Goal: Task Accomplishment & Management: Use online tool/utility

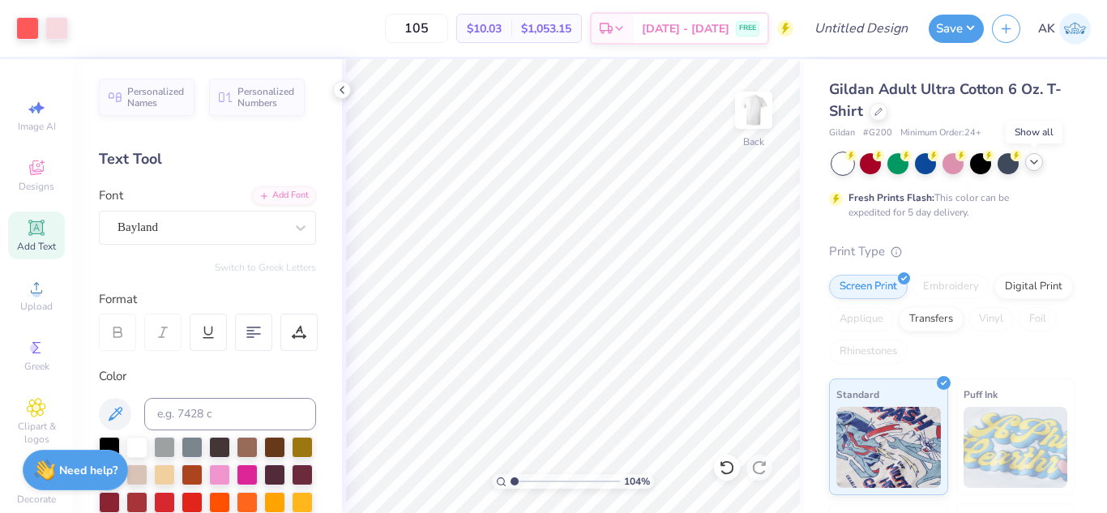
click at [1037, 160] on polyline at bounding box center [1034, 161] width 6 height 3
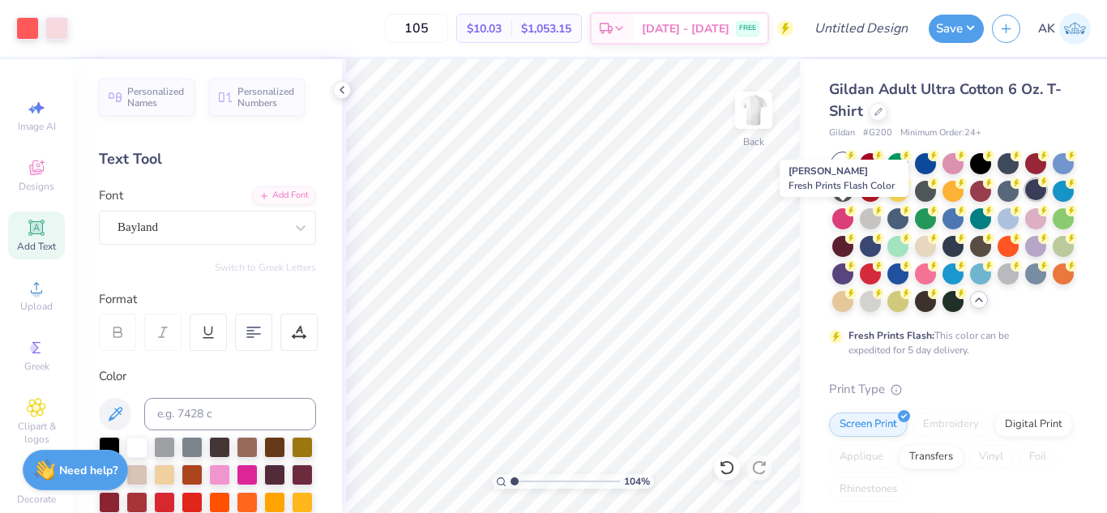
click at [1025, 200] on div at bounding box center [1035, 189] width 21 height 21
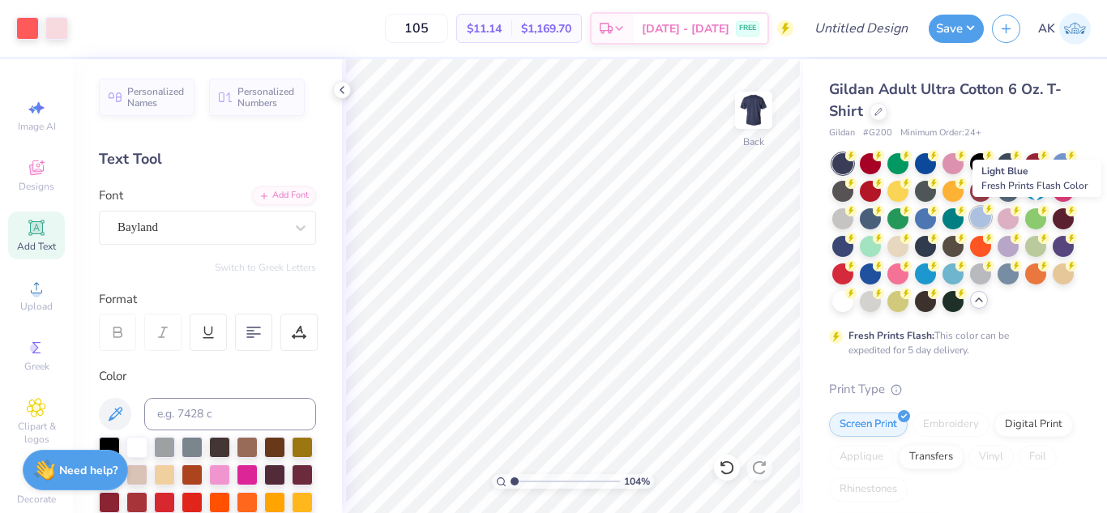
click at [991, 215] on div at bounding box center [980, 217] width 21 height 21
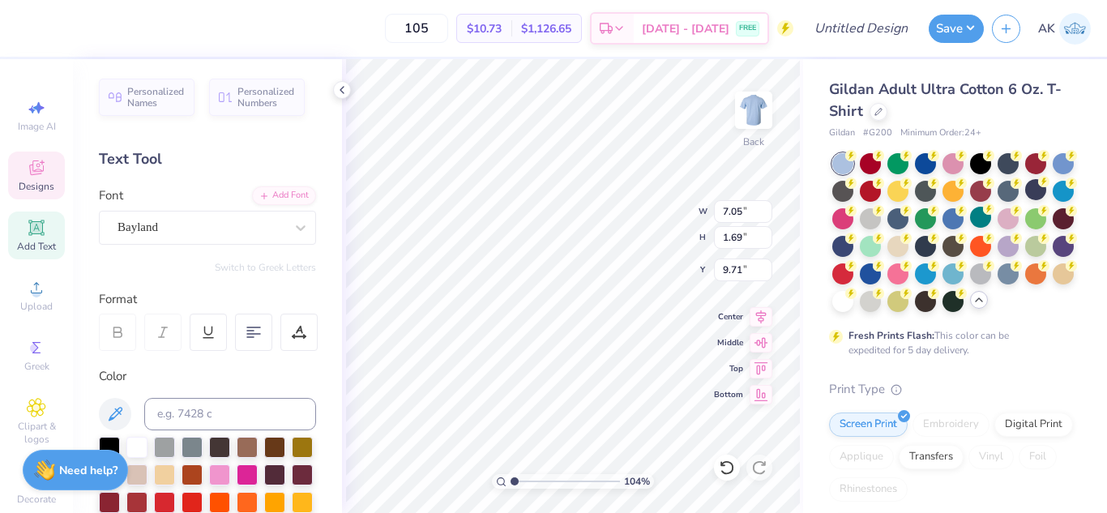
scroll to position [13, 2]
type input "1.03804247567389"
type textarea "Chi"
type input "1.03804247567389"
type textarea "Chi"
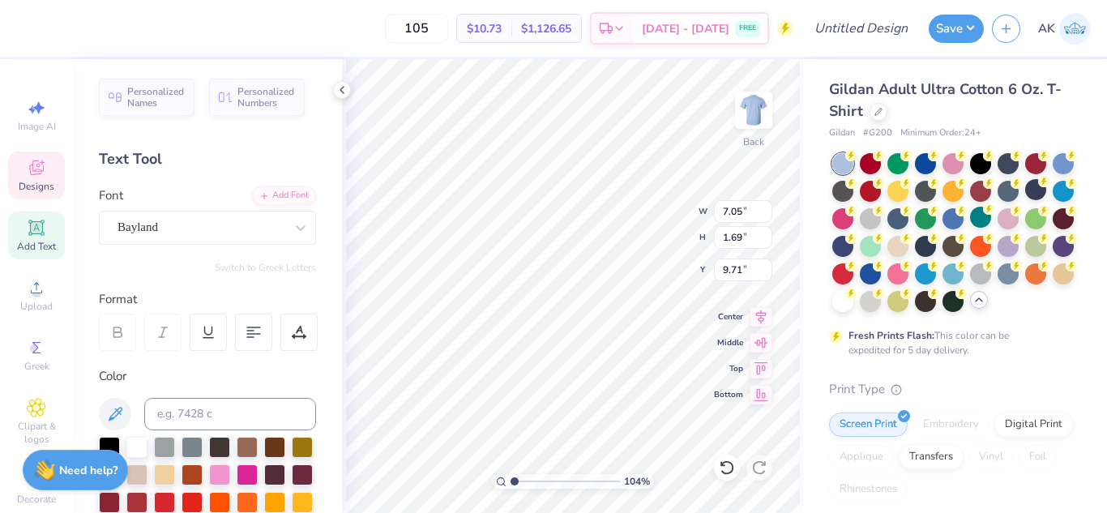
type input "1.03804247567389"
type textarea "Ch"
type input "1.03804247567389"
type textarea "C"
type input "1.03804247567389"
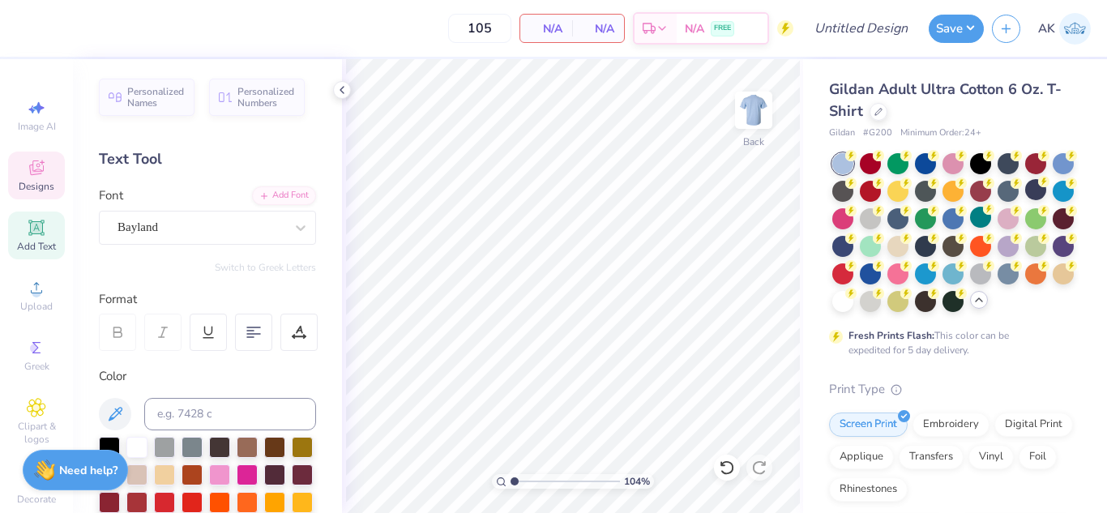
click at [19, 175] on div "Designs" at bounding box center [36, 176] width 57 height 48
type input "1.03804247567389"
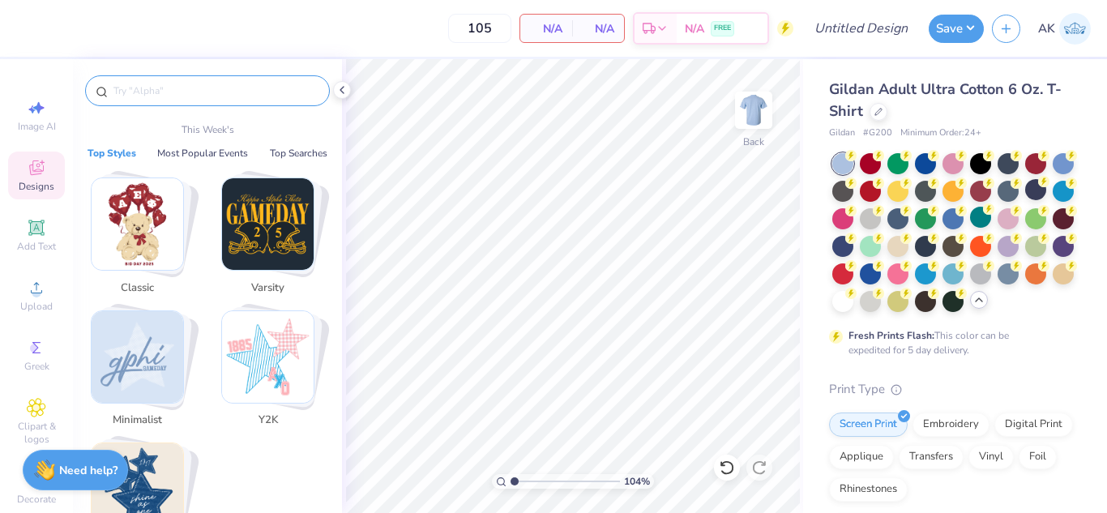
click at [211, 91] on input "text" at bounding box center [215, 91] width 207 height 16
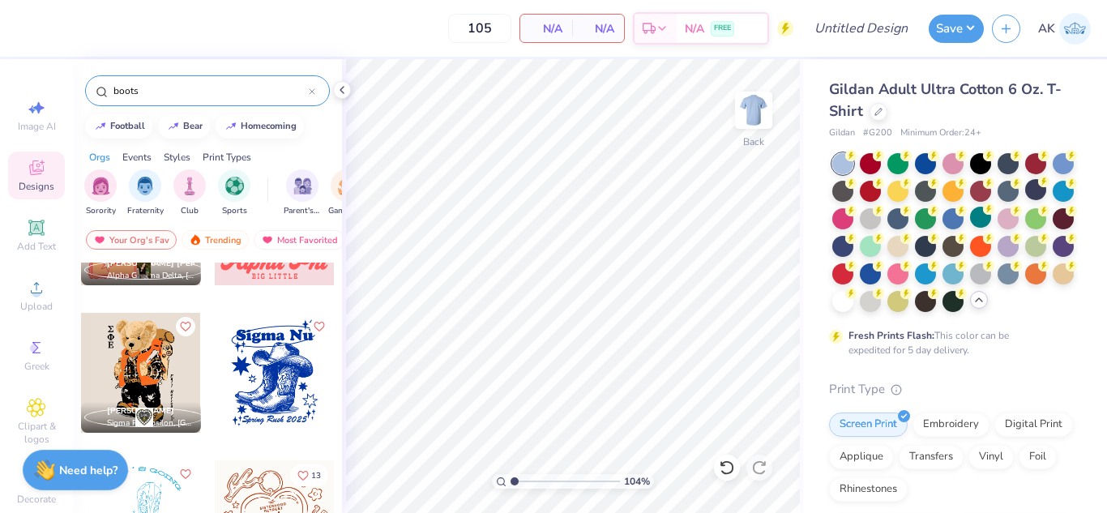
scroll to position [100, 0]
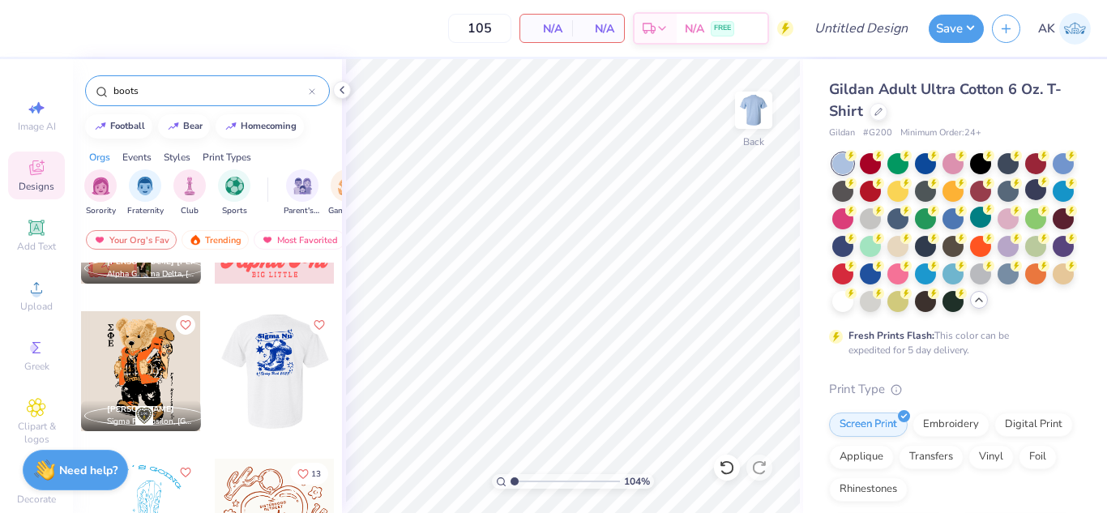
type input "boots"
click at [260, 382] on div at bounding box center [274, 371] width 120 height 120
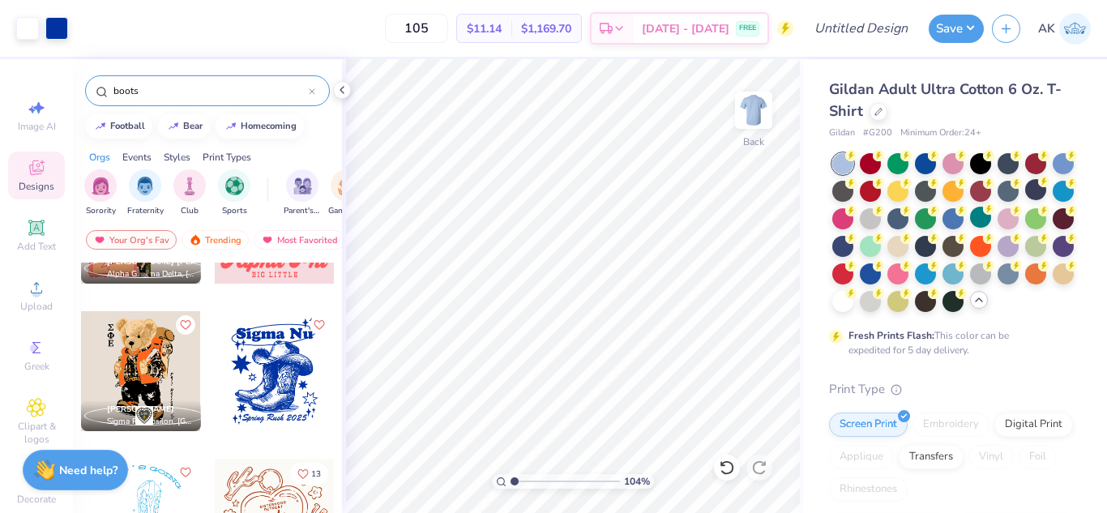
click at [397, 512] on html "Art colors 105 $11.14 Per Item $1,169.70 Total Est. Delivery Sep 7 - 10 FREE De…" at bounding box center [553, 256] width 1107 height 513
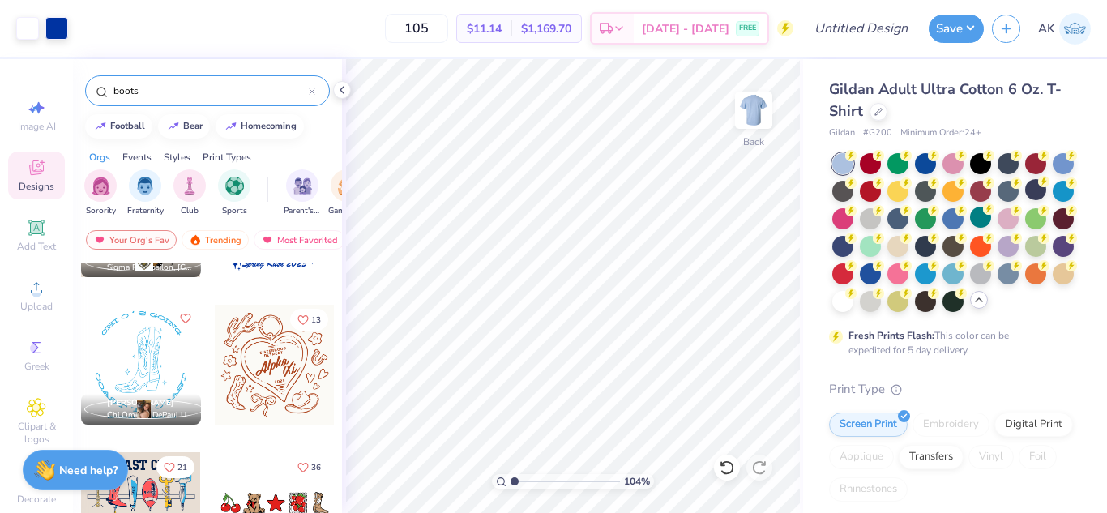
scroll to position [255, 0]
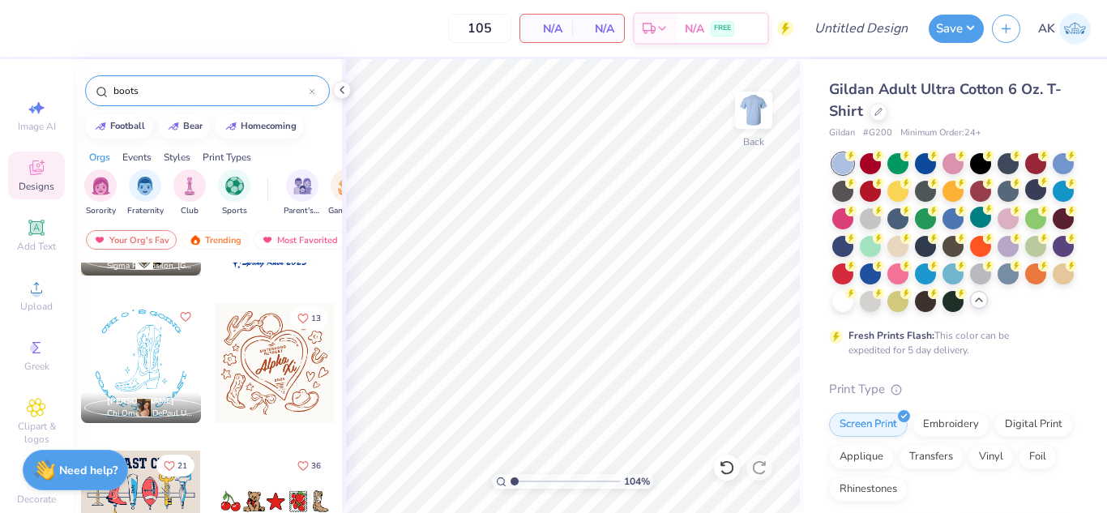
click at [136, 364] on div at bounding box center [141, 363] width 120 height 120
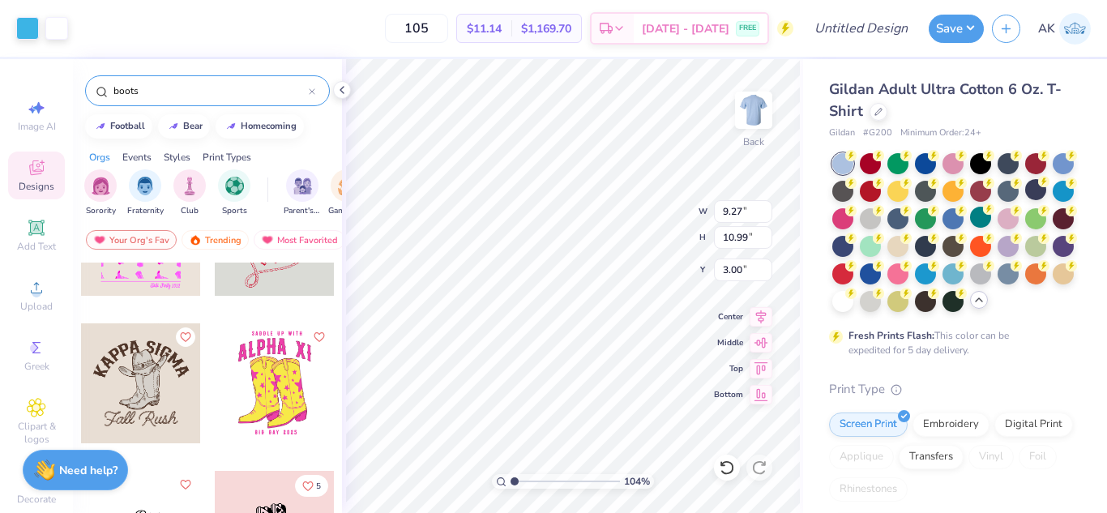
scroll to position [826, 0]
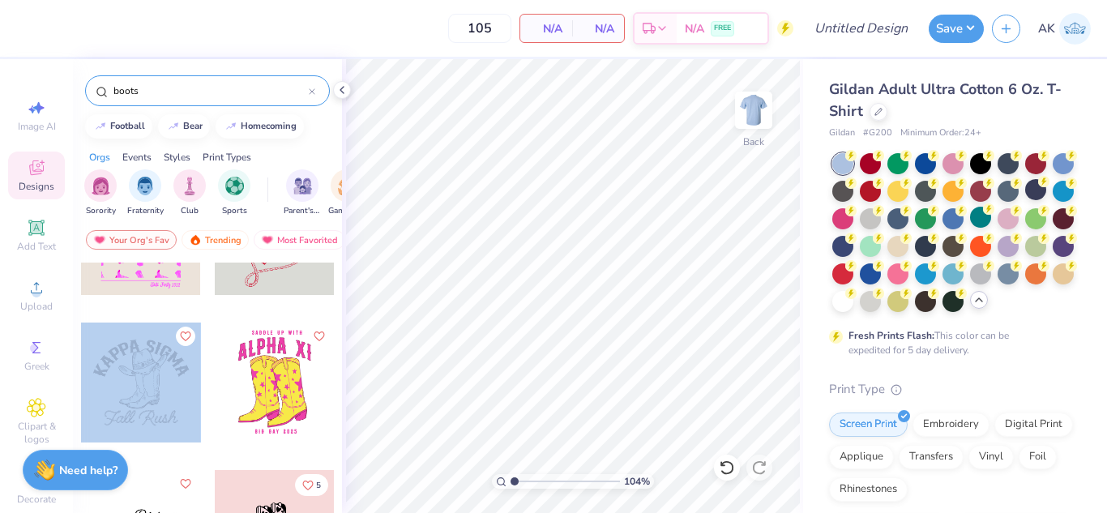
drag, startPoint x: 117, startPoint y: 386, endPoint x: 147, endPoint y: 399, distance: 32.3
click at [147, 399] on div at bounding box center [141, 382] width 120 height 120
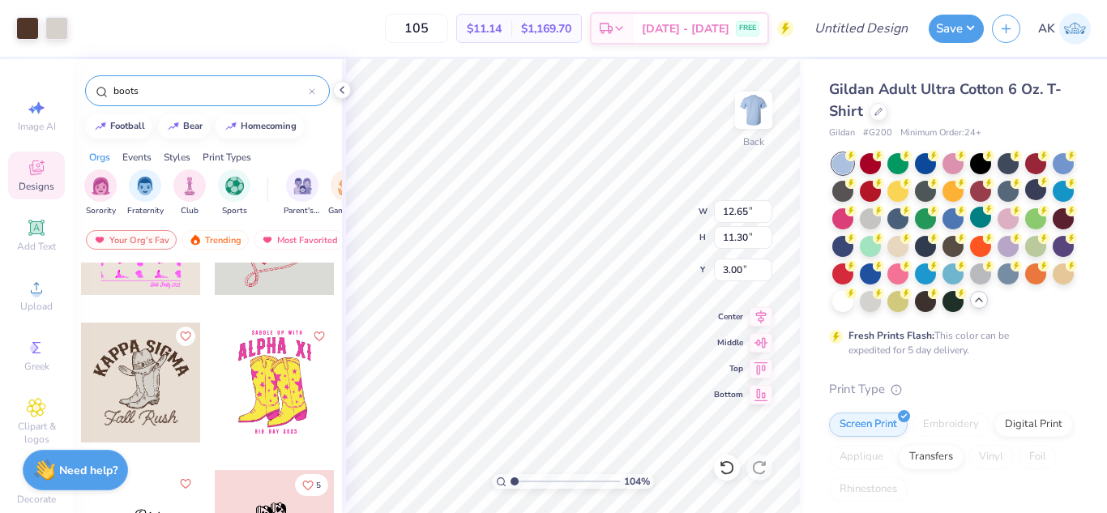
type input "1.03804247567389"
type input "10.52"
type input "9.40"
type input "4.14"
type input "1.03804247567389"
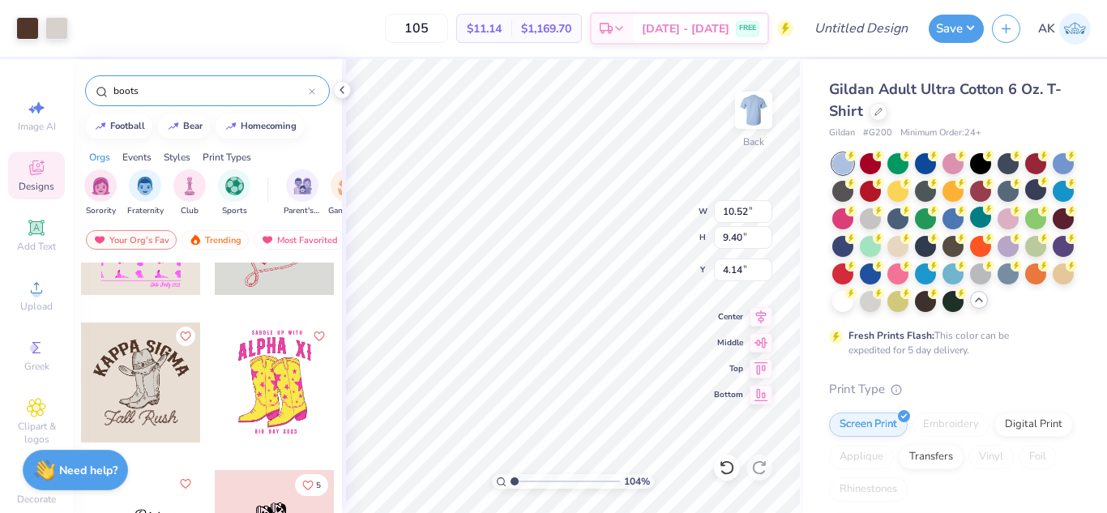
type input "4.68"
type input "1.03804247567389"
type input "4.10"
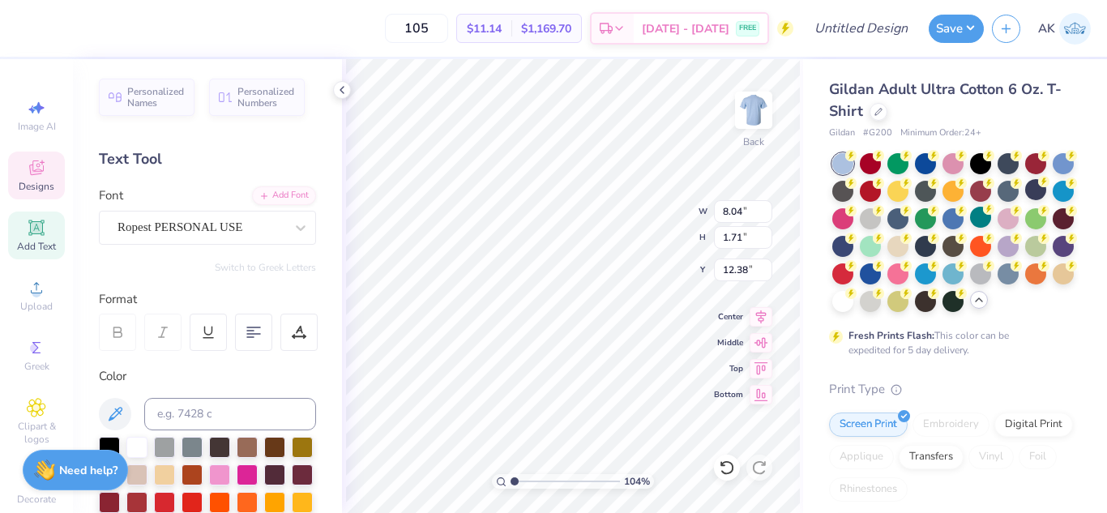
type input "1.03804247567389"
type textarea "Fall Rus"
type input "1.03804247567389"
type textarea "Fall Ru"
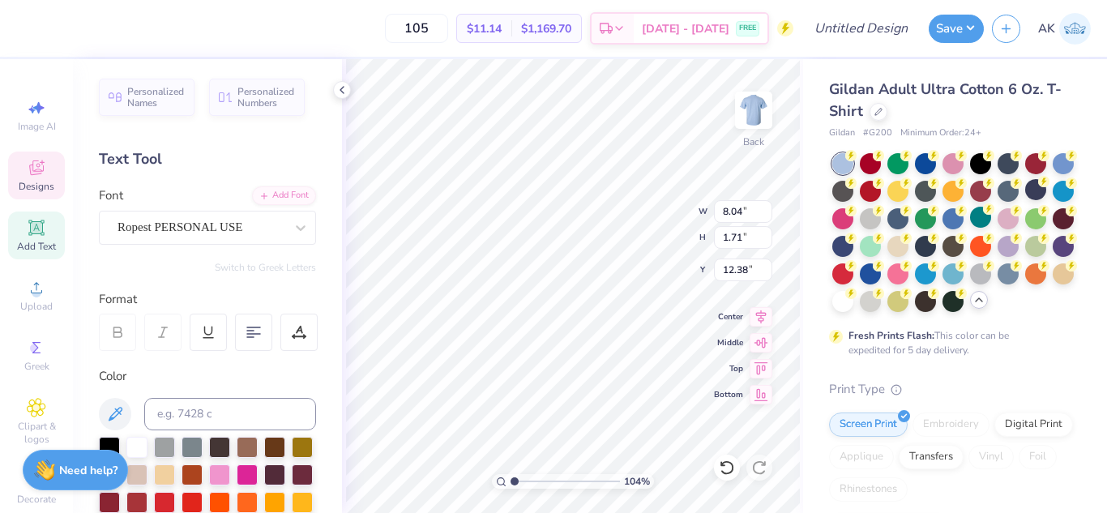
type input "1.03804247567389"
type textarea "Fall R"
type input "1.03804247567389"
type textarea "Fall"
type input "1.03804247567389"
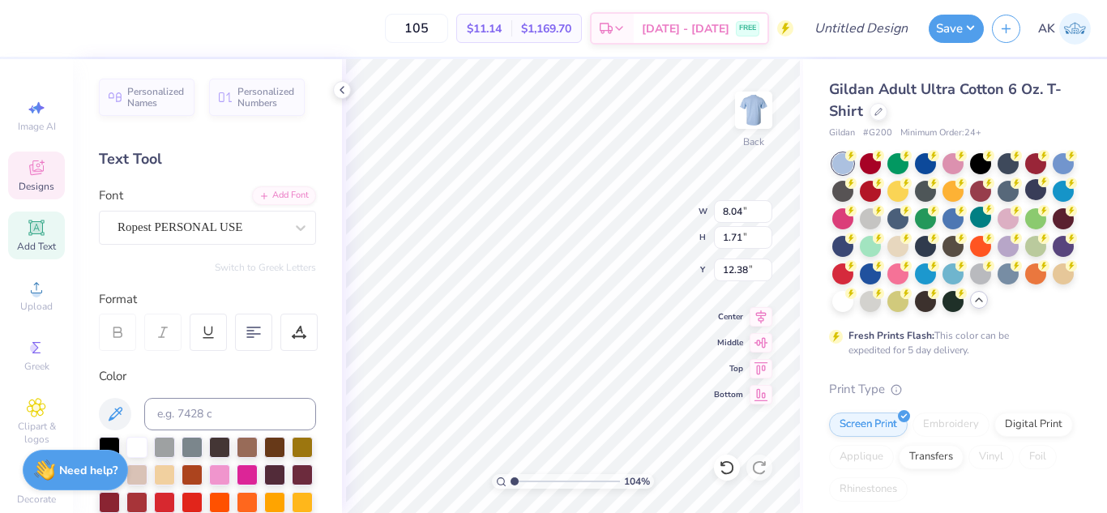
type textarea "Fall"
type input "1.03804247567389"
type textarea "Fal"
type input "1.03804247567389"
type textarea "Fa"
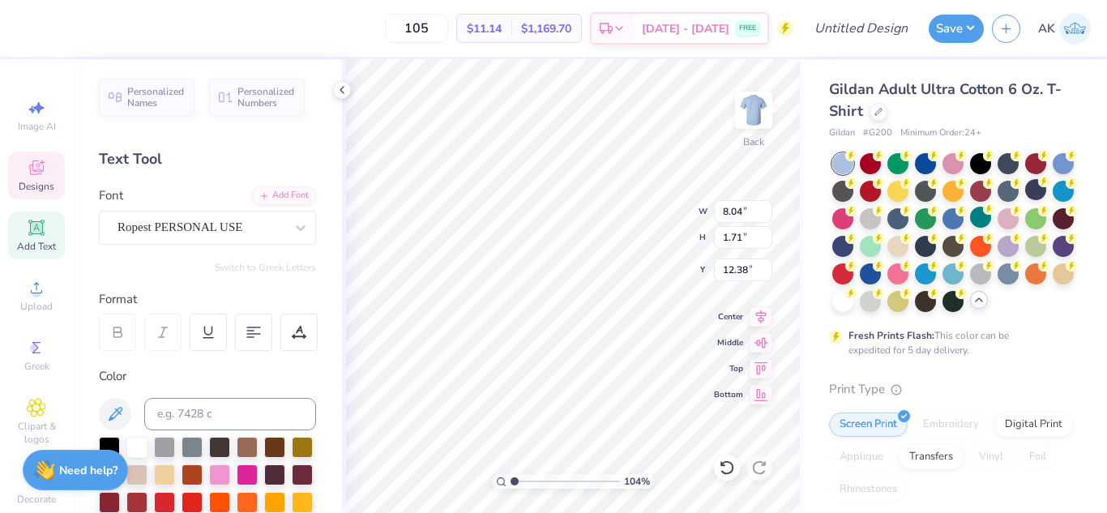
type input "1.03804247567389"
type textarea "F"
type input "1.03804247567389"
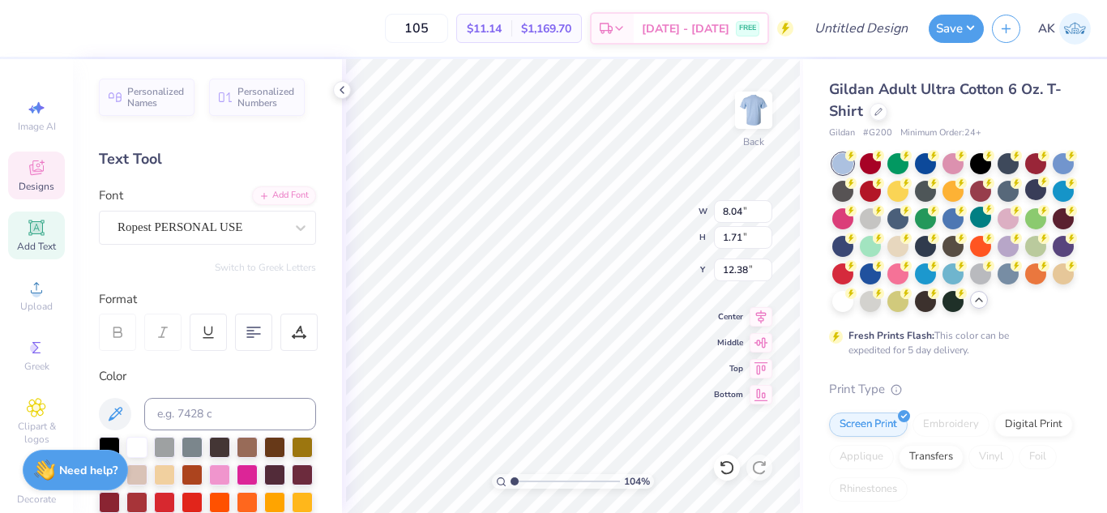
type textarea "Y"
type input "1.03804247567389"
type textarea "Yi"
type input "1.03804247567389"
type textarea "Yipp"
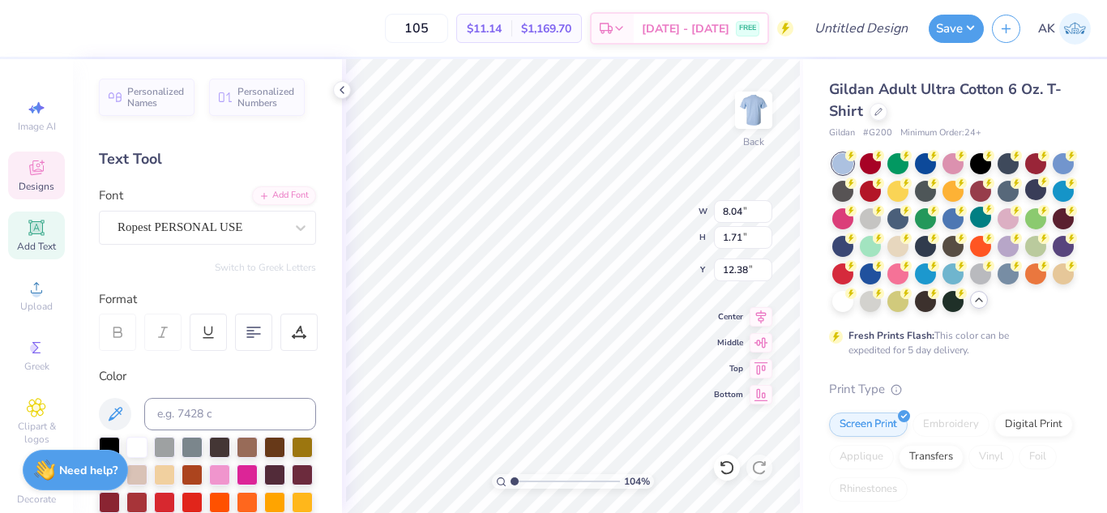
type input "1.03804247567389"
type textarea "Yippi"
type input "1.03804247567389"
type textarea "Yippie"
type input "1.03804247567389"
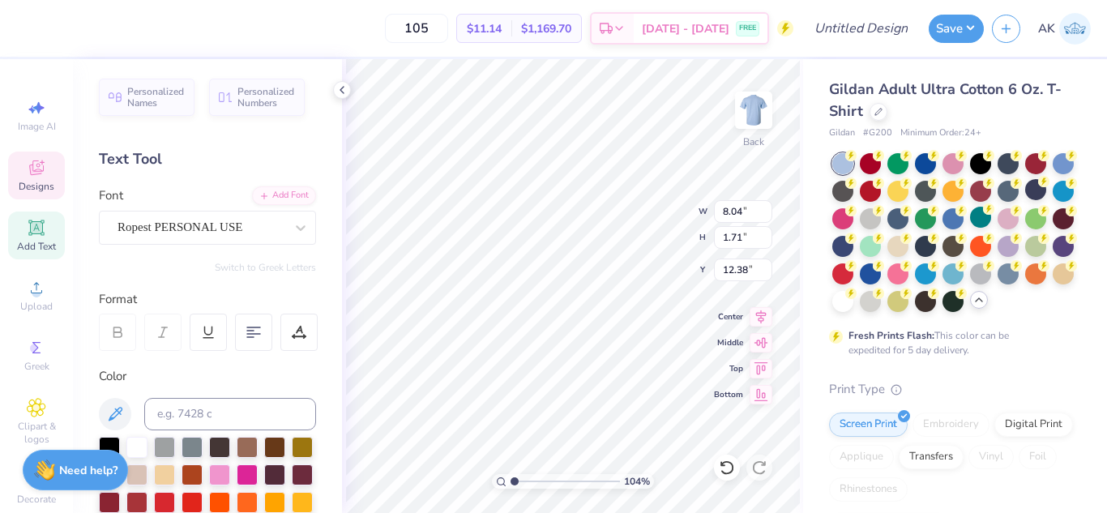
scroll to position [14, 3]
type textarea "Yippie"
type input "1.03804247567389"
type textarea "Yippie C"
type input "1.03804247567389"
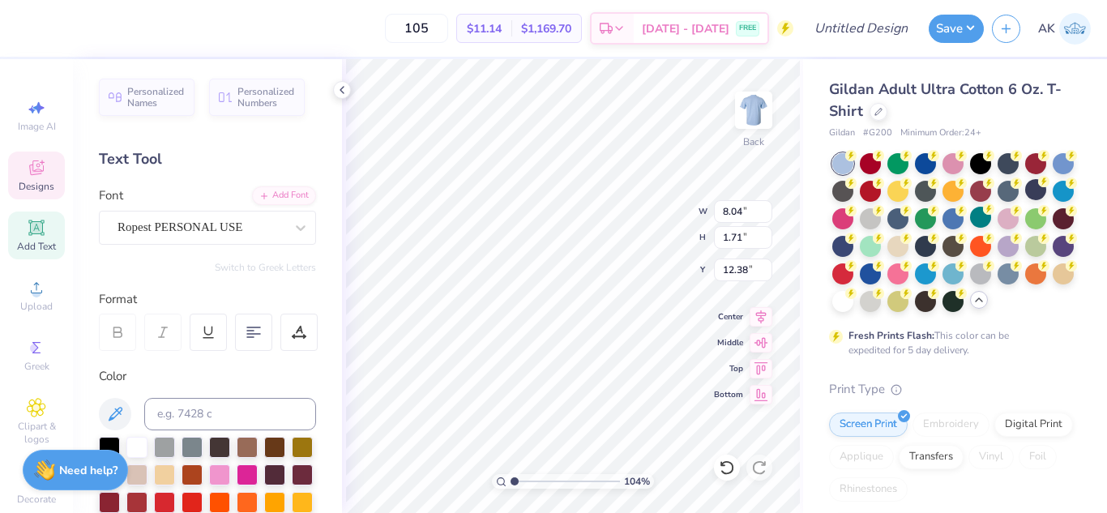
type textarea "Yippie Ch"
type input "1.03804247567389"
type textarea "Yippie Chi"
type input "1.03804247567389"
type textarea "Yippie Chi"
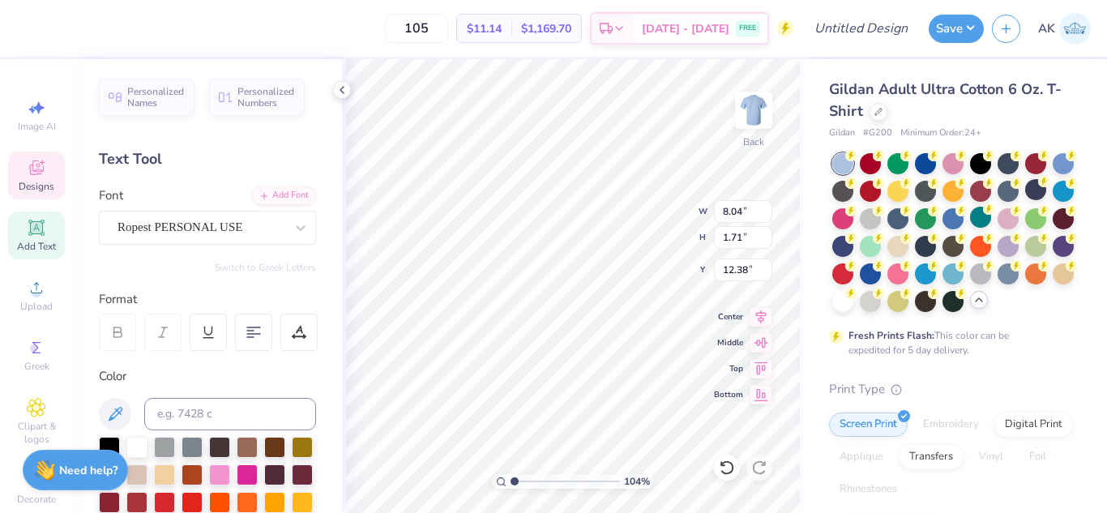
scroll to position [14, 5]
type input "1.03804247567389"
type textarea "Yippie Chi O"
type input "1.03804247567389"
type textarea "Yippie Chi O"
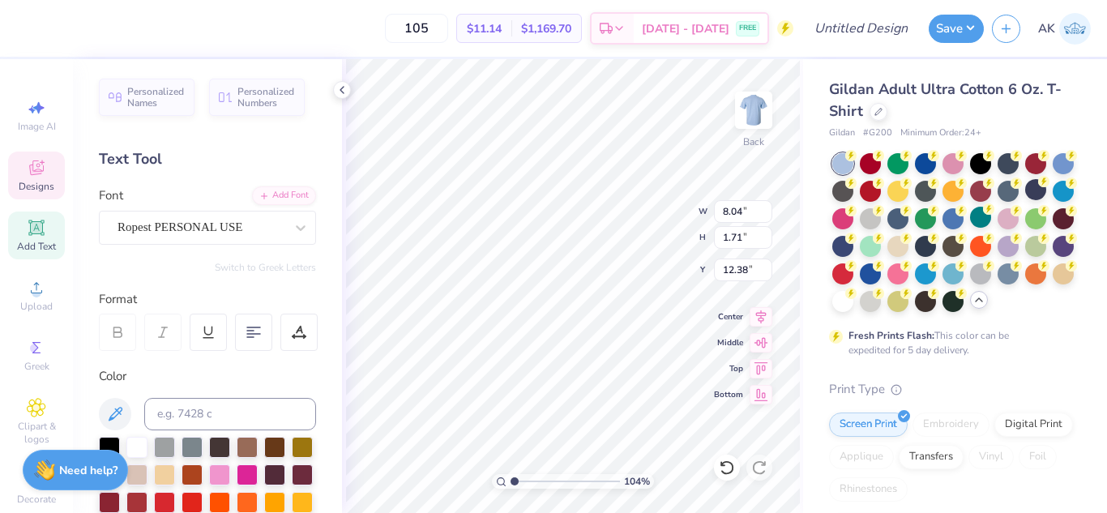
scroll to position [14, 2]
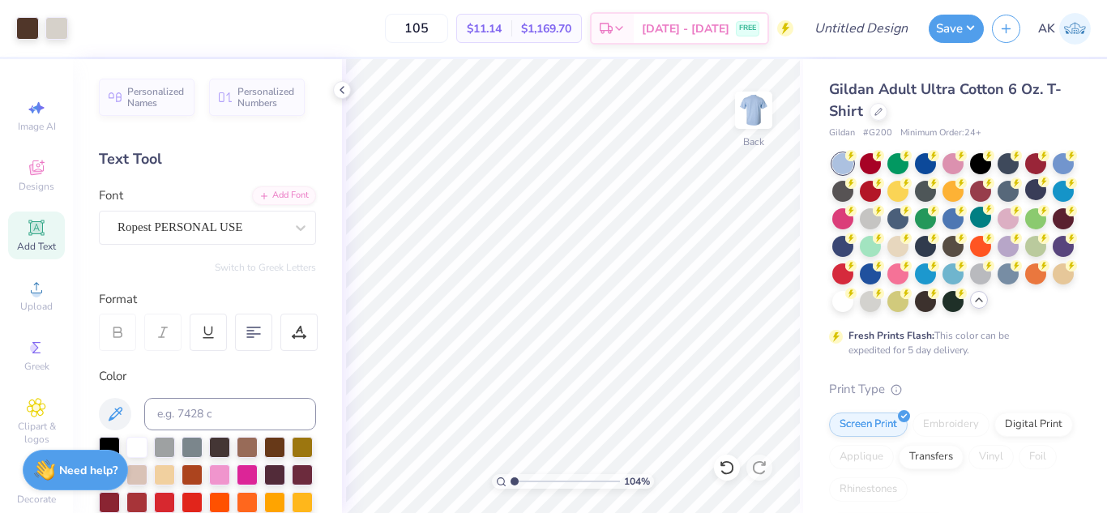
click at [723, 473] on icon at bounding box center [727, 467] width 16 height 16
click at [728, 466] on icon at bounding box center [727, 467] width 16 height 16
click at [728, 469] on icon at bounding box center [727, 467] width 16 height 16
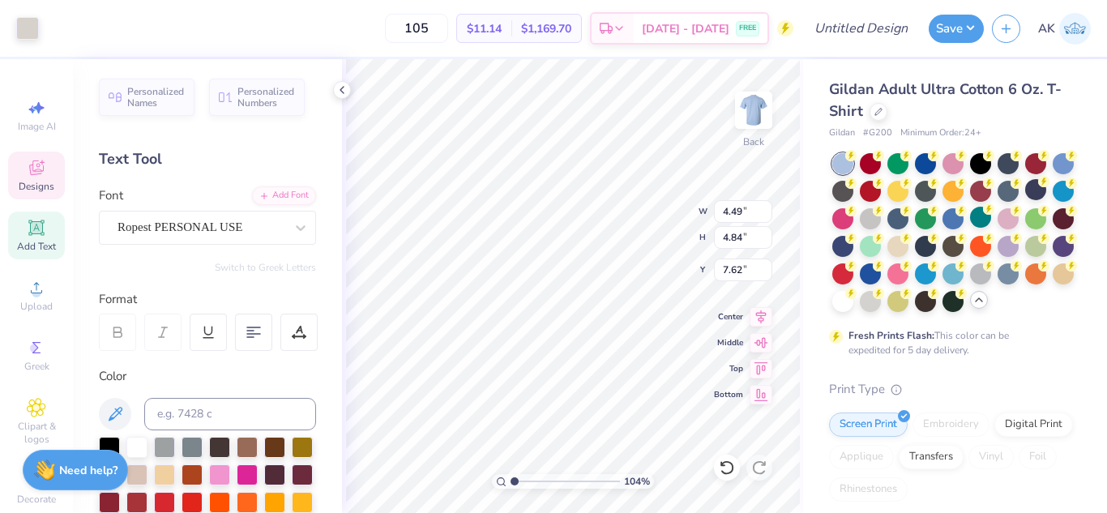
type input "1.03804247567389"
type input "10.52"
type input "9.40"
type input "4.90"
type input "1.03804247567389"
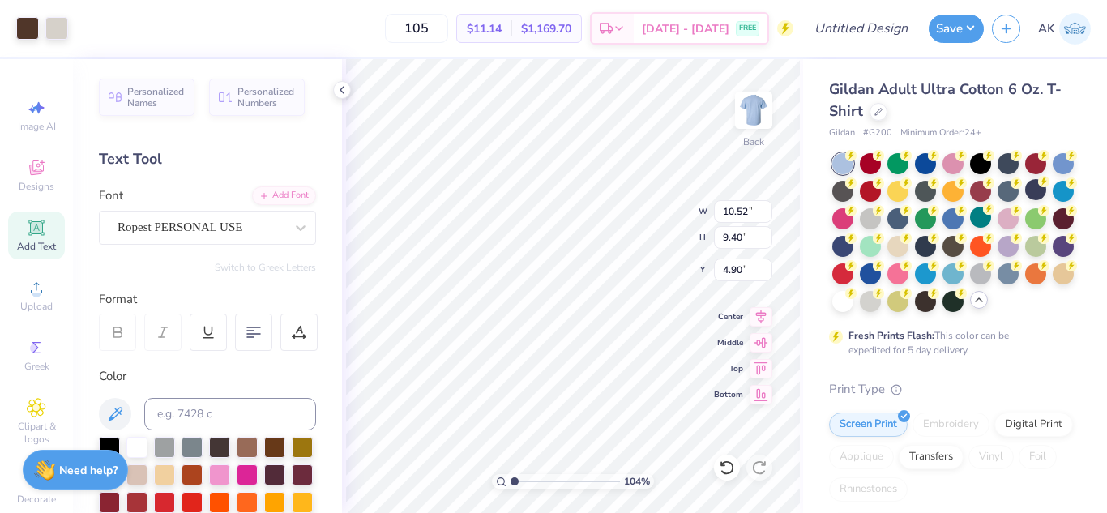
type input "11.46"
type input "10.24"
type input "4.06"
click at [761, 338] on icon at bounding box center [761, 340] width 23 height 19
type input "1.03804247567389"
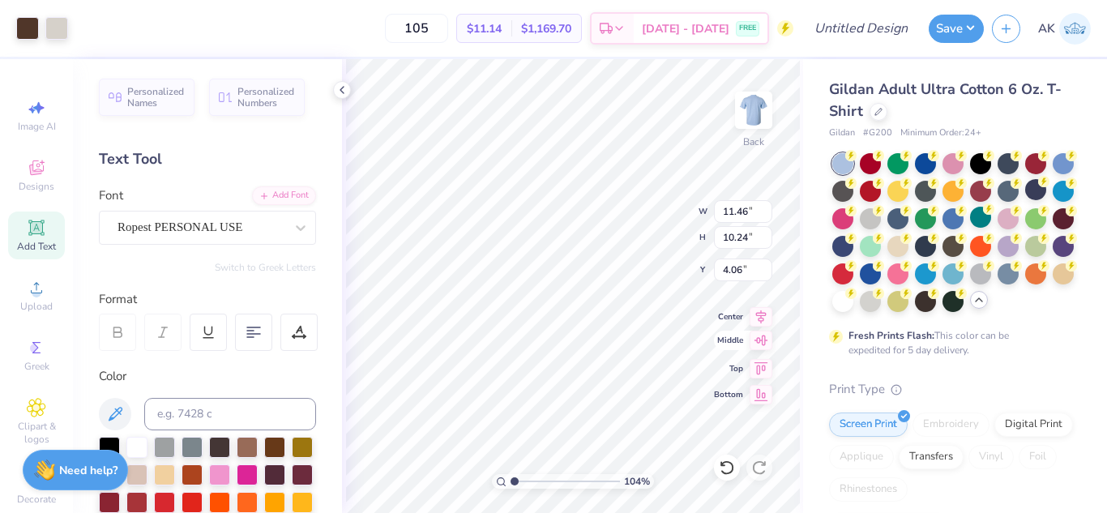
type input "7.88"
click at [756, 314] on icon at bounding box center [761, 314] width 23 height 19
click at [763, 364] on icon at bounding box center [761, 366] width 23 height 19
type input "1.03804247567389"
type input "0.50"
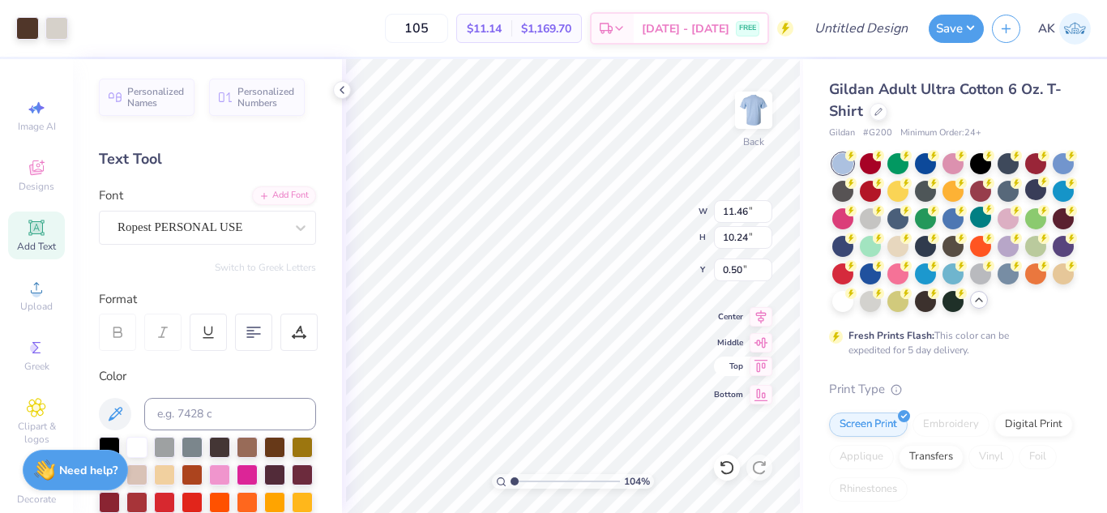
type input "1.03804247567389"
type input "2.76"
type input "1.03804247567389"
type textarea "yo"
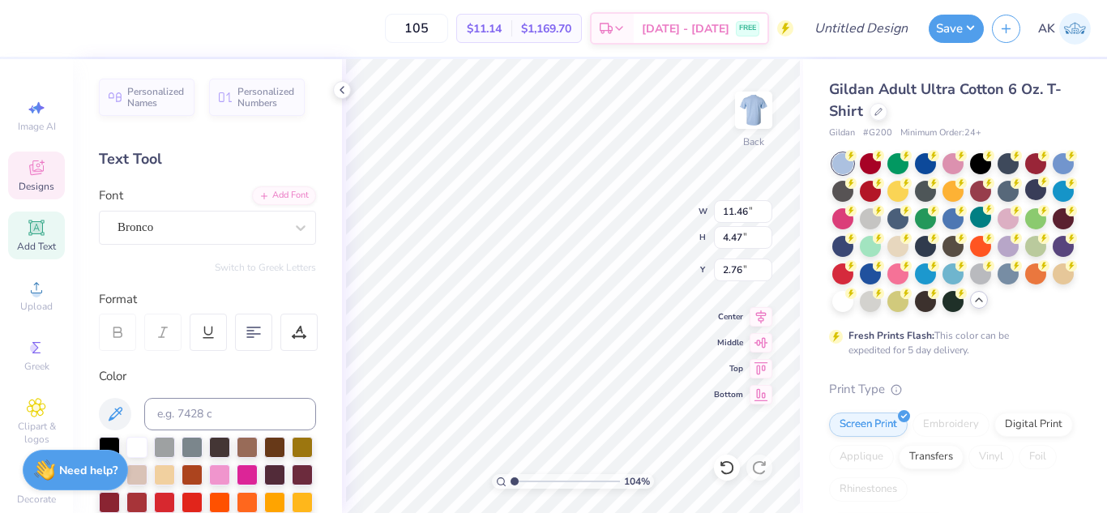
type input "1.03804247567389"
type textarea "yoi"
type input "1.03804247567389"
type textarea "yoii"
type input "1.03804247567389"
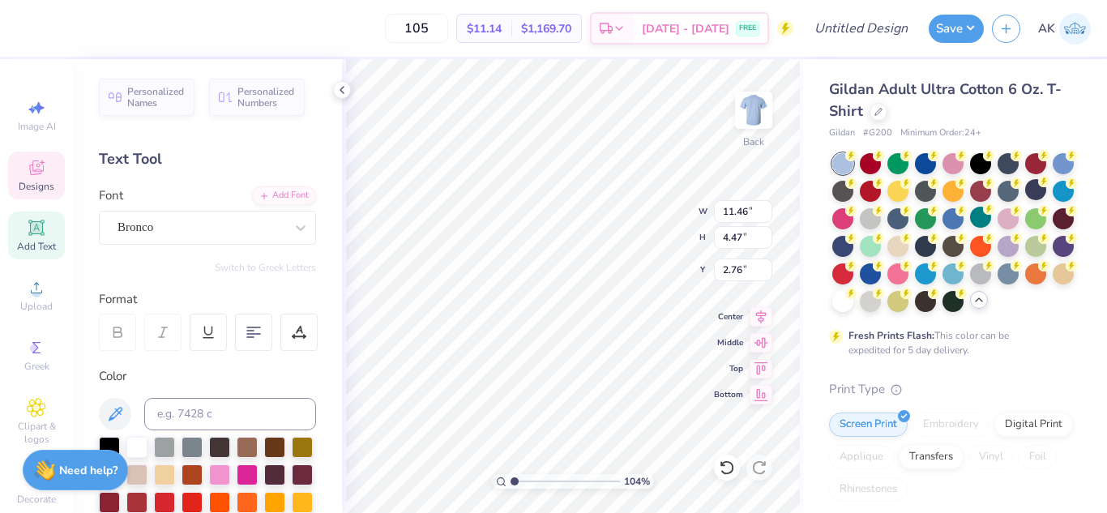
type textarea "yoii"
type input "1.03804247567389"
type textarea "yo"
type input "1.03804247567389"
type textarea "y"
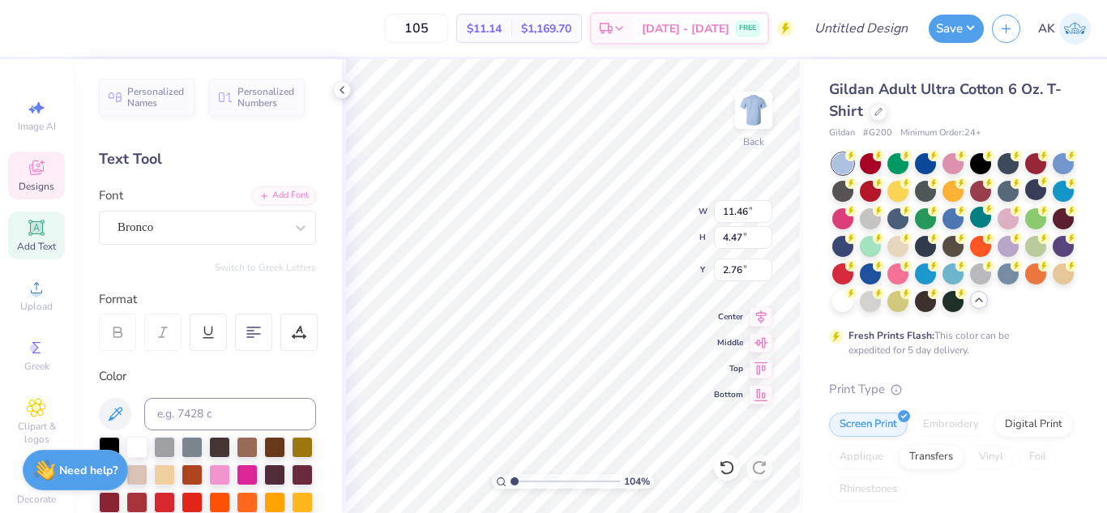
type input "1.03804247567389"
type textarea "y"
type input "1.03804247567389"
type textarea "yp"
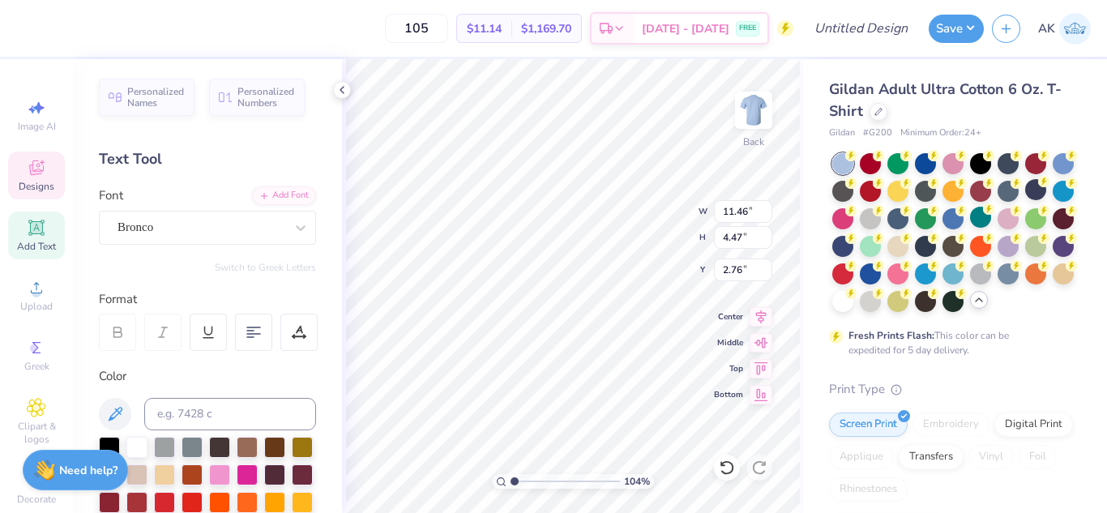
type input "1.03804247567389"
type textarea "ypp"
type input "1.03804247567389"
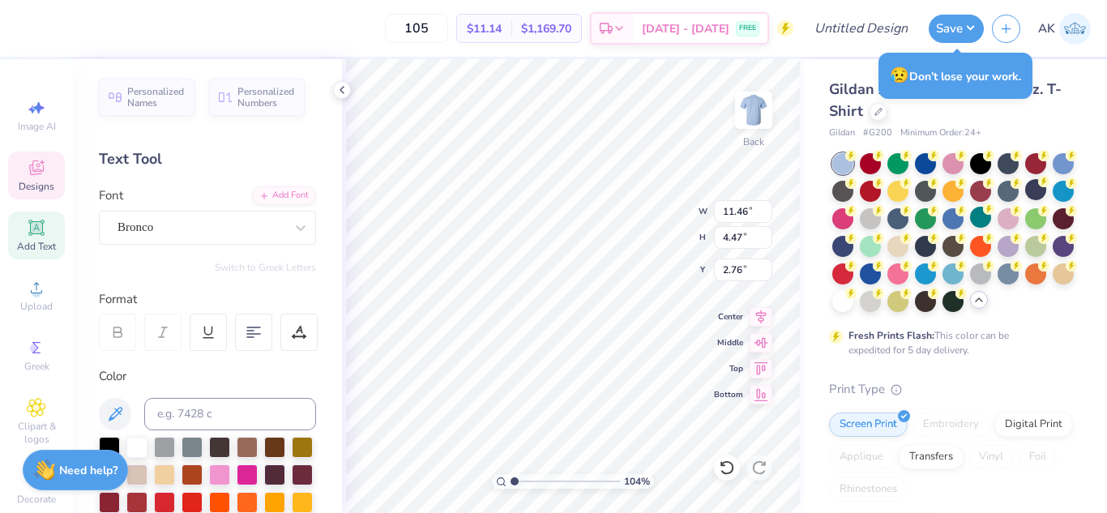
type textarea "y"
type input "1.03804247567389"
type textarea "y"
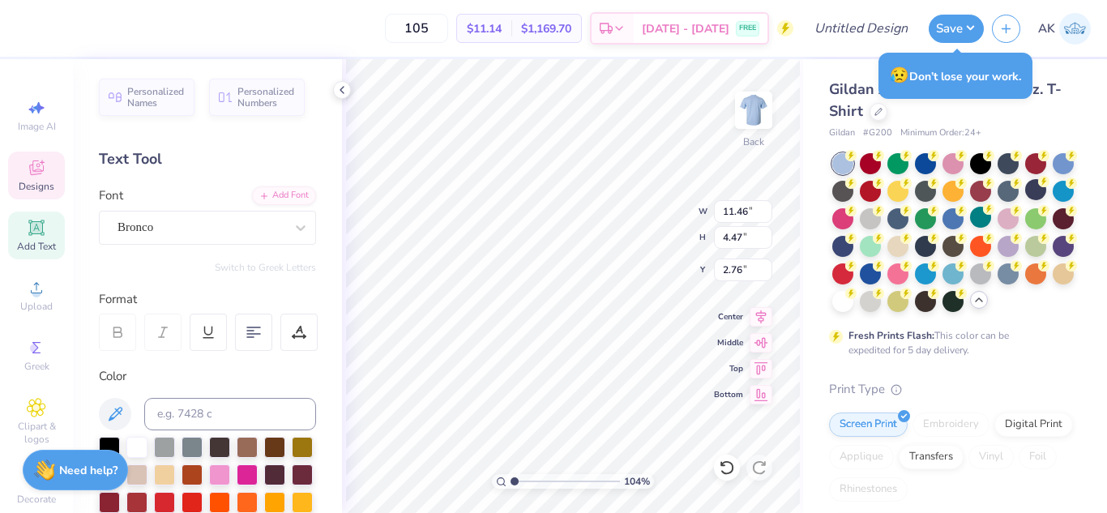
type input "1.03804247567389"
type textarea "yi"
type input "1.03804247567389"
type textarea "yip"
type input "1.03804247567389"
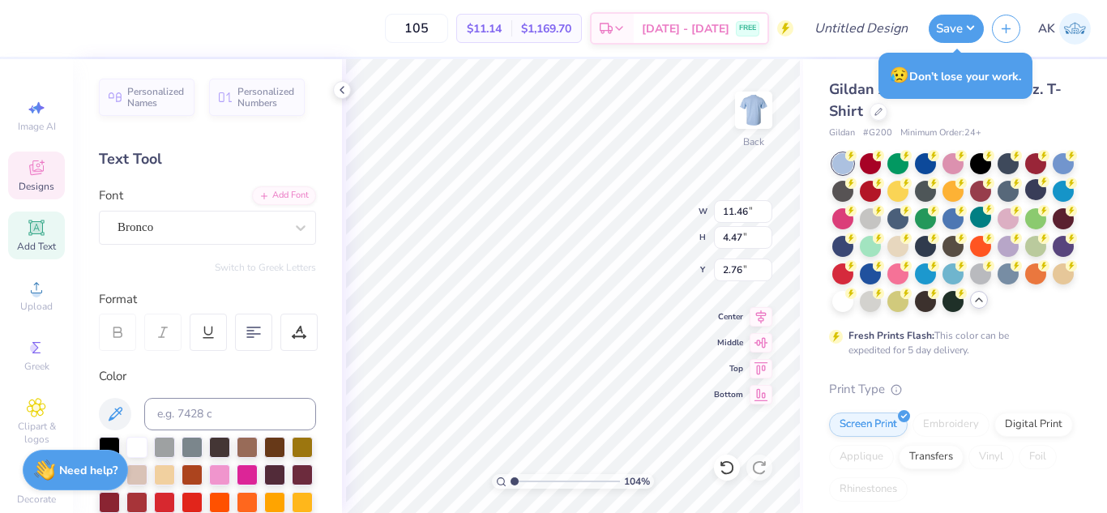
type textarea "yipp"
type input "1.03804247567389"
type textarea "yippe"
type input "1.03804247567389"
type textarea "yippe"
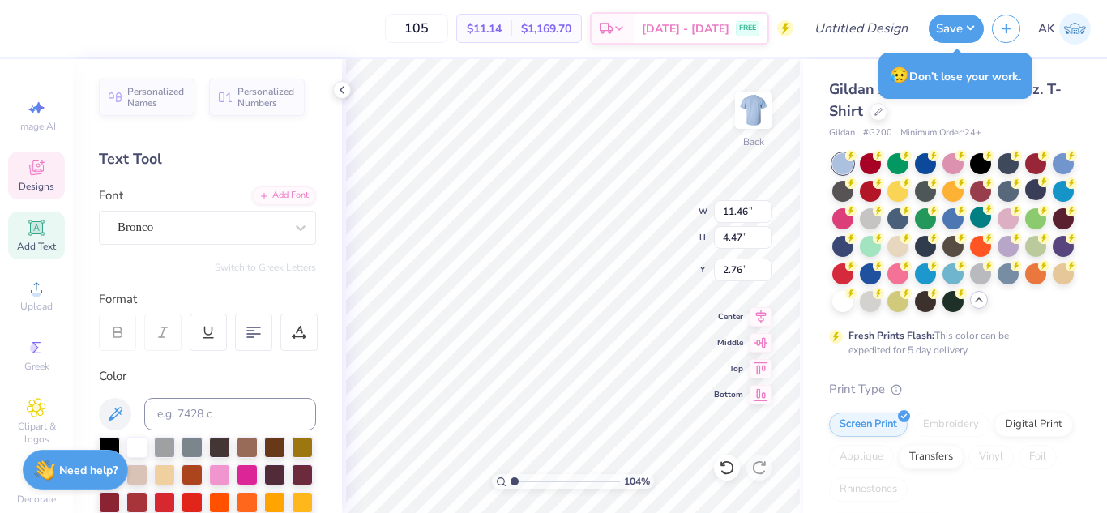
type input "1.03804247567389"
type textarea "yippe ch"
type input "1.03804247567389"
type textarea "yippe chi oem"
type input "1.03804247567389"
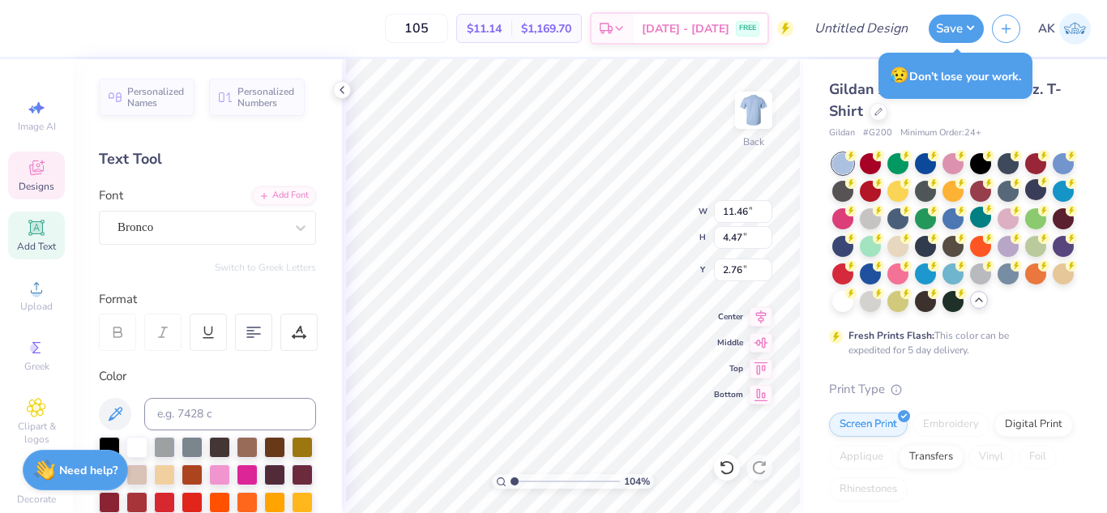
type textarea "yippe chi oemga"
type input "1.03804247567389"
type textarea "yippe chi oemg\"
type input "1.03804247567389"
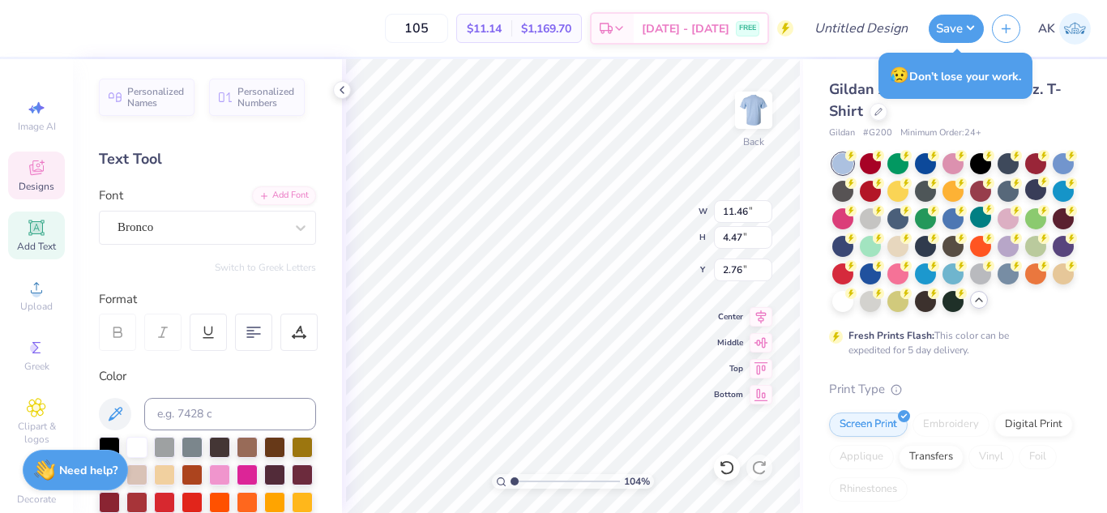
type textarea "yippe chi oemg"
type input "1.03804247567389"
type textarea "yippe chi oem"
type input "1.03804247567389"
type textarea "yippe chi o"
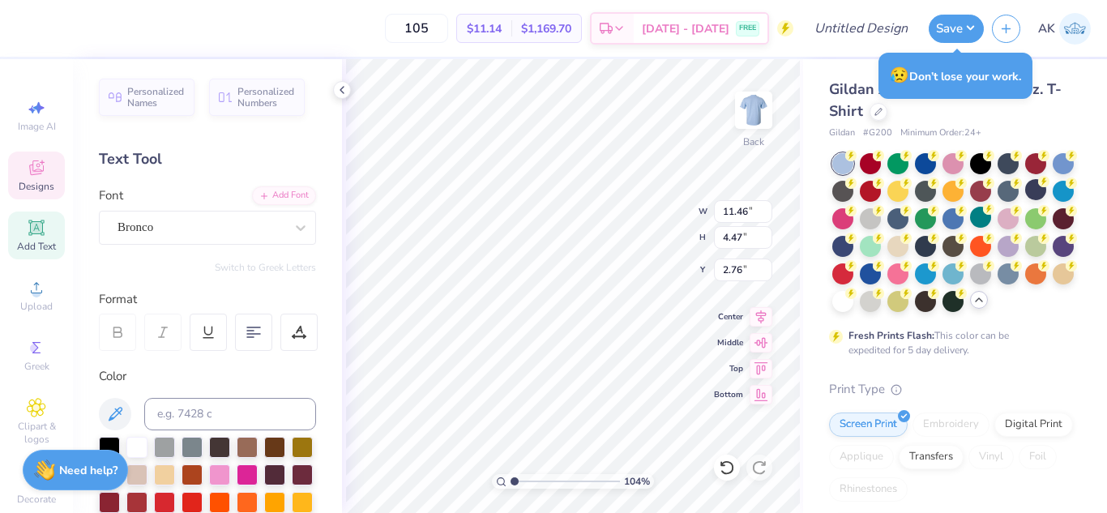
type input "1.03804247567389"
type textarea "yippe chi o"
type input "1.03804247567389"
type textarea "yippe chi o"
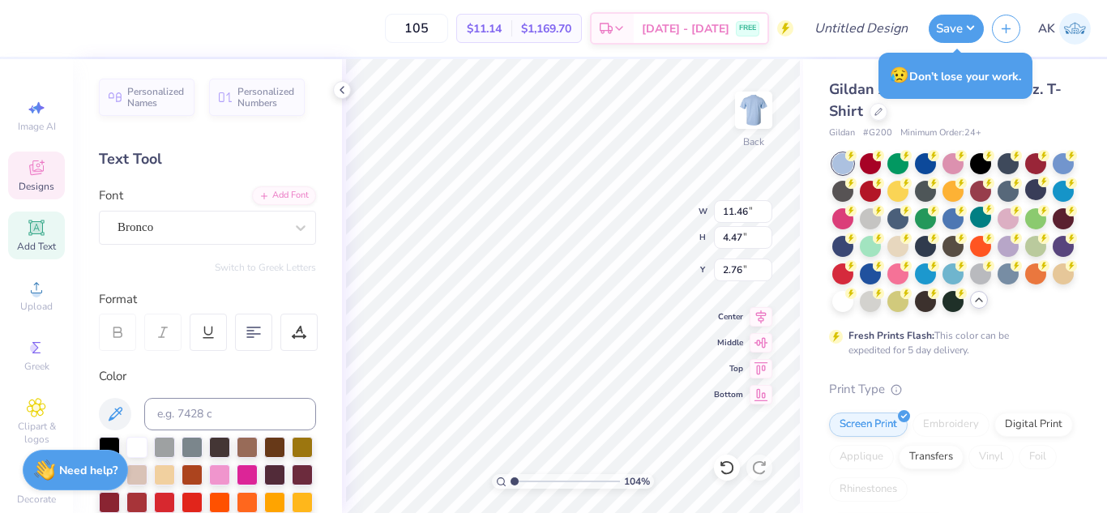
type input "1.03804247567389"
type textarea "yippe chi o"
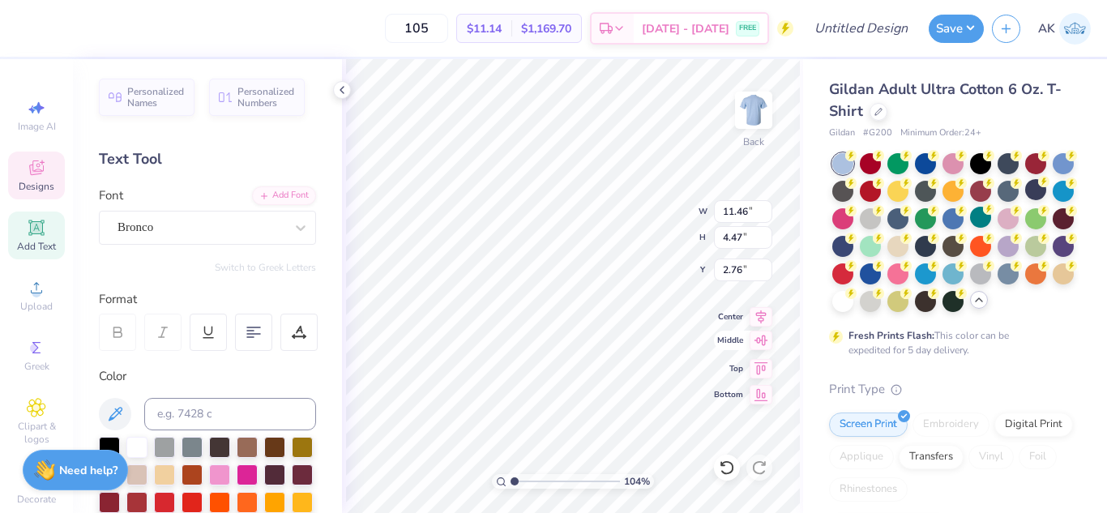
type input "1.03804247567389"
type input "8.75"
type input "1.86"
type input "11.14"
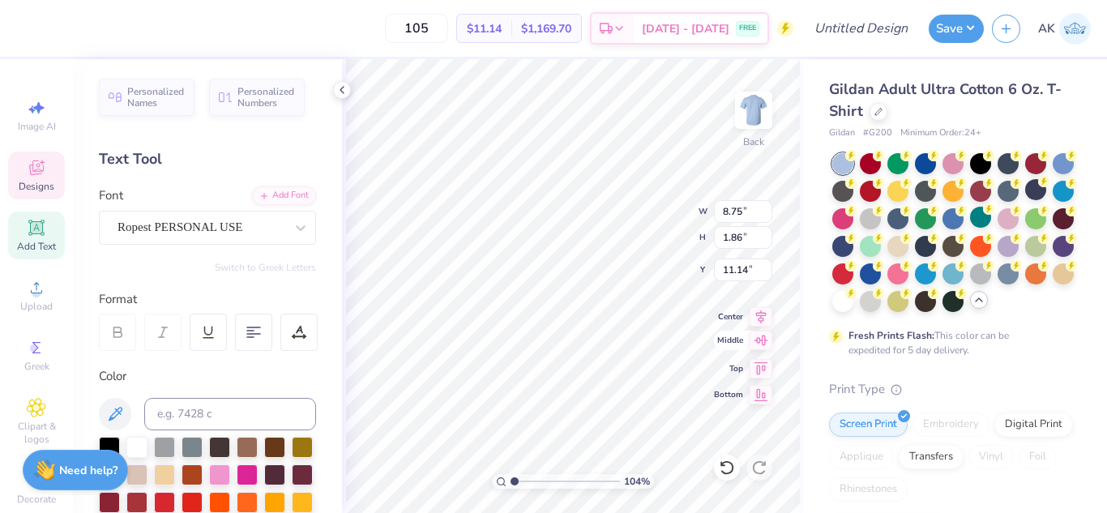
type input "1.03804247567389"
type textarea "B"
type input "1.03804247567389"
type textarea "Bid"
type input "1.03804247567389"
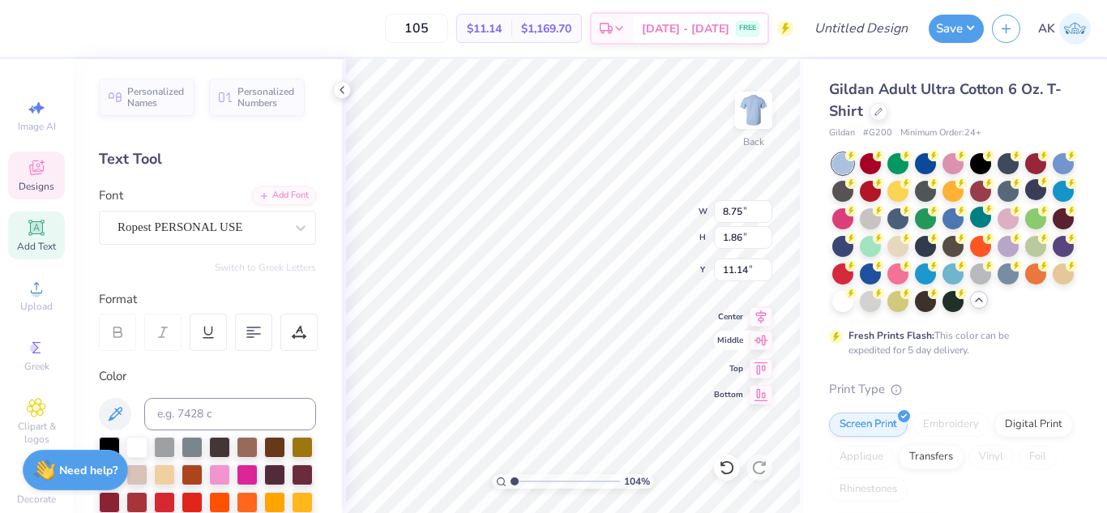
type textarea "Bid D"
type input "1.03804247567389"
type textarea "Bid Day"
type input "1.03804247567389"
type textarea "Bid Day"
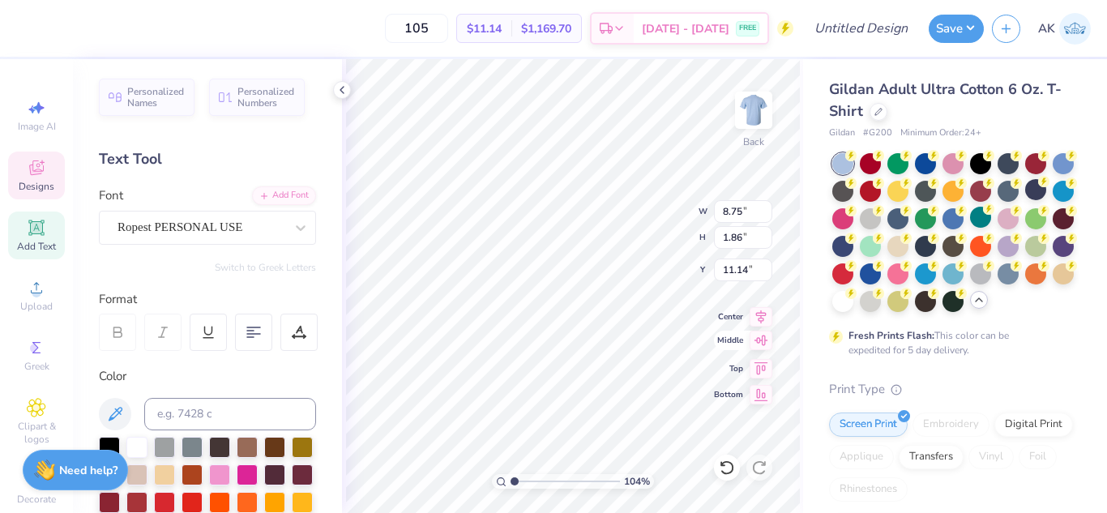
type input "1.03804247567389"
type textarea "Bid Day '"
type input "1.03804247567389"
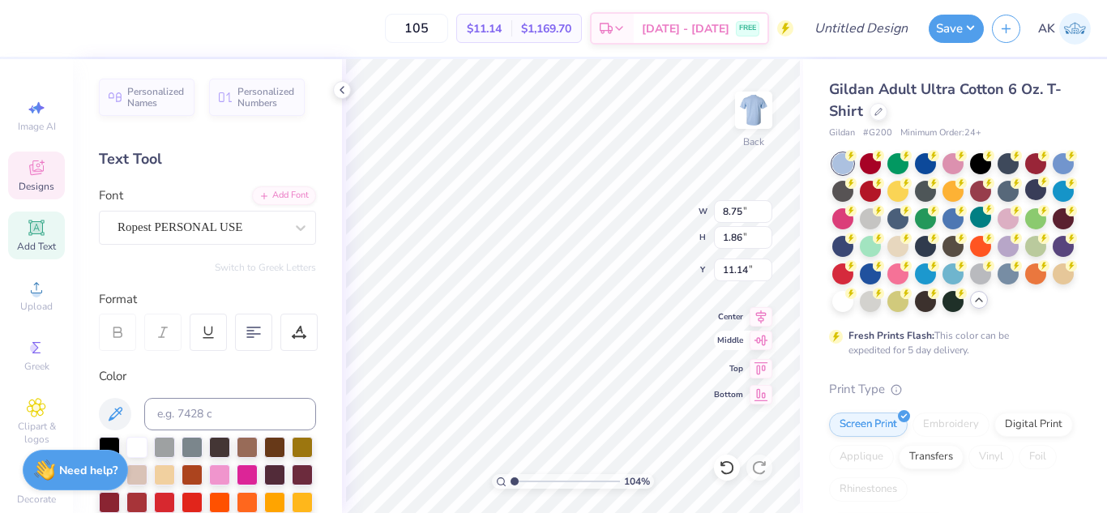
type textarea "Bid Day '2"
type input "1.03804247567389"
type textarea "Bid Day '2"
type input "1.03804247567389"
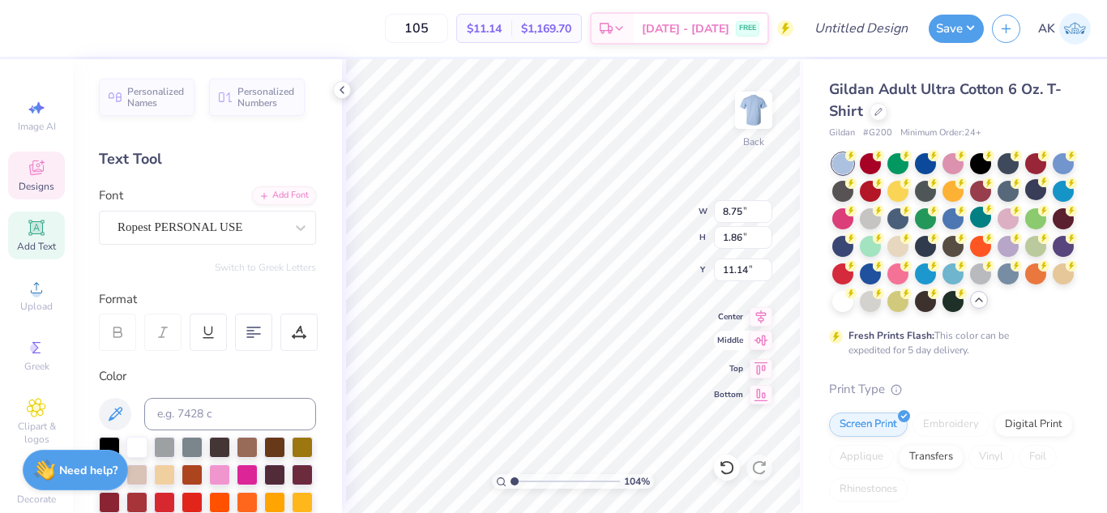
type textarea "Bid Day '"
type input "1.03804247567389"
type textarea "Bid Day '25"
type input "1.03804247567389"
type textarea "Bid Day '2"
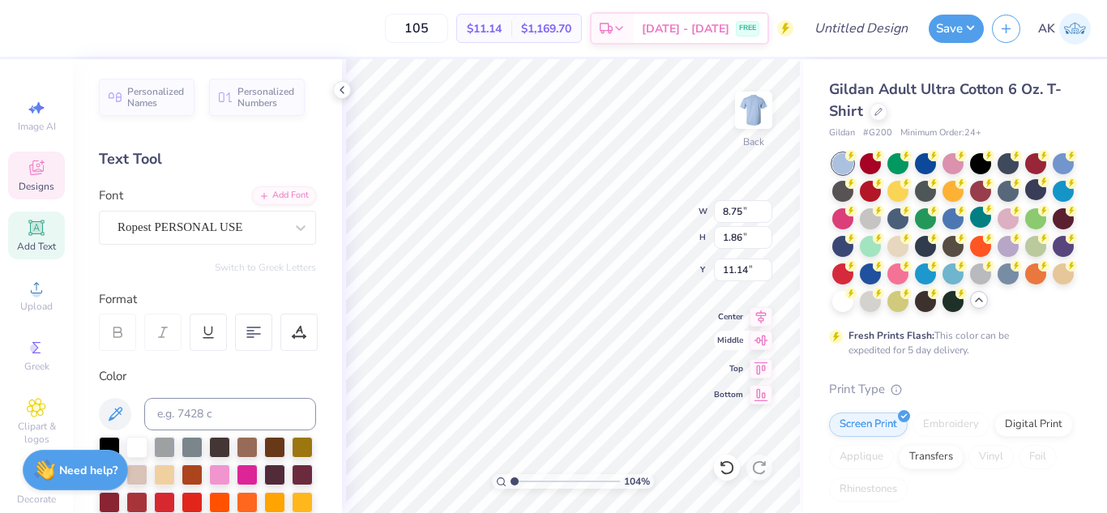
type input "1.03804247567389"
type textarea "Bid Day '"
type input "1.03804247567389"
type textarea "Bid Day"
type input "1.03804247567389"
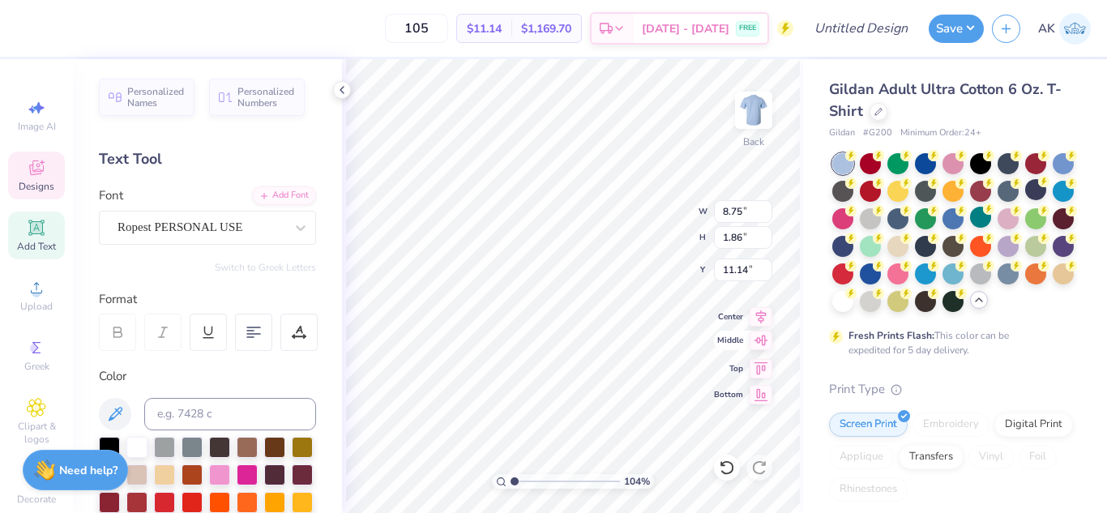
type textarea "Bid Day"
type input "1.03804247567389"
type input "4.90"
type input "5.27"
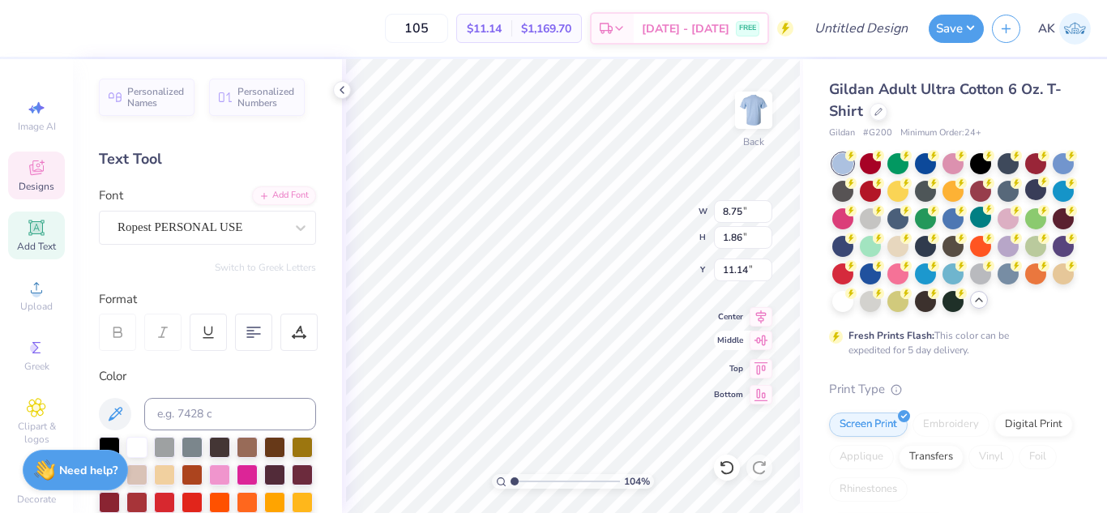
type input "5.73"
type input "1.03804247567389"
type input "5.49"
click at [737, 470] on div at bounding box center [727, 468] width 26 height 26
type input "1.03804247567389"
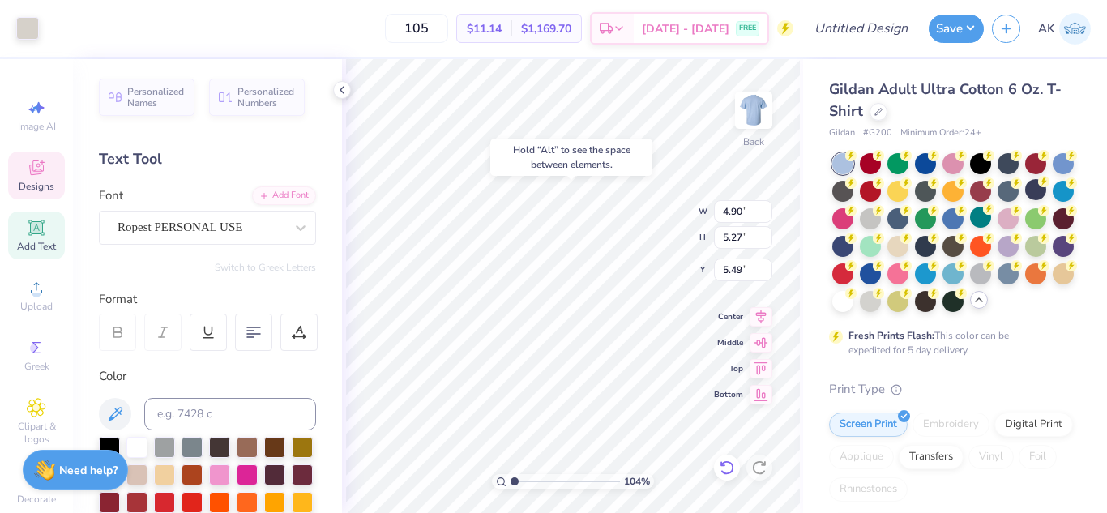
type input "5.73"
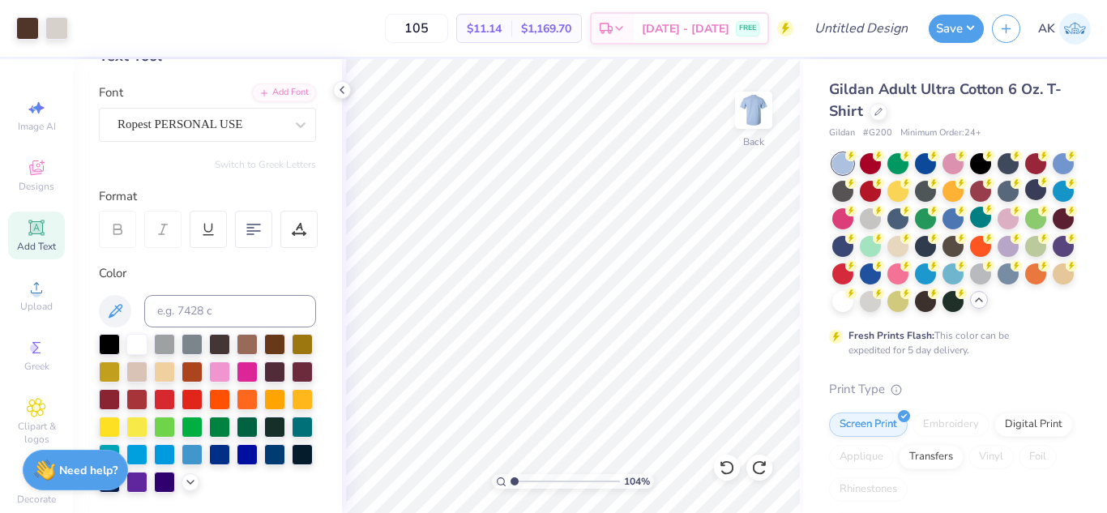
scroll to position [120, 0]
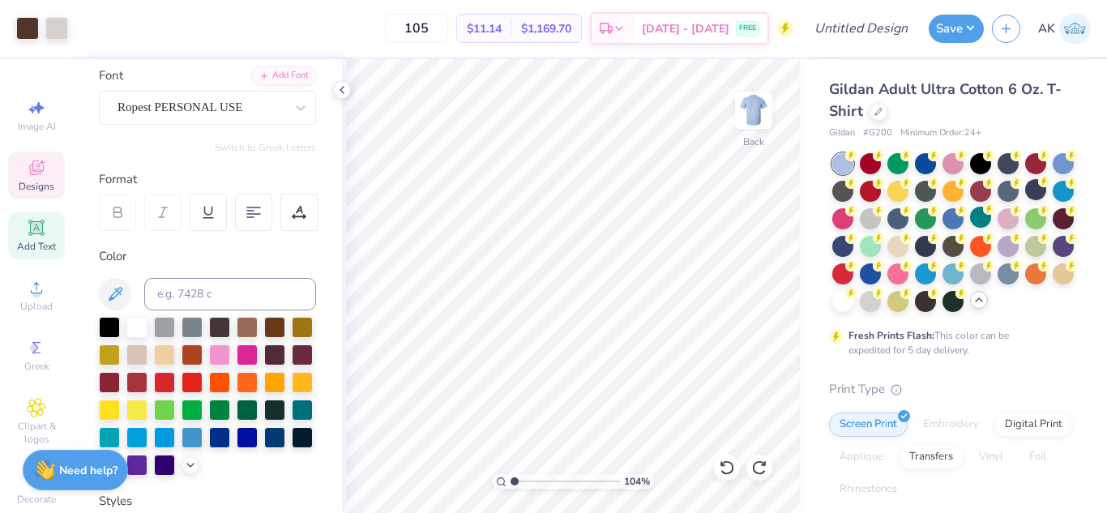
click at [40, 169] on icon at bounding box center [36, 167] width 19 height 19
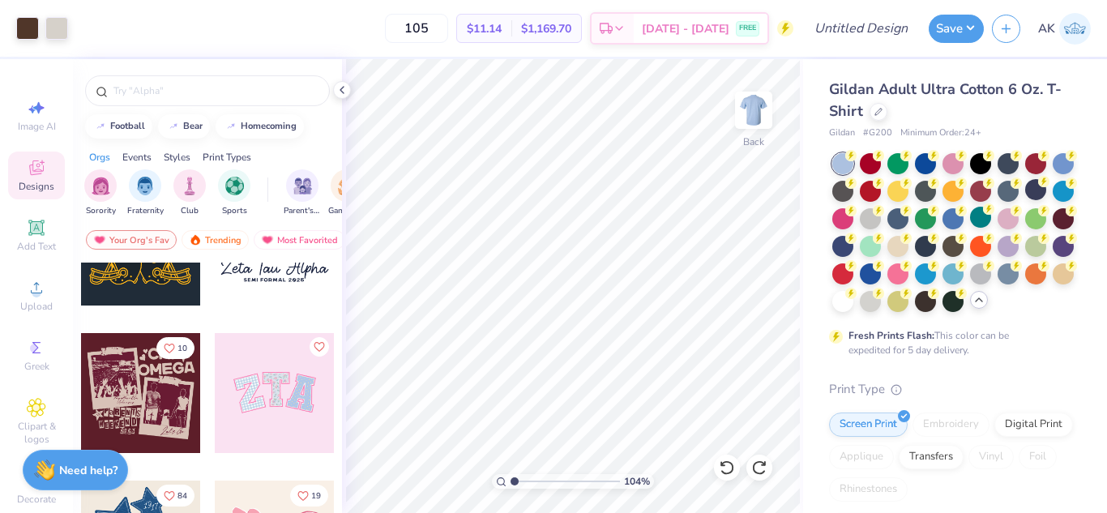
scroll to position [226, 0]
click at [908, 188] on div at bounding box center [897, 189] width 21 height 21
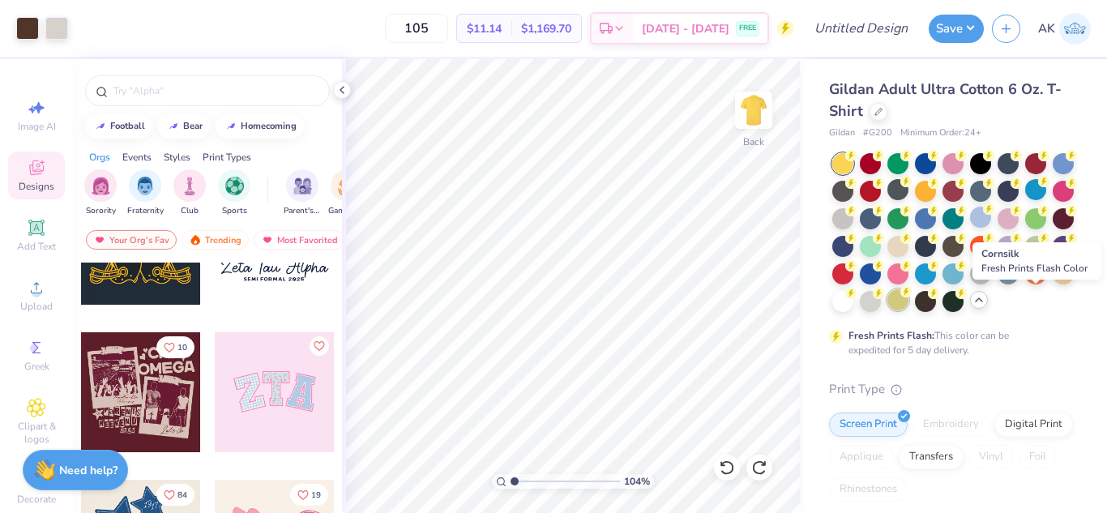
click at [908, 301] on div at bounding box center [897, 299] width 21 height 21
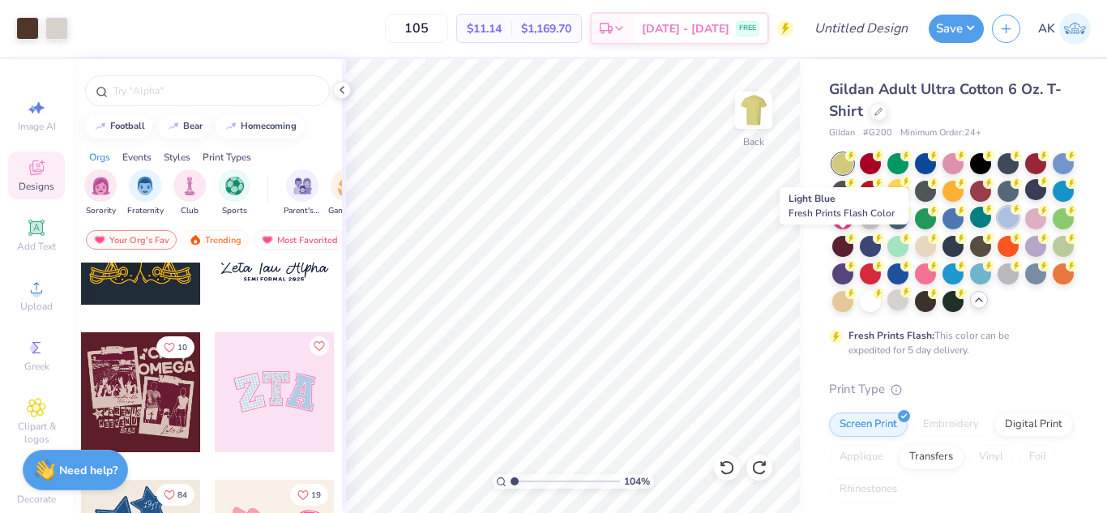
click at [997, 228] on div at bounding box center [1007, 217] width 21 height 21
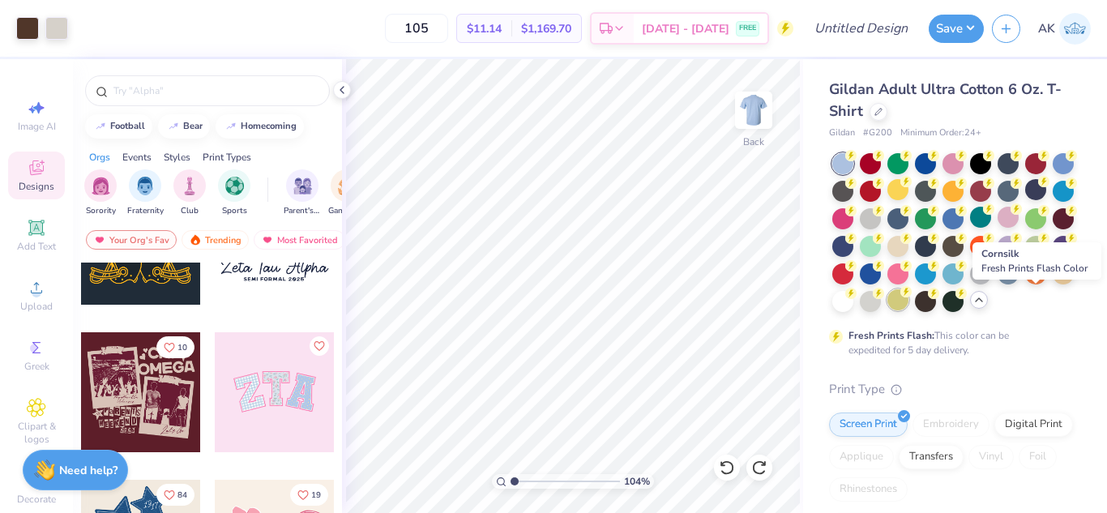
click at [908, 304] on div at bounding box center [897, 299] width 21 height 21
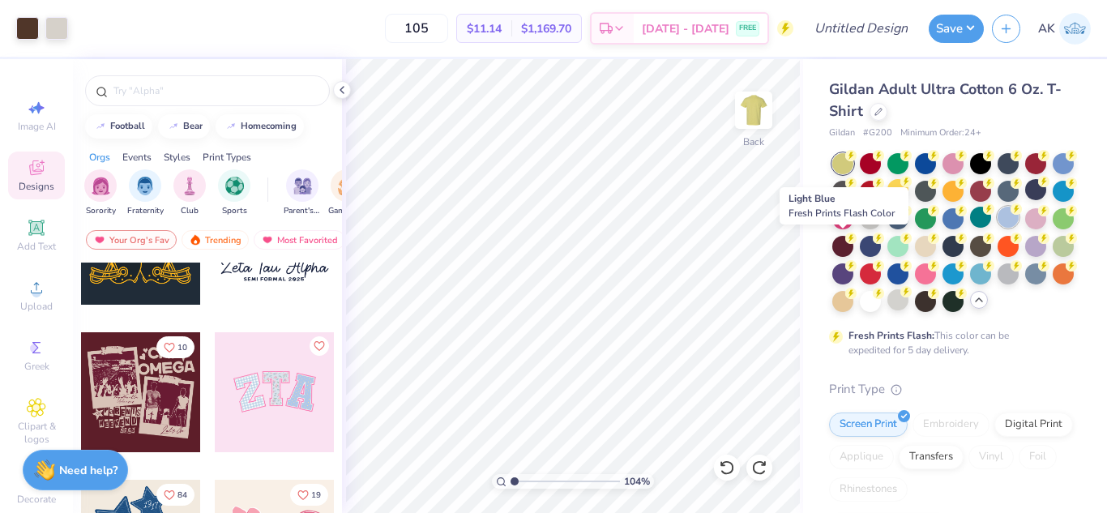
click at [997, 228] on div at bounding box center [1007, 217] width 21 height 21
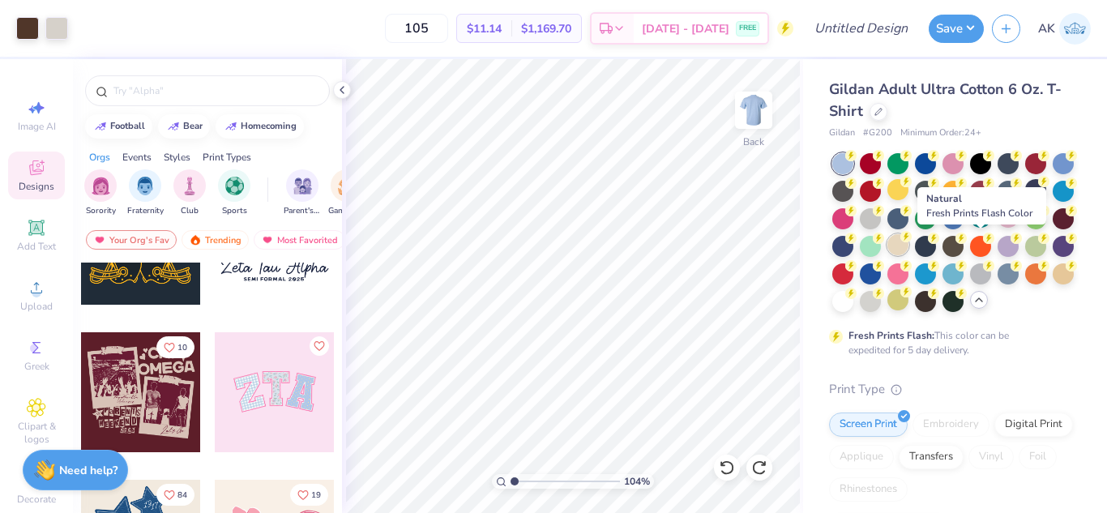
click at [908, 238] on div at bounding box center [897, 244] width 21 height 21
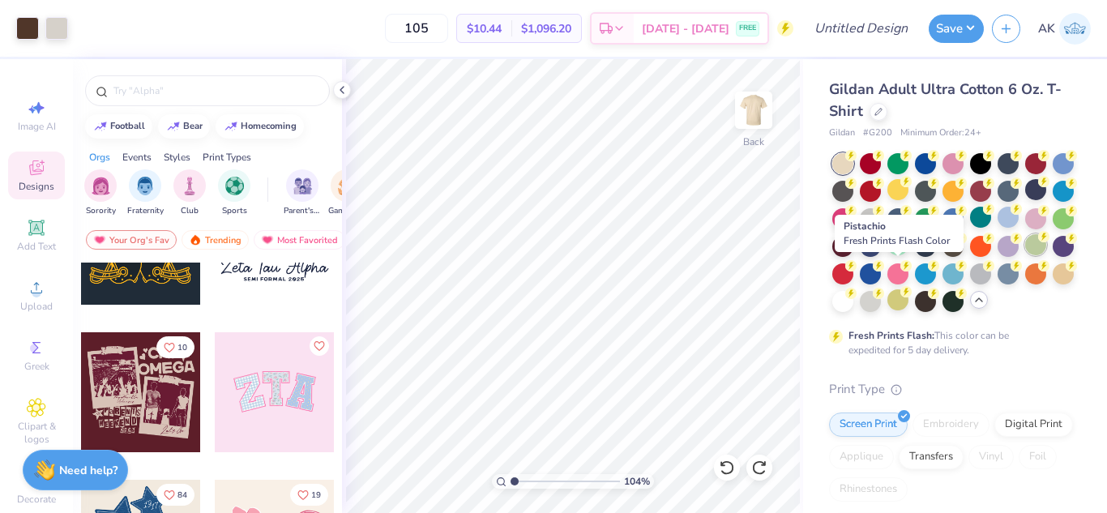
click at [1025, 255] on div at bounding box center [1035, 244] width 21 height 21
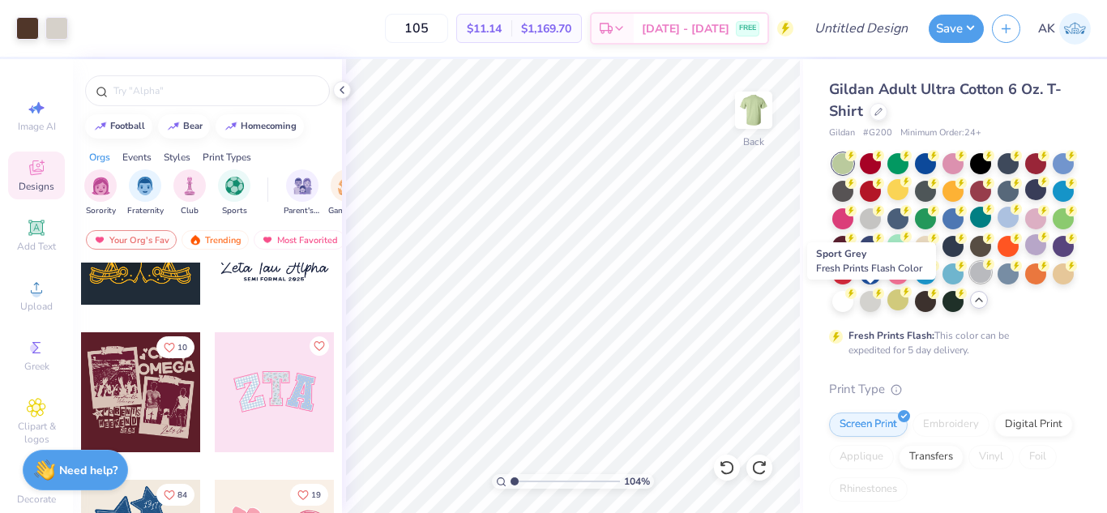
click at [970, 283] on div at bounding box center [980, 272] width 21 height 21
click at [997, 283] on div at bounding box center [1007, 272] width 21 height 21
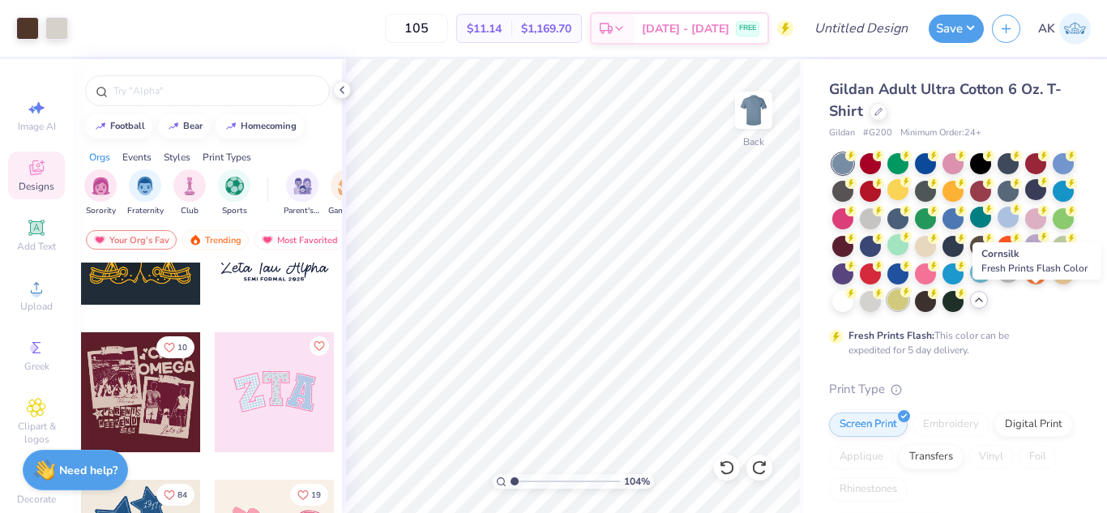
click at [912, 297] on icon at bounding box center [905, 291] width 11 height 11
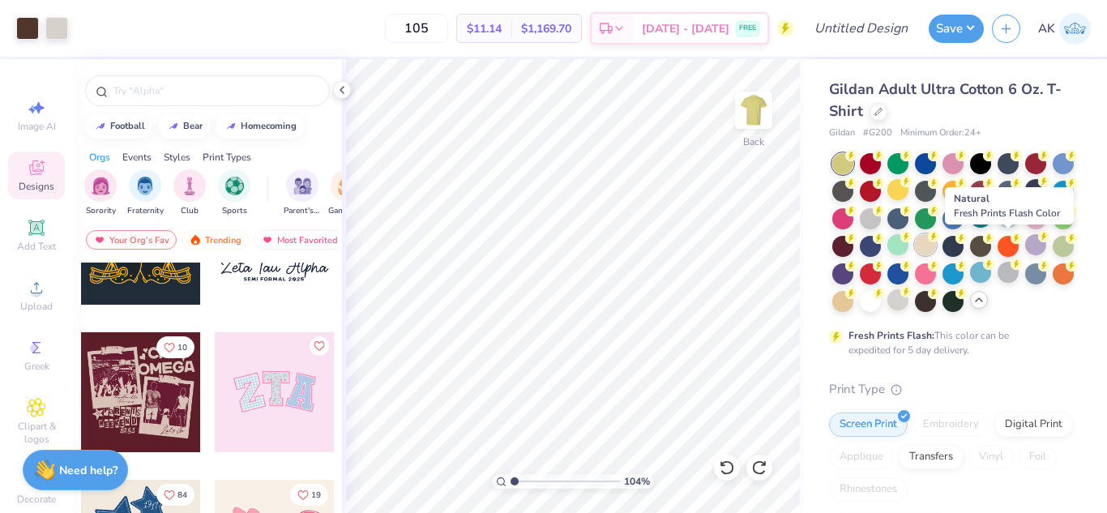
click at [936, 245] on div at bounding box center [925, 244] width 21 height 21
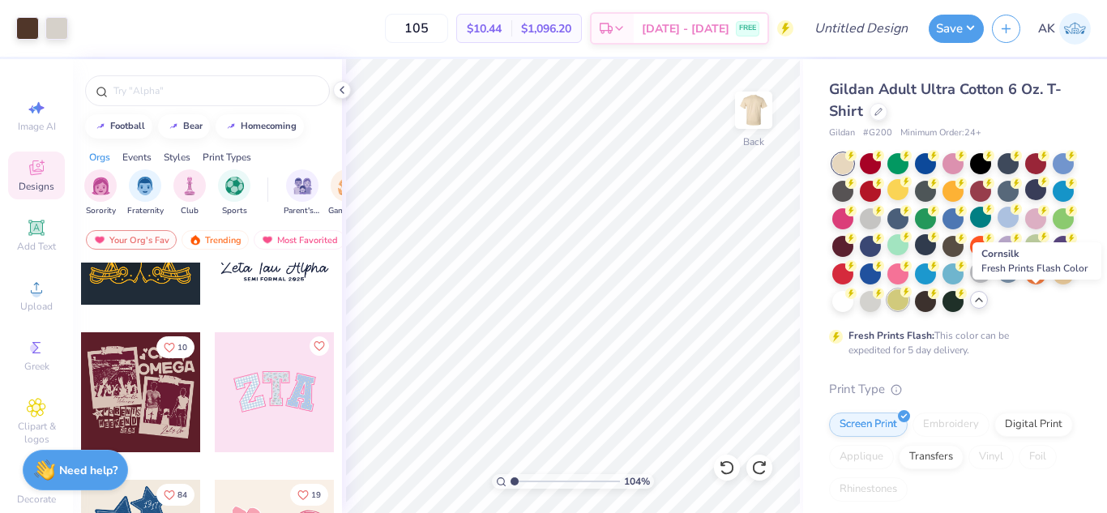
click at [908, 301] on div at bounding box center [897, 299] width 21 height 21
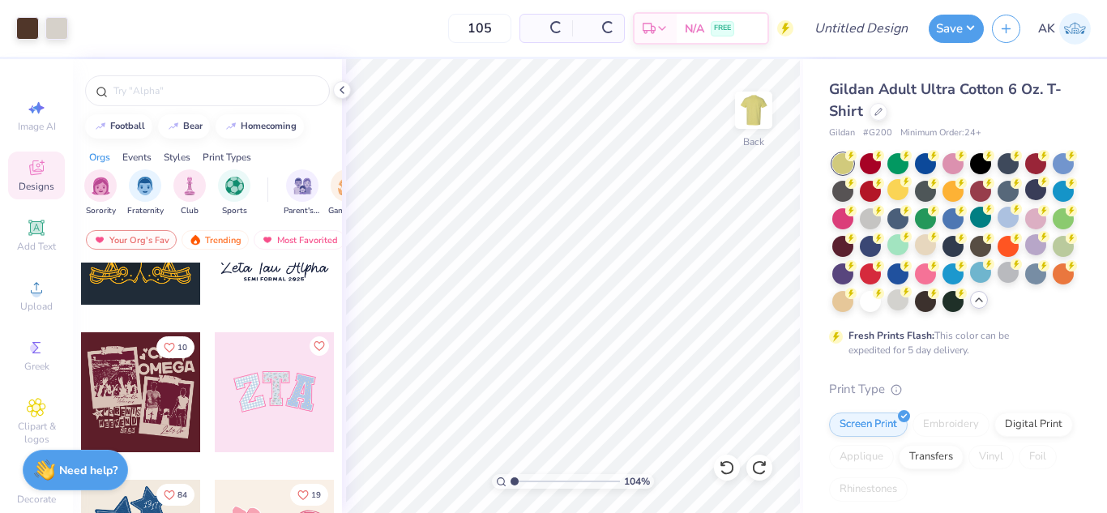
click at [908, 298] on div at bounding box center [897, 299] width 21 height 21
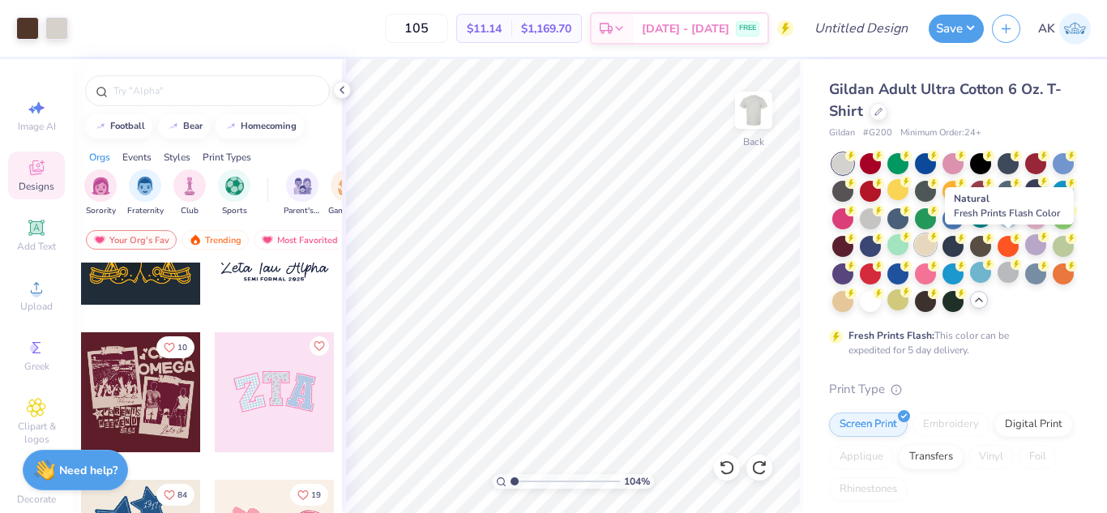
click at [936, 243] on div at bounding box center [925, 244] width 21 height 21
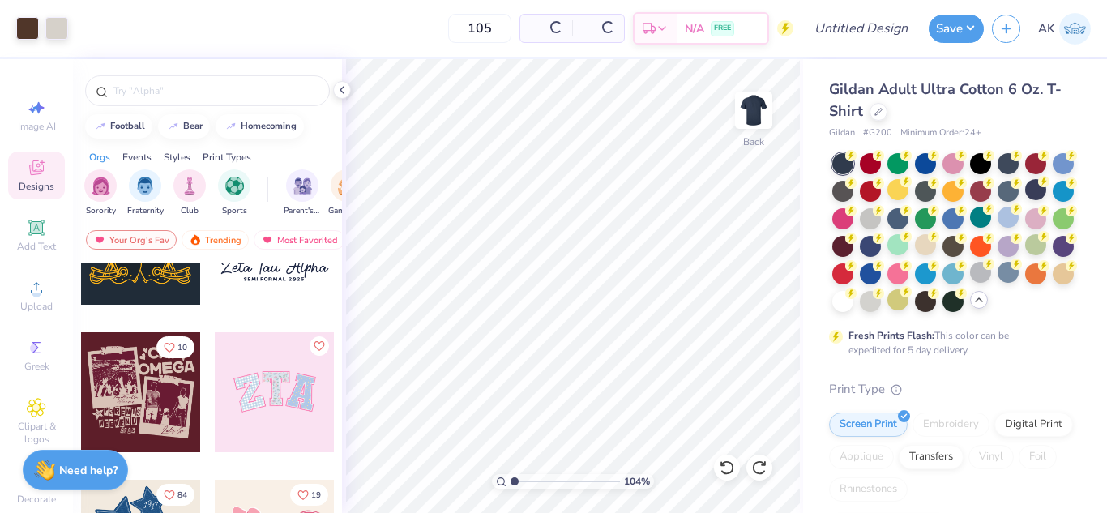
click at [936, 244] on div at bounding box center [925, 244] width 21 height 21
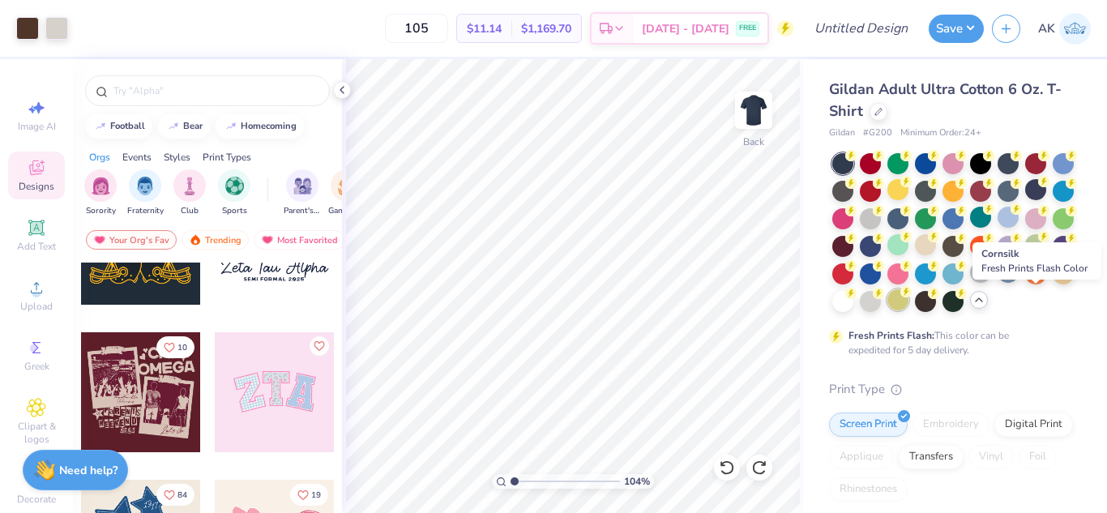
click at [908, 302] on div at bounding box center [897, 299] width 21 height 21
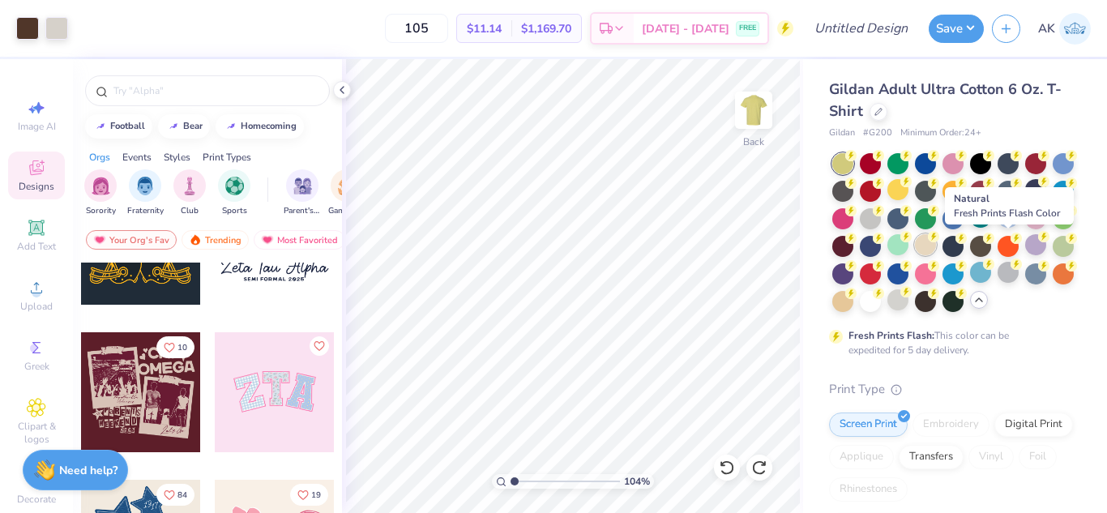
click at [936, 241] on div at bounding box center [925, 244] width 21 height 21
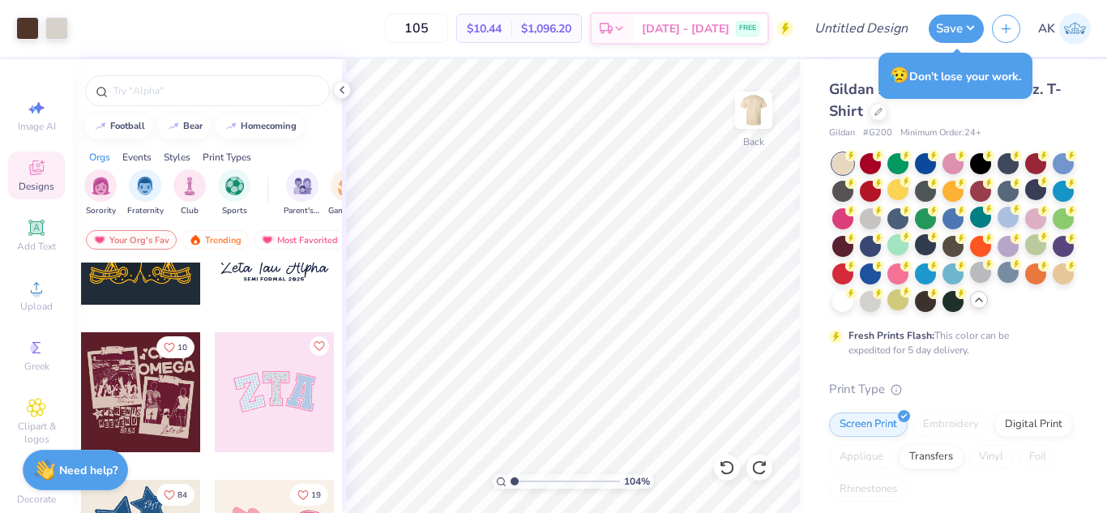
type input "1.03804247567389"
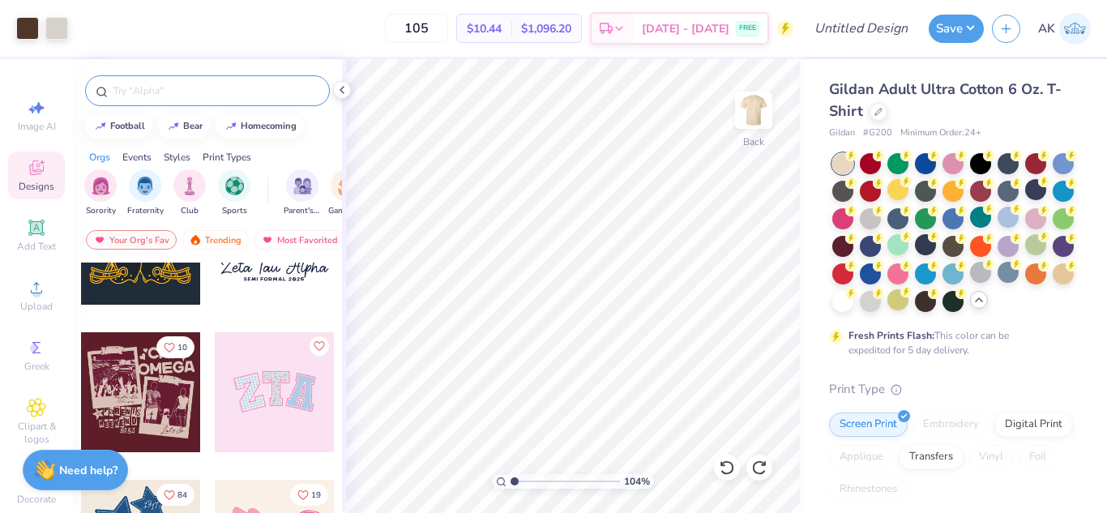
click at [130, 93] on input "text" at bounding box center [215, 91] width 207 height 16
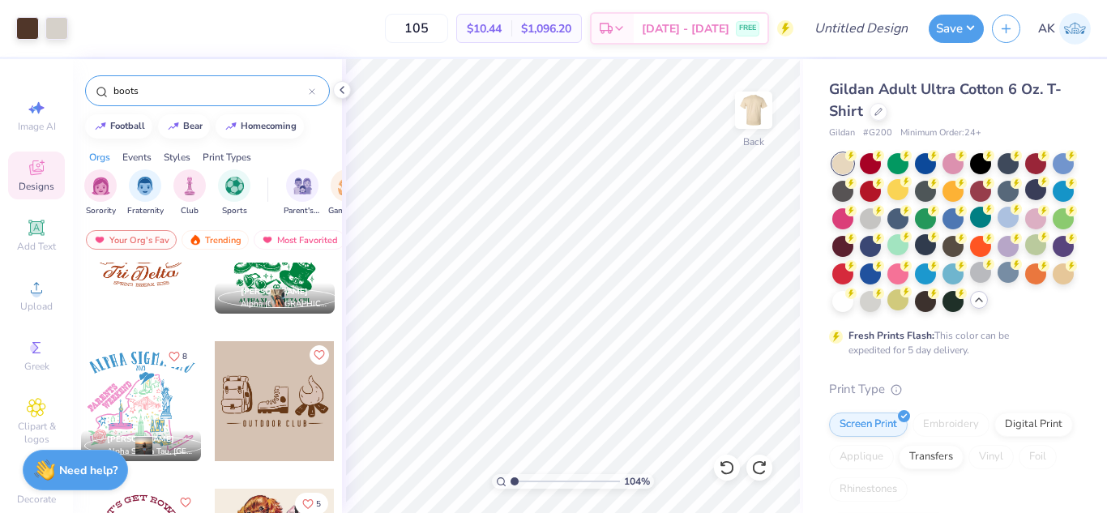
scroll to position [1544, 0]
type input "boots"
click at [963, 36] on button "Save" at bounding box center [956, 26] width 55 height 28
type input "1.03804247567389"
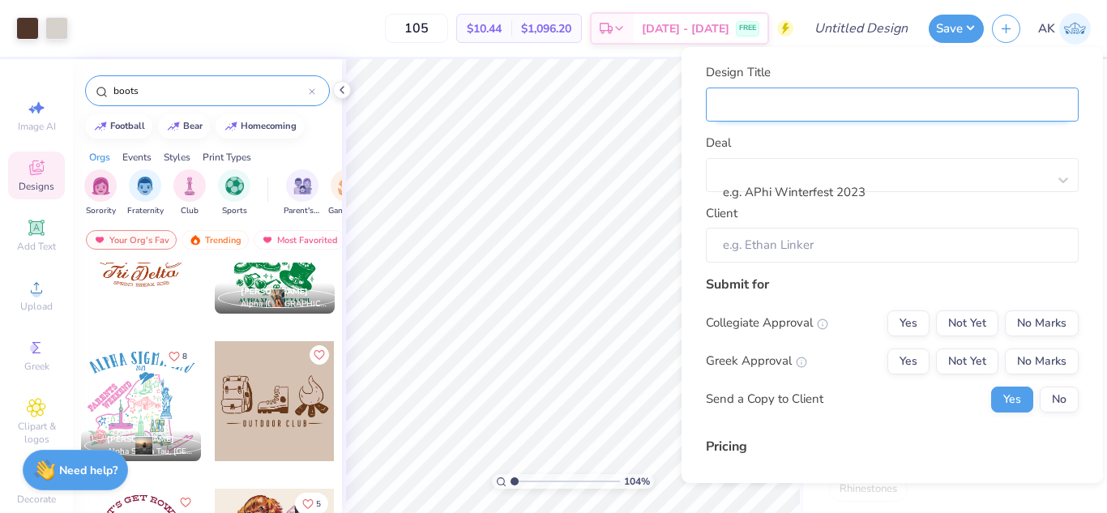
click at [873, 114] on input "Design Title" at bounding box center [892, 105] width 373 height 35
type input "Chi Omega Bid Day"
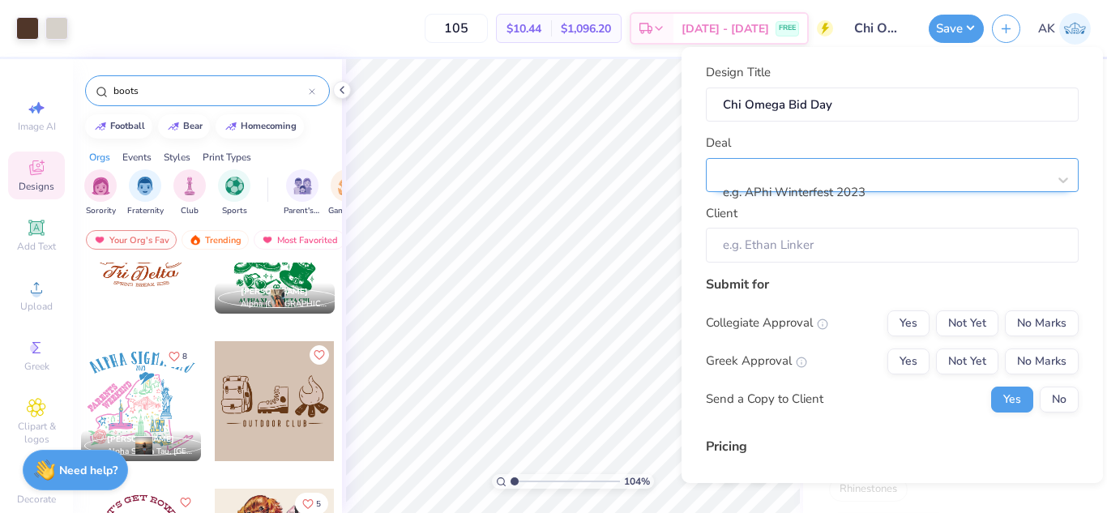
click at [841, 177] on div at bounding box center [885, 171] width 322 height 22
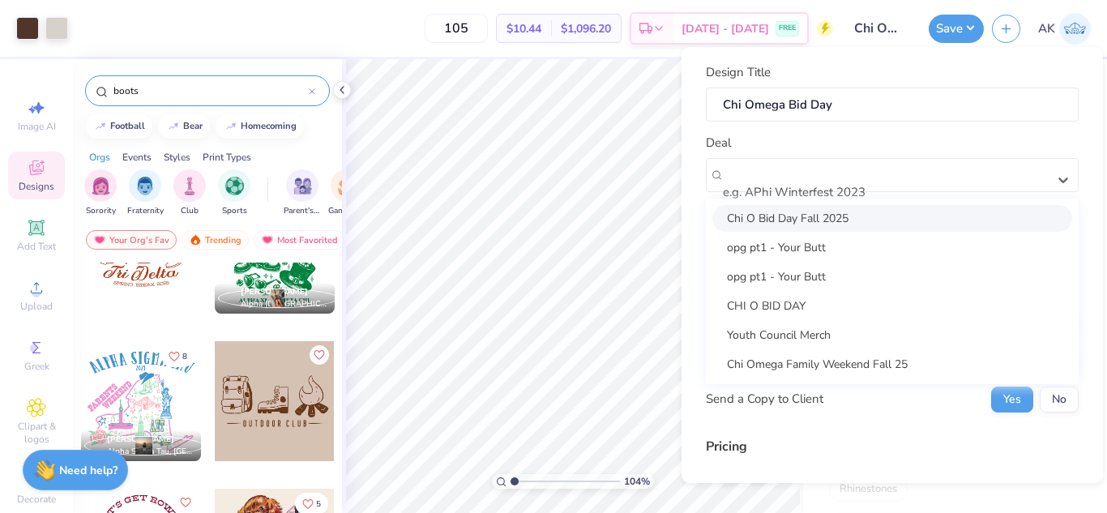
click at [834, 215] on div "Chi O Bid Day Fall 2025" at bounding box center [892, 218] width 360 height 27
type input "1.03804247567389"
type input "Sarah Yekanizaree"
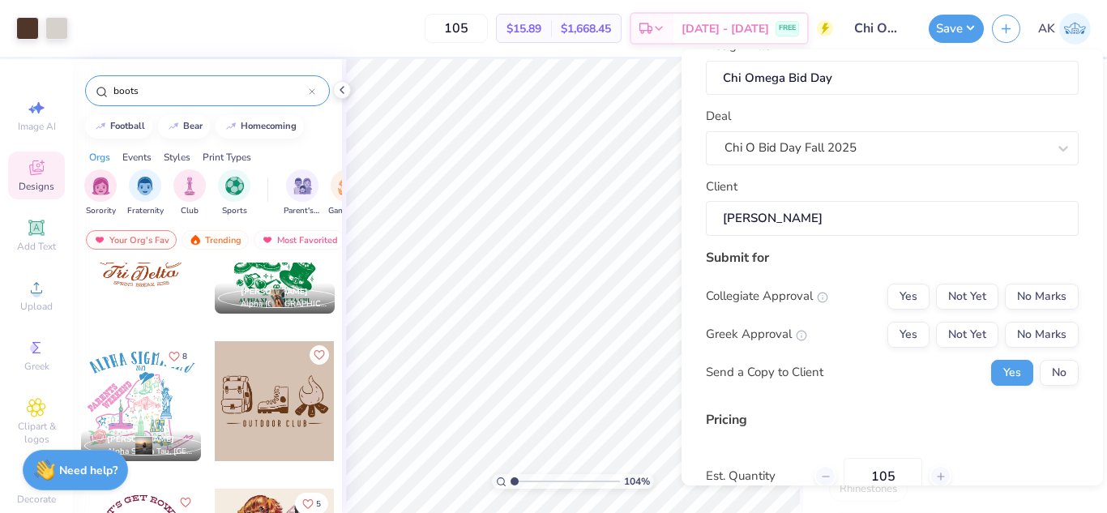
scroll to position [30, 0]
click at [1018, 302] on button "No Marks" at bounding box center [1042, 296] width 74 height 26
click at [902, 334] on button "Yes" at bounding box center [908, 334] width 42 height 26
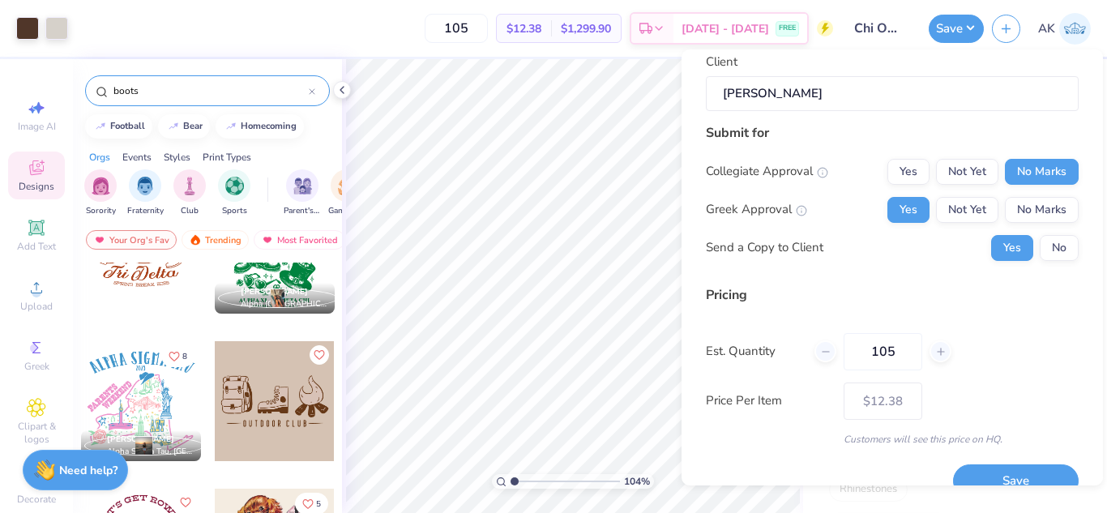
scroll to position [182, 0]
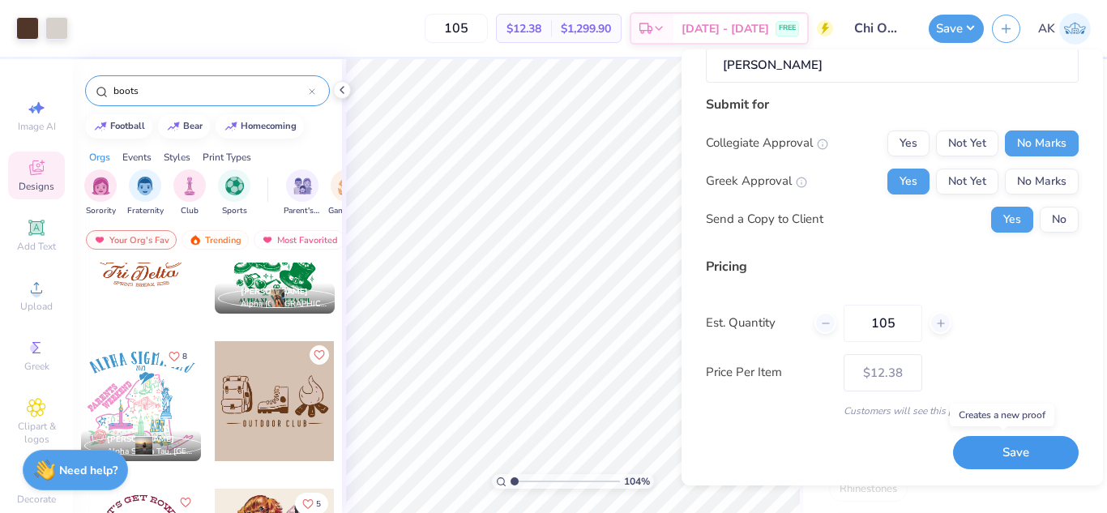
click at [974, 451] on button "Save" at bounding box center [1016, 452] width 126 height 33
type input "$12.38"
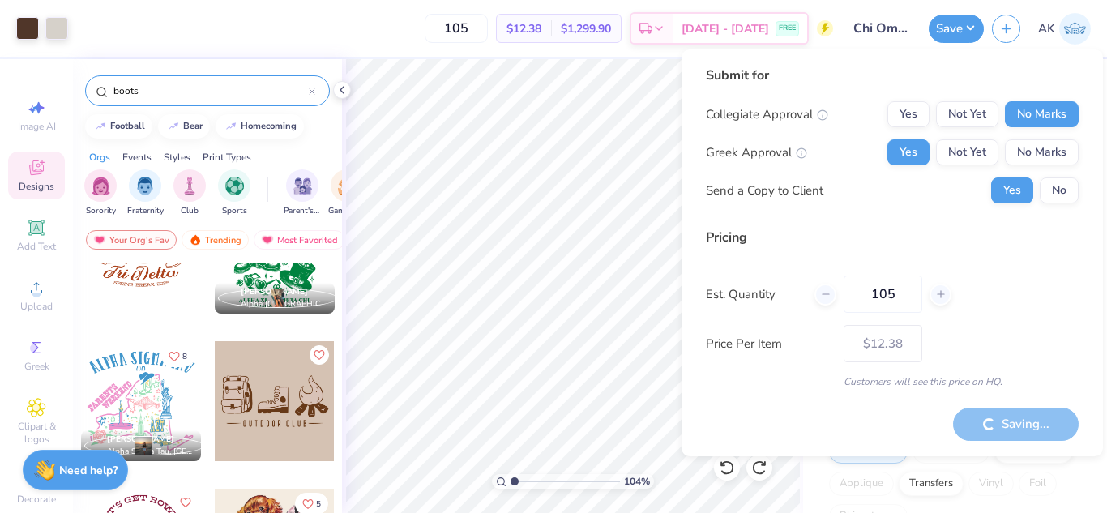
type input "1.03804247567389"
type input "– –"
type input "1.03804247567389"
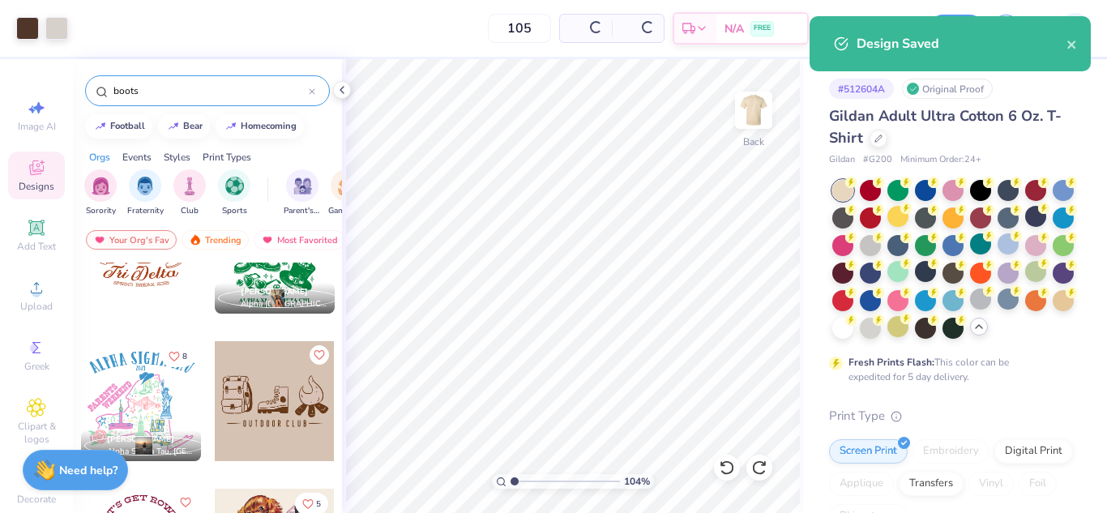
type input "$12.38"
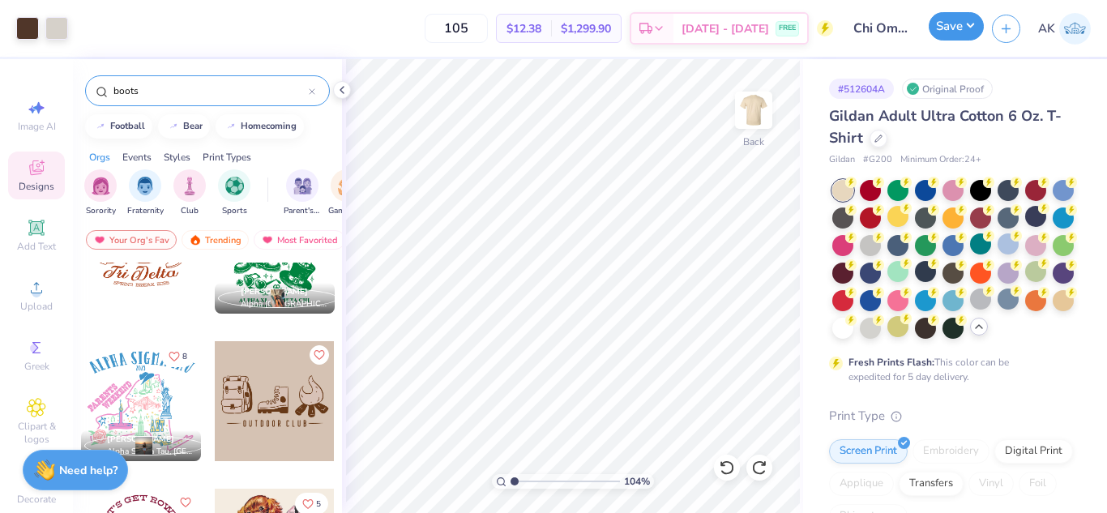
click at [942, 27] on button "Save" at bounding box center [956, 26] width 55 height 28
type input "1.03804247567389"
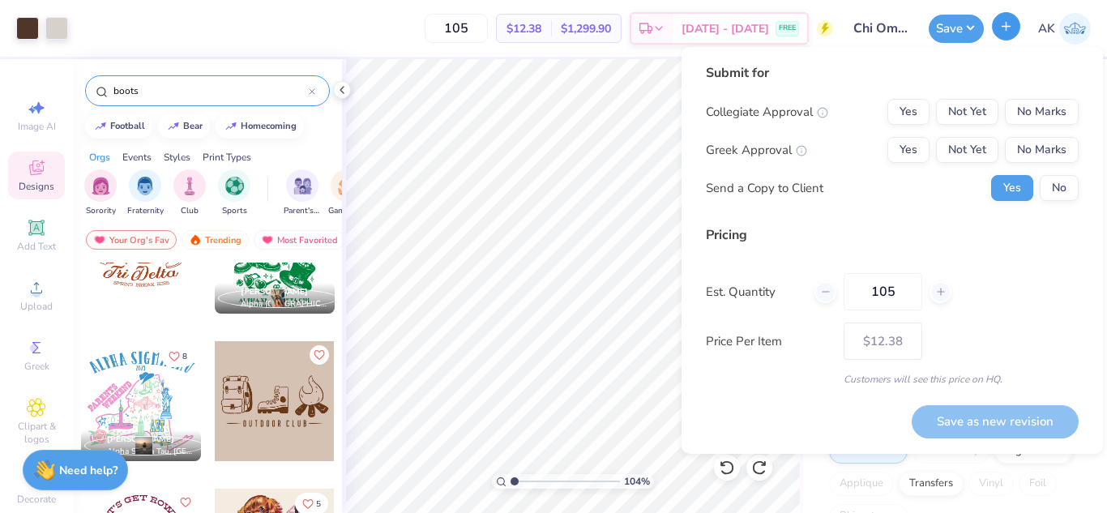
click at [1002, 19] on button "button" at bounding box center [1006, 26] width 28 height 28
type input "1.03804247567389"
type input "– –"
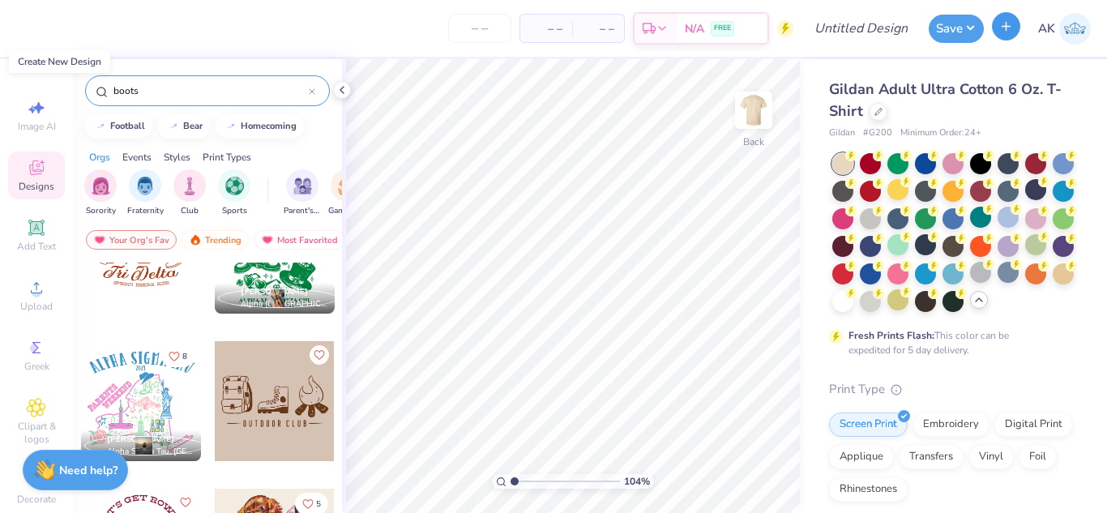
type input "1.03804247567389"
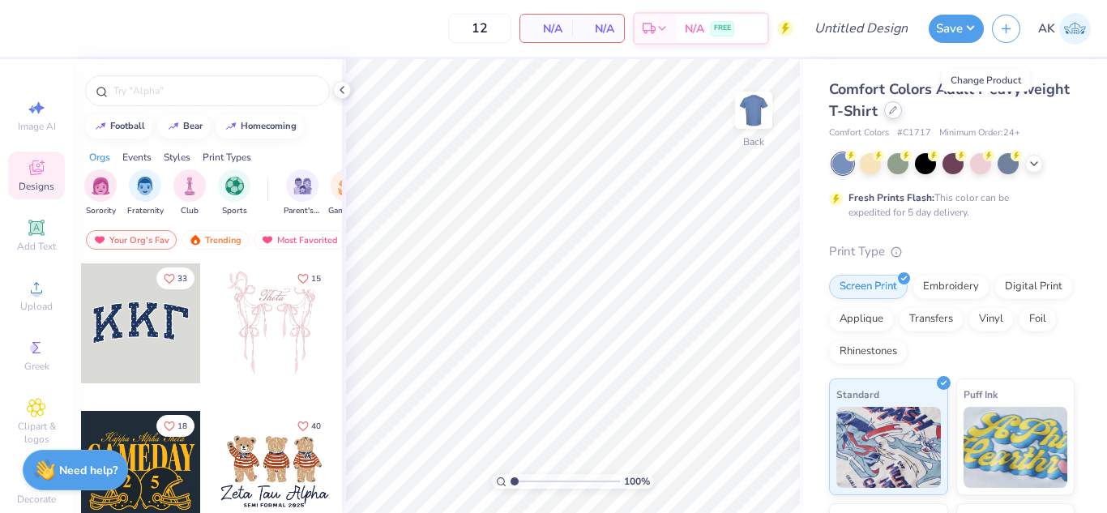
click at [897, 110] on icon at bounding box center [893, 110] width 8 height 8
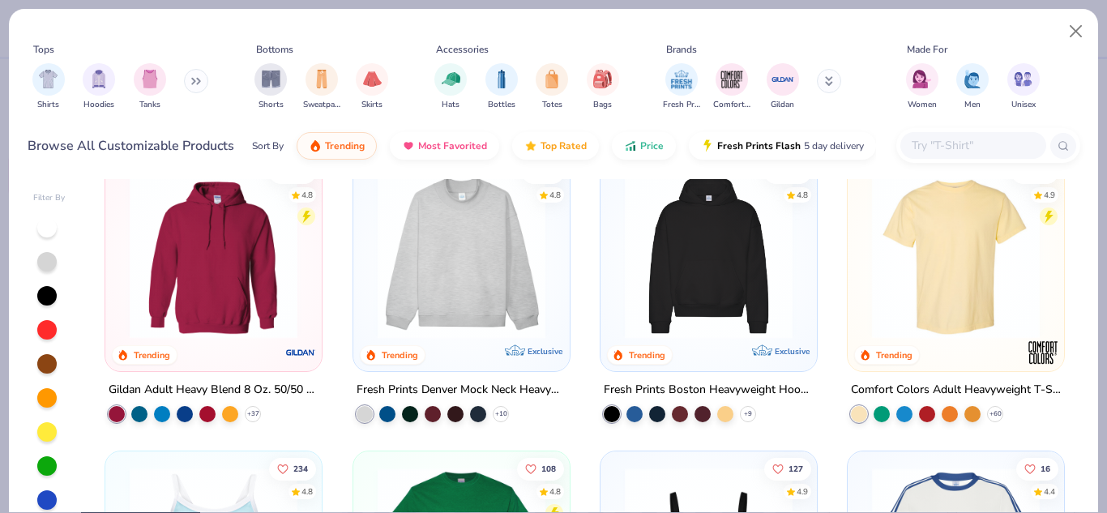
scroll to position [33, 0]
click at [955, 250] on img at bounding box center [956, 255] width 184 height 168
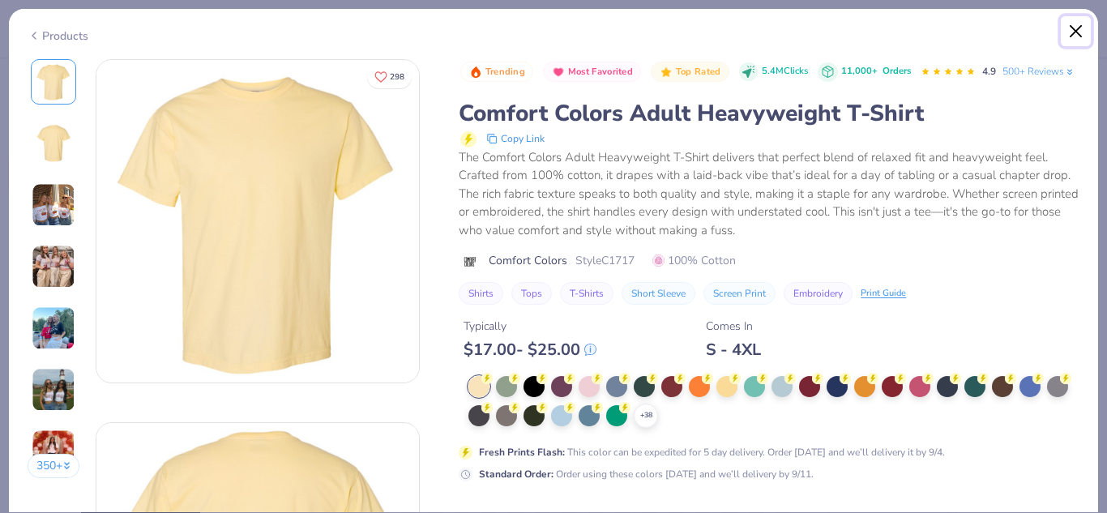
click at [1085, 29] on button "Close" at bounding box center [1076, 31] width 31 height 31
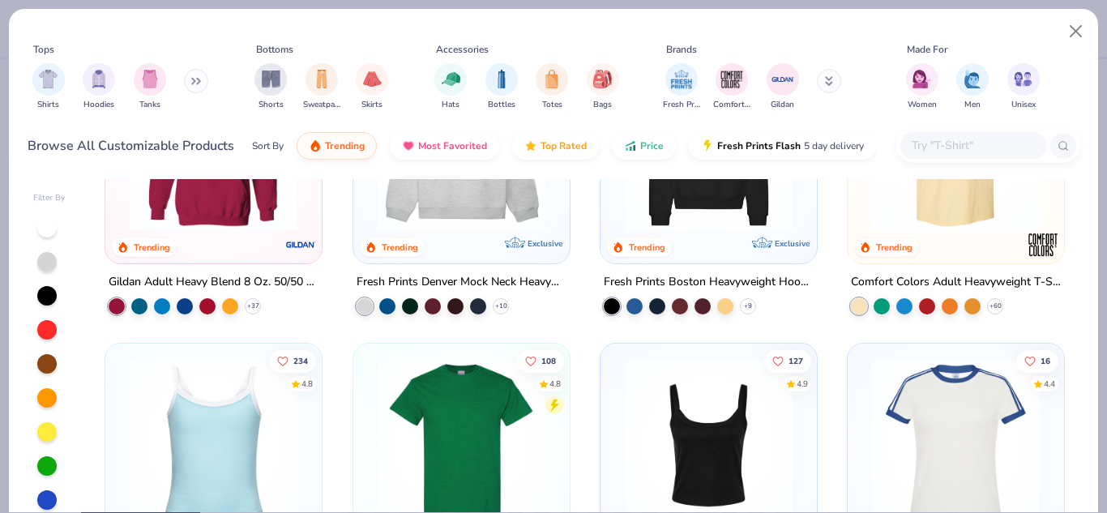
scroll to position [140, 0]
click at [929, 147] on input "text" at bounding box center [972, 145] width 125 height 19
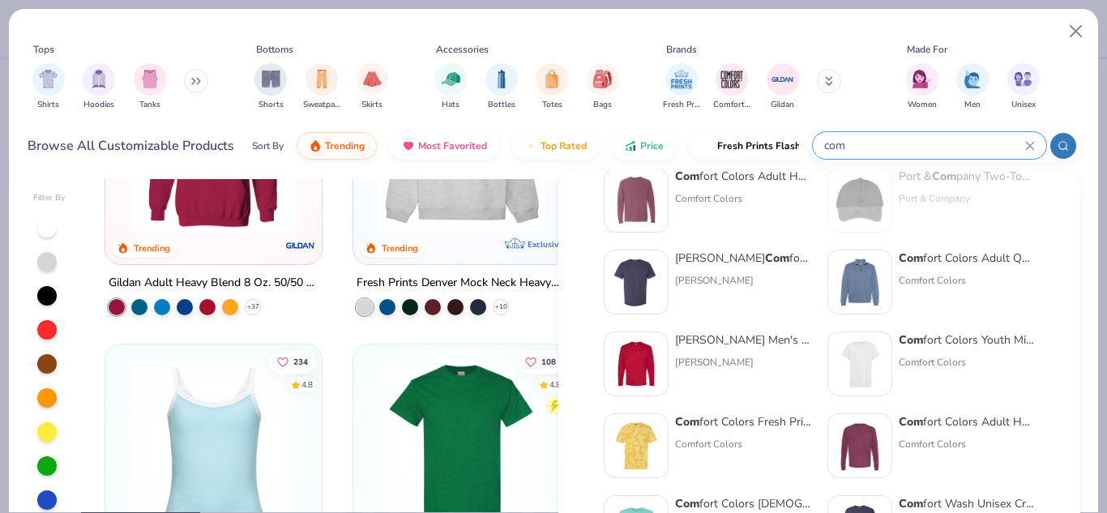
scroll to position [0, 0]
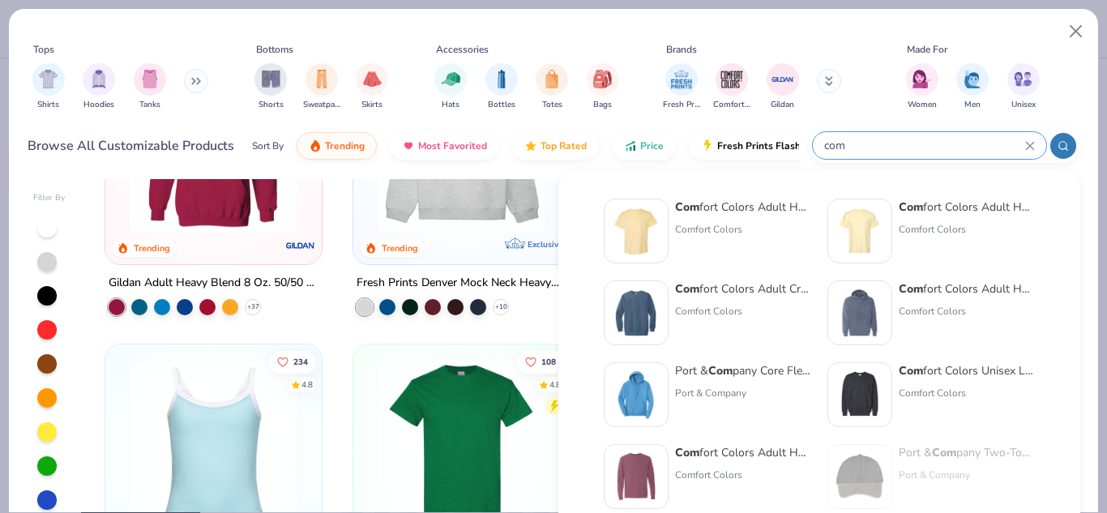
type input "com"
click at [861, 218] on img at bounding box center [860, 231] width 50 height 50
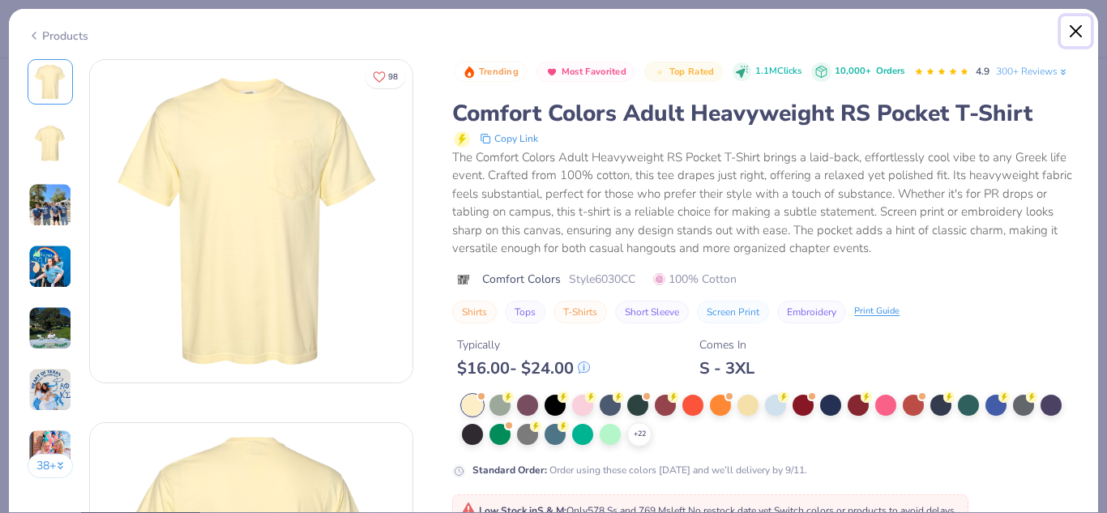
click at [1074, 34] on button "Close" at bounding box center [1076, 31] width 31 height 31
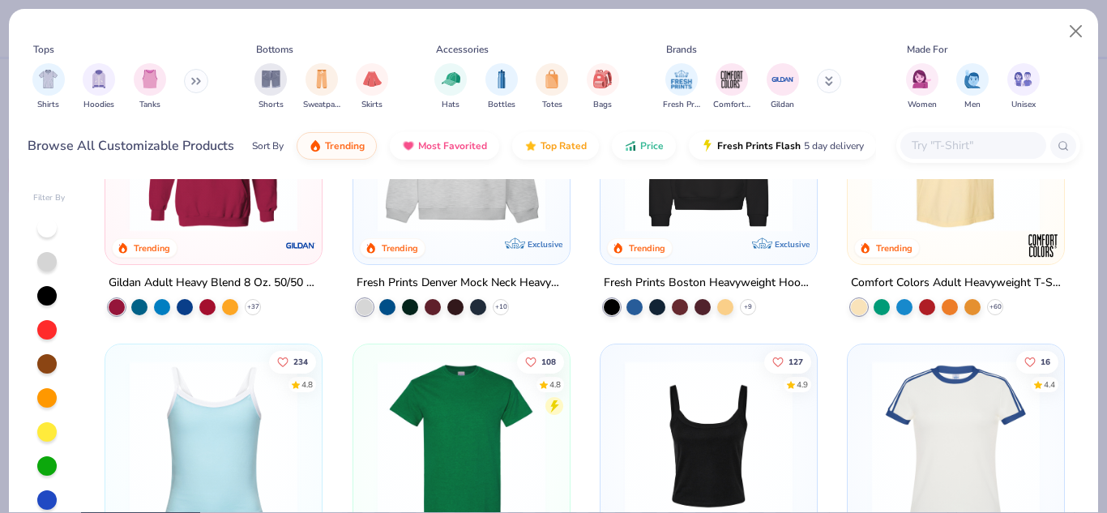
click at [952, 146] on input "text" at bounding box center [972, 145] width 125 height 19
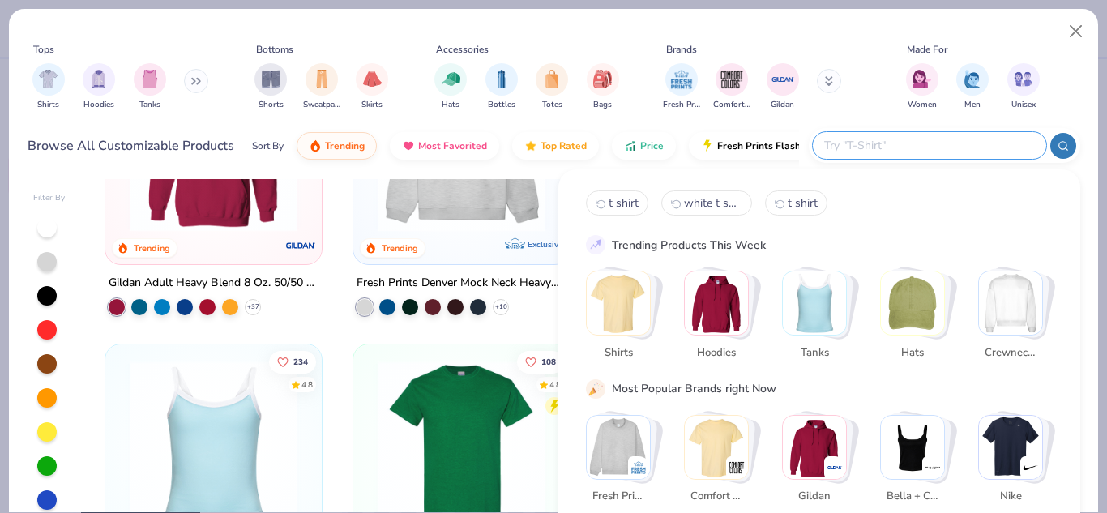
click at [620, 293] on img "Stack Card Button Shirts" at bounding box center [618, 302] width 63 height 63
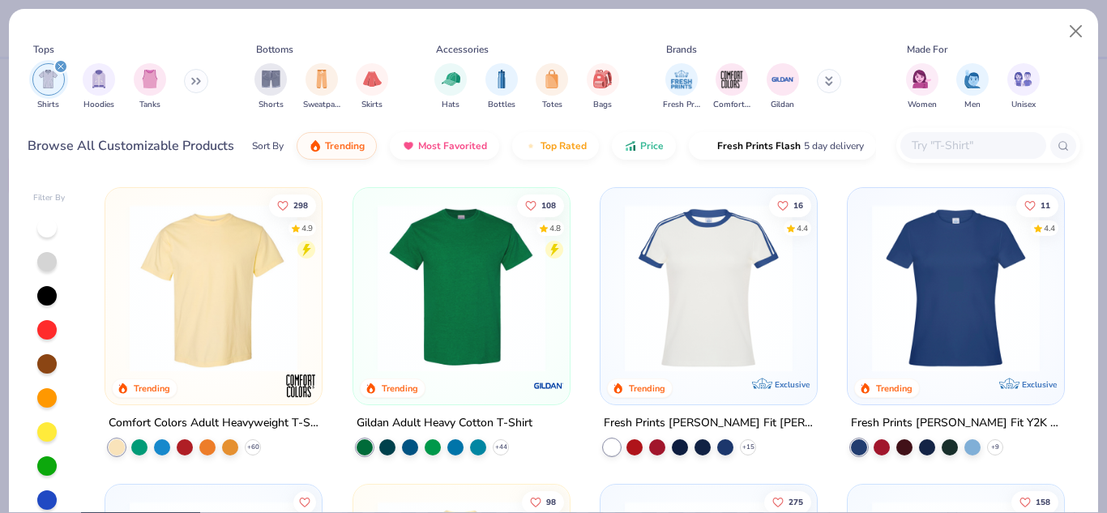
click at [960, 146] on input "text" at bounding box center [972, 145] width 125 height 19
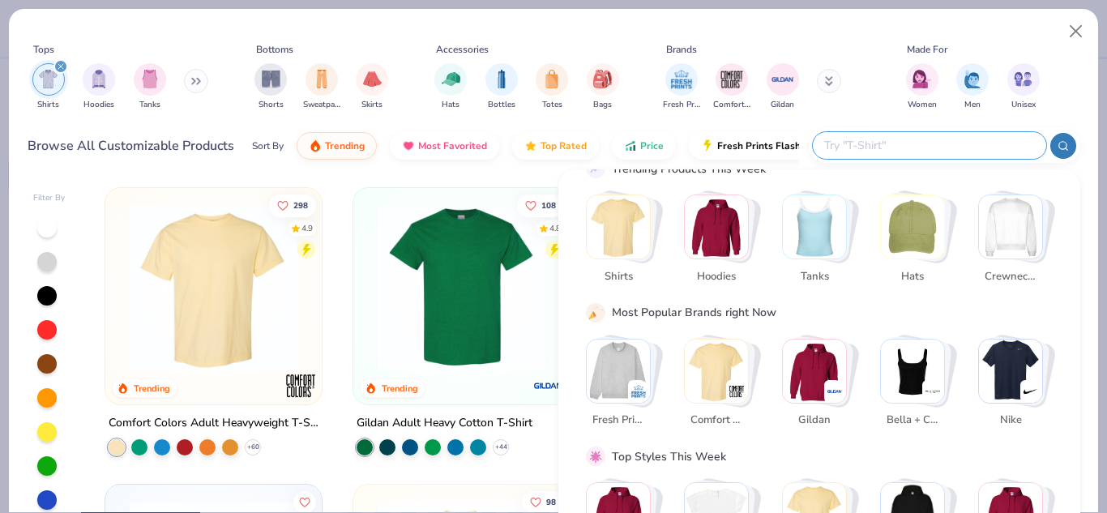
scroll to position [78, 0]
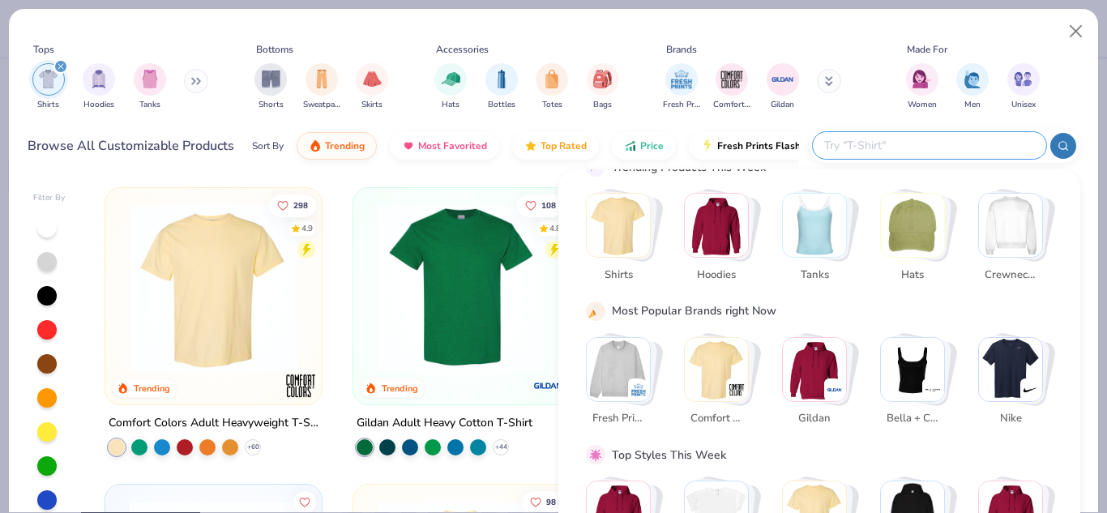
click at [720, 352] on img "Stack Card Button Comfort Colors" at bounding box center [716, 369] width 63 height 63
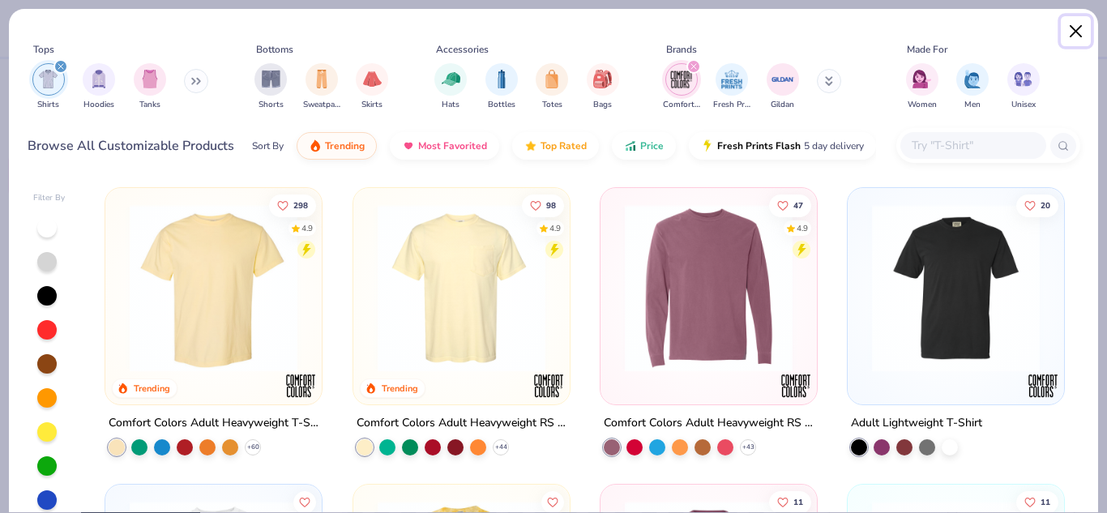
click at [1078, 34] on button "Close" at bounding box center [1076, 31] width 31 height 31
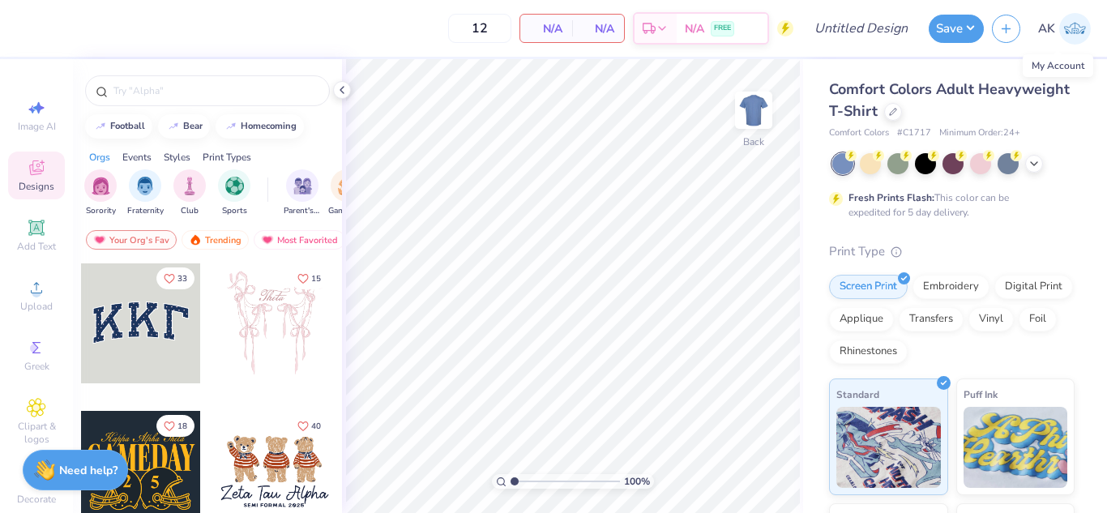
click at [1079, 28] on img at bounding box center [1075, 29] width 32 height 32
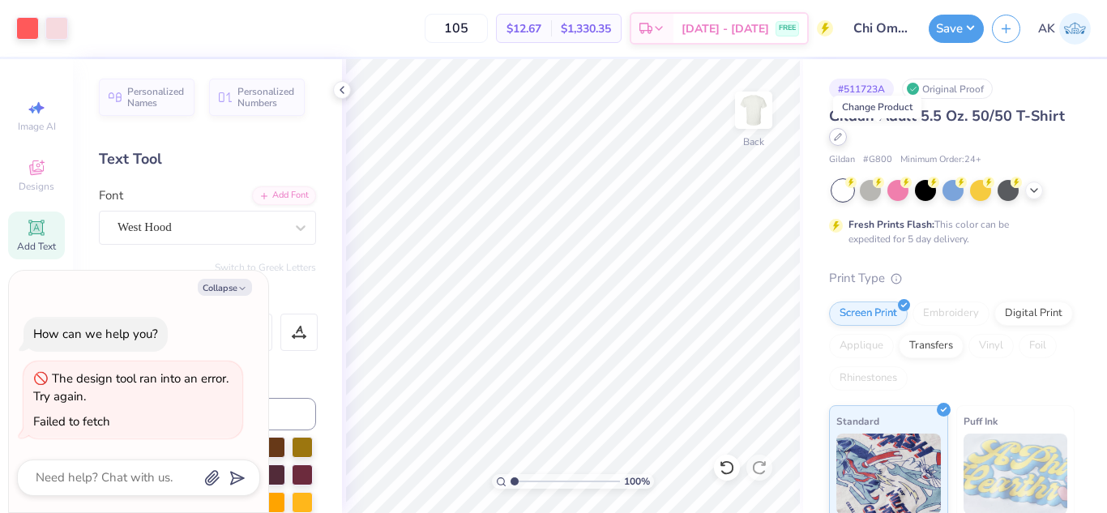
click at [842, 140] on icon at bounding box center [838, 137] width 8 height 8
type textarea "x"
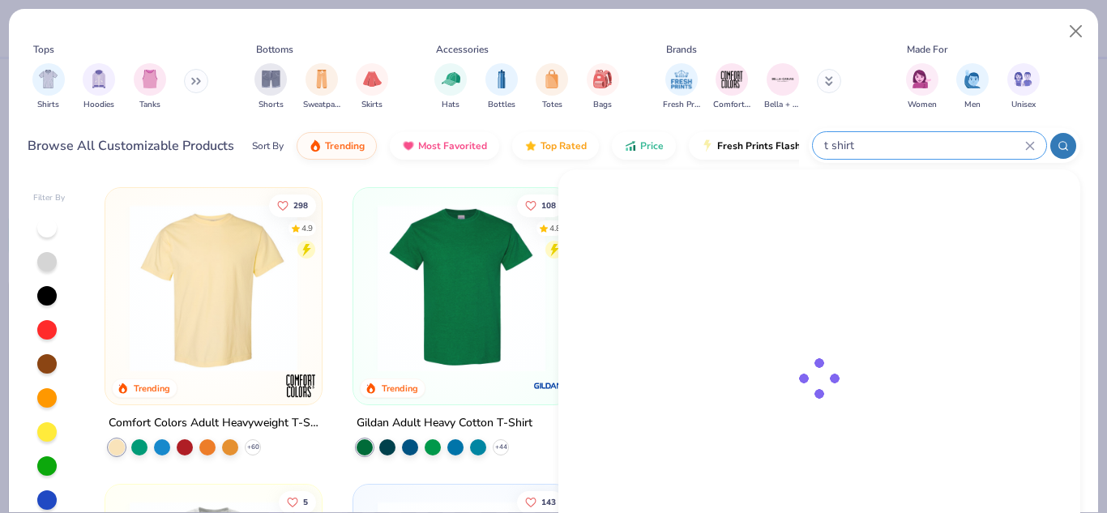
click at [957, 144] on input "t shirt" at bounding box center [923, 145] width 203 height 19
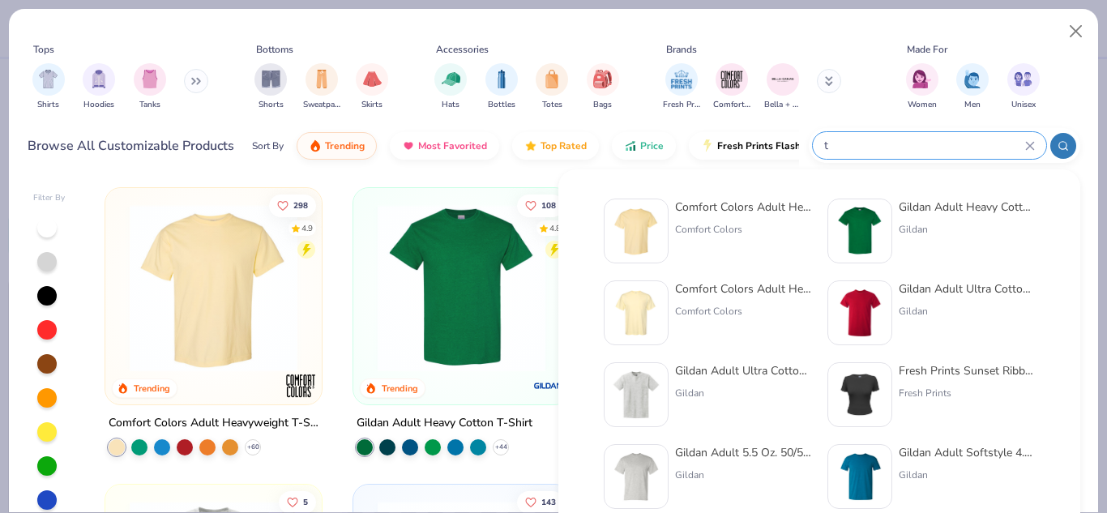
type input "t"
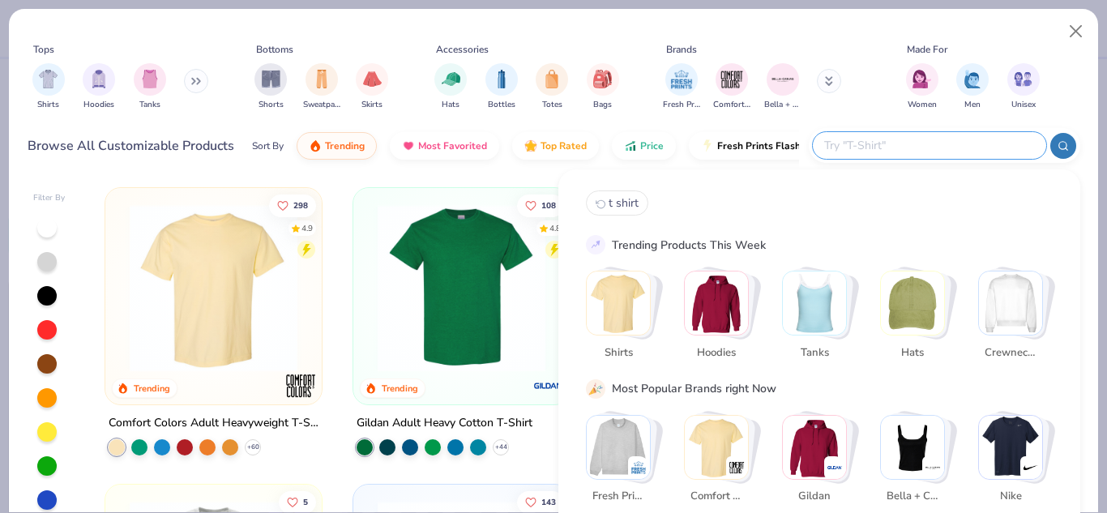
scroll to position [100, 0]
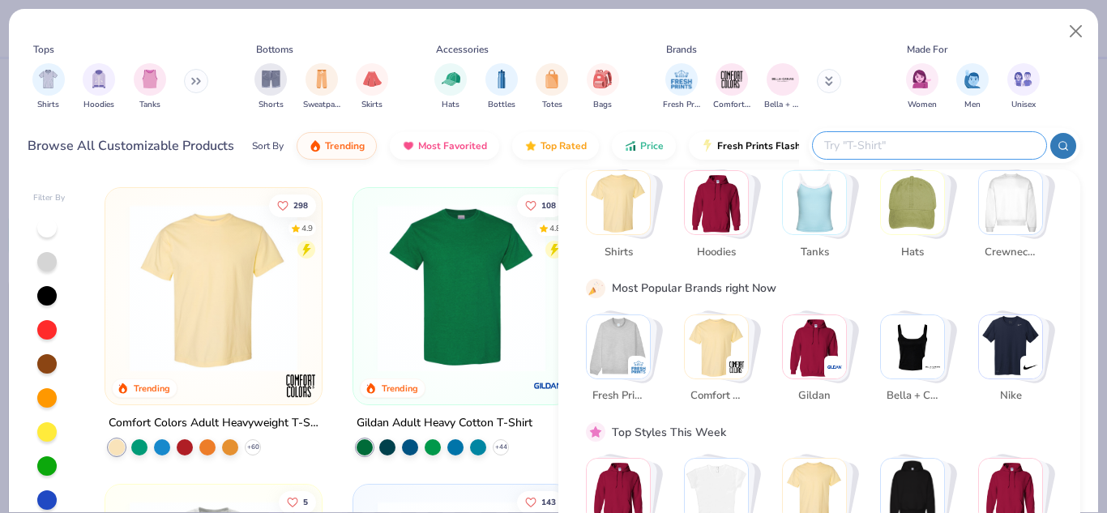
click at [718, 344] on img "Stack Card Button Comfort Colors" at bounding box center [716, 346] width 63 height 63
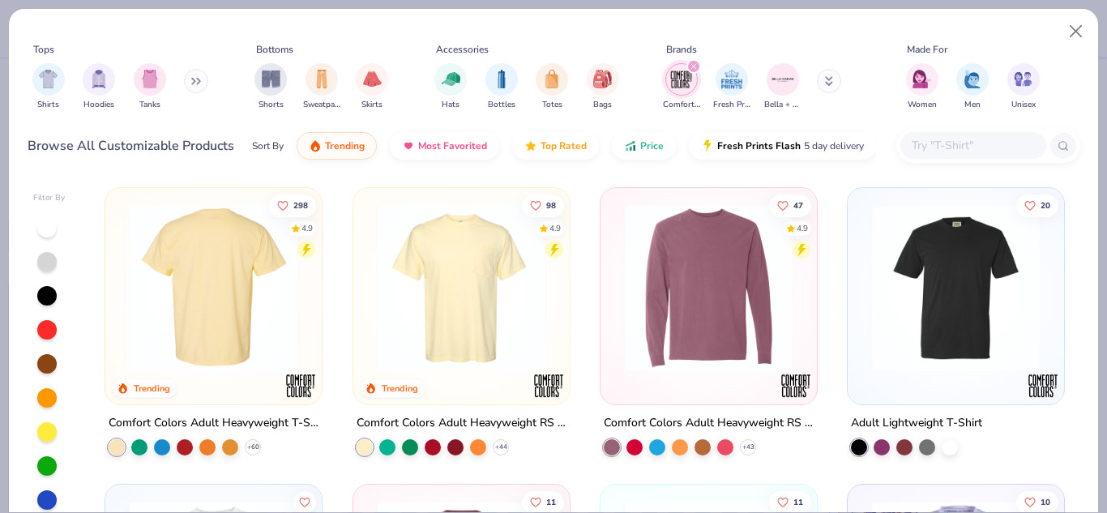
click at [233, 313] on img at bounding box center [214, 288] width 184 height 168
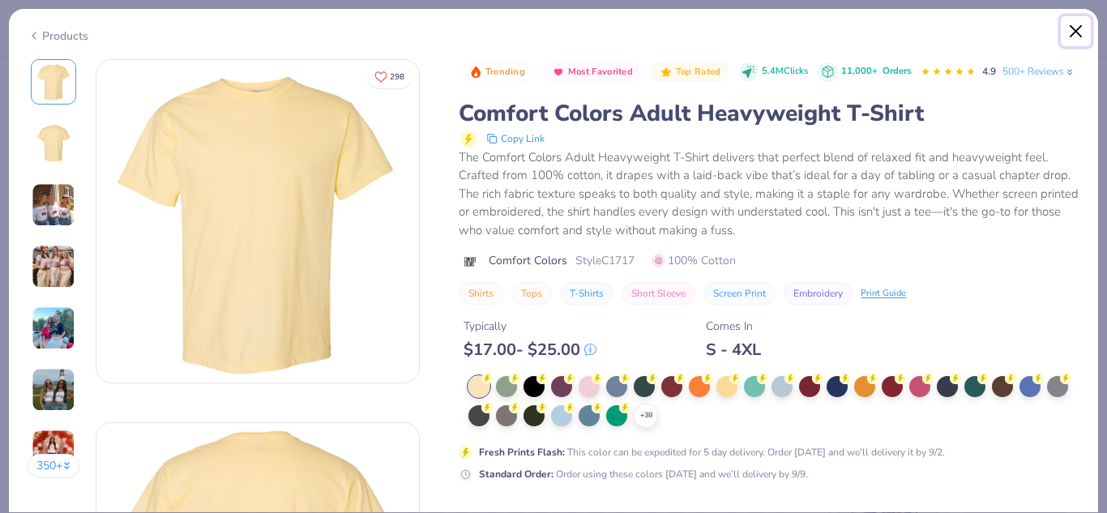
click at [1078, 26] on button "Close" at bounding box center [1076, 31] width 31 height 31
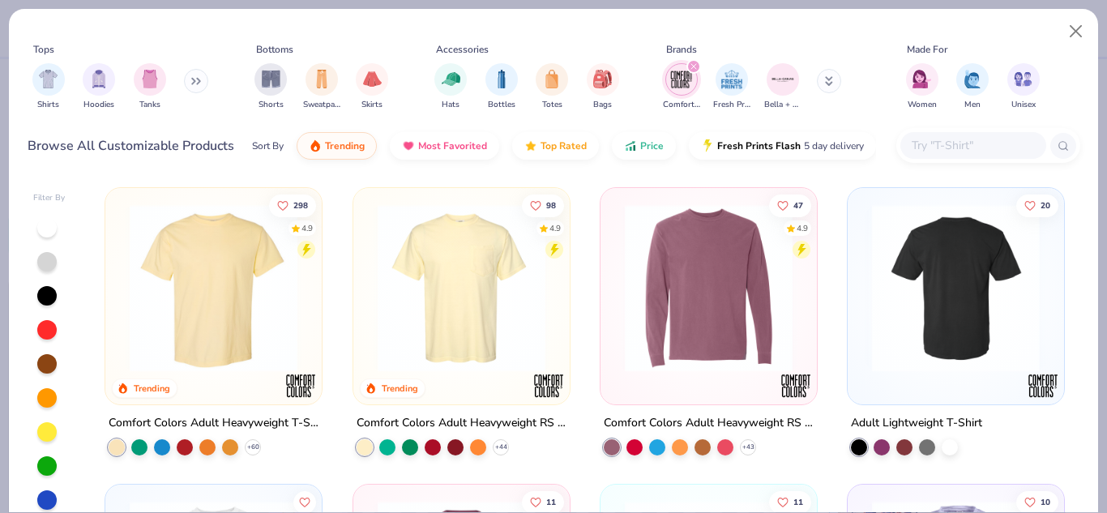
click at [864, 276] on img at bounding box center [772, 288] width 184 height 168
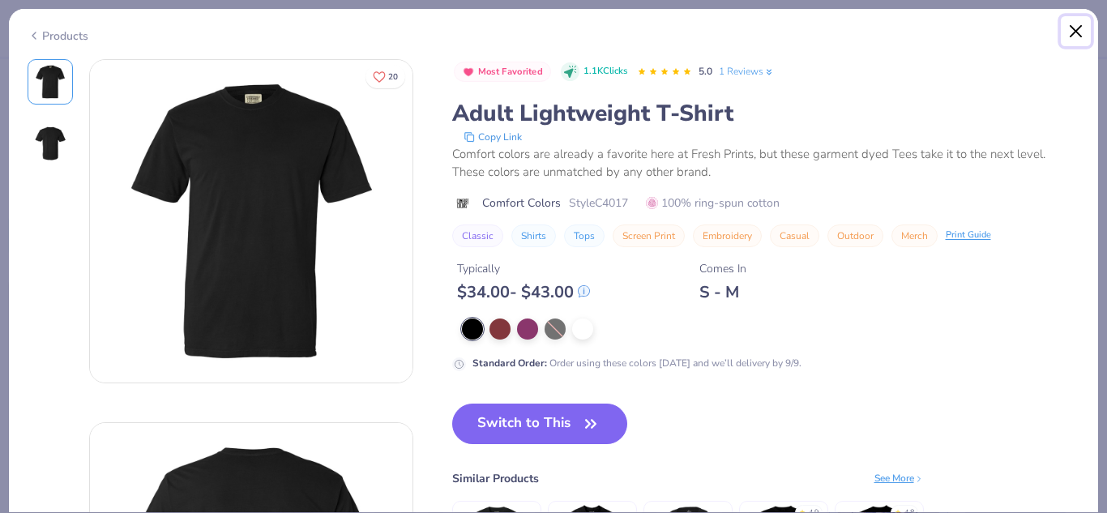
click at [1077, 29] on button "Close" at bounding box center [1076, 31] width 31 height 31
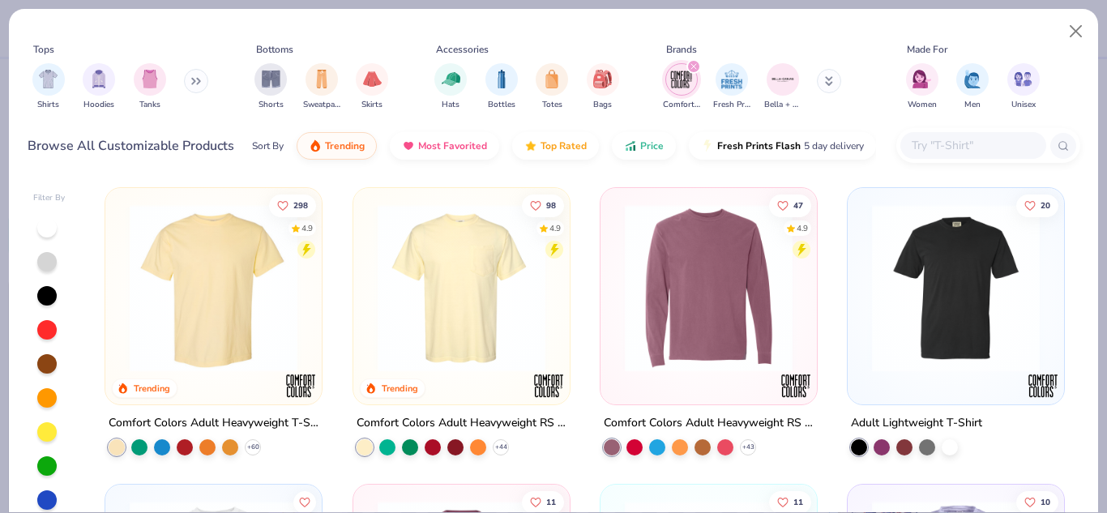
click at [226, 302] on img at bounding box center [214, 288] width 184 height 168
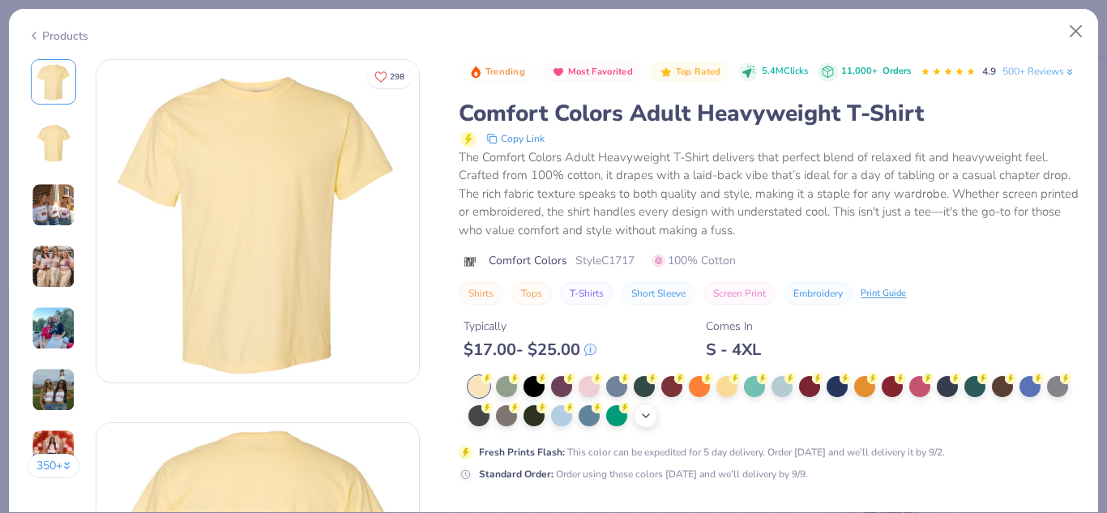
click at [652, 422] on icon at bounding box center [645, 415] width 13 height 13
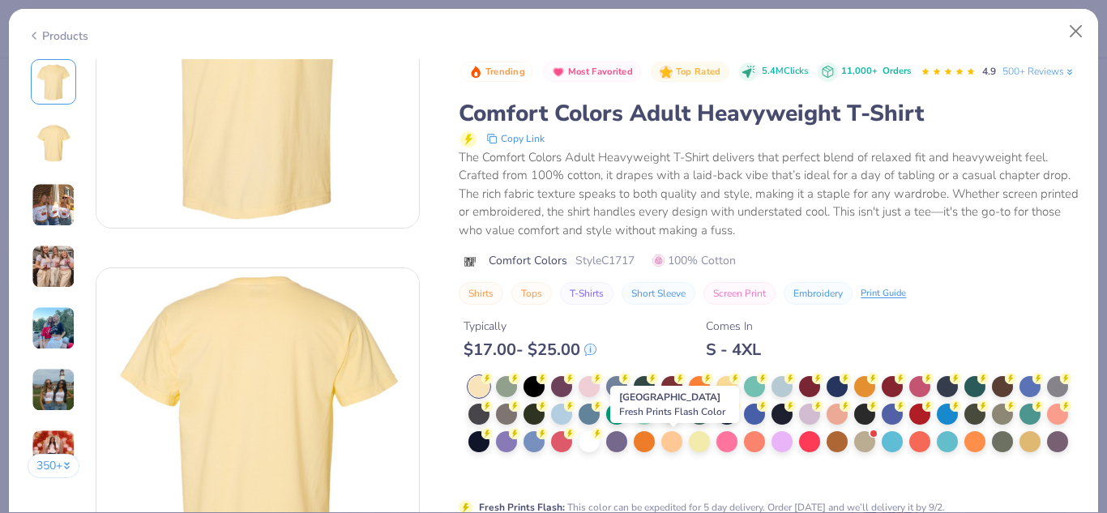
scroll to position [156, 0]
click at [600, 451] on div at bounding box center [589, 439] width 21 height 21
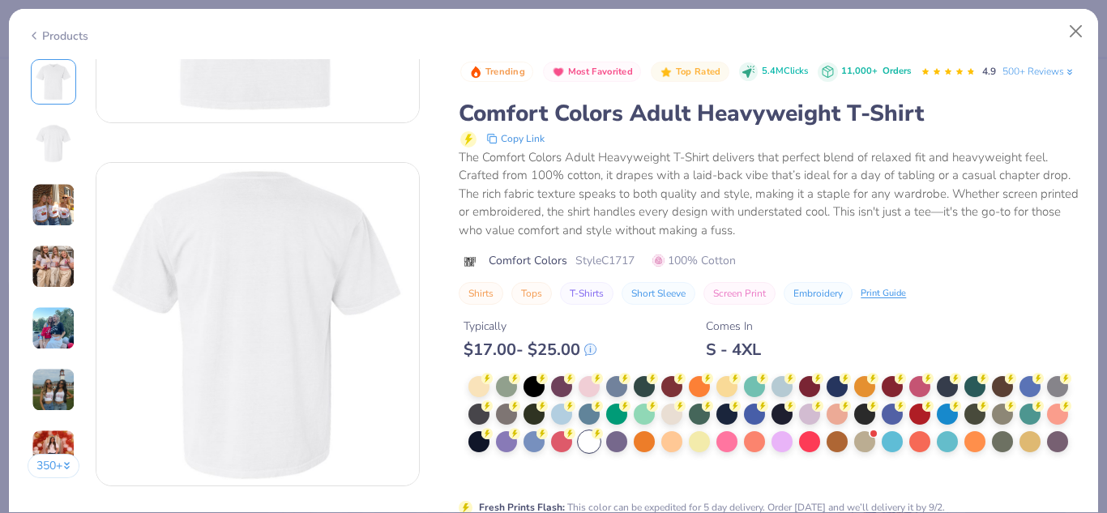
scroll to position [258, 0]
click at [765, 423] on div at bounding box center [754, 412] width 21 height 21
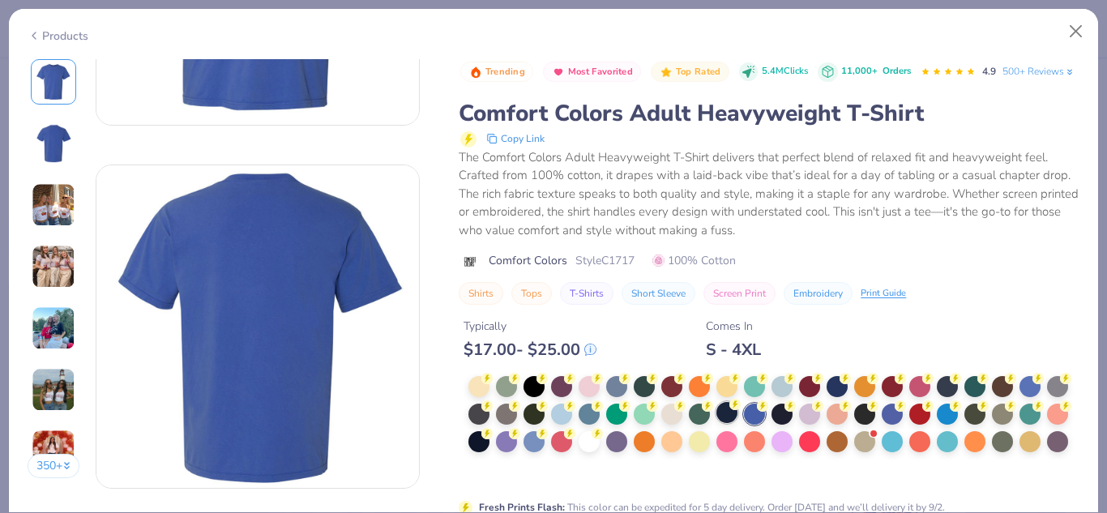
click at [737, 423] on div at bounding box center [726, 412] width 21 height 21
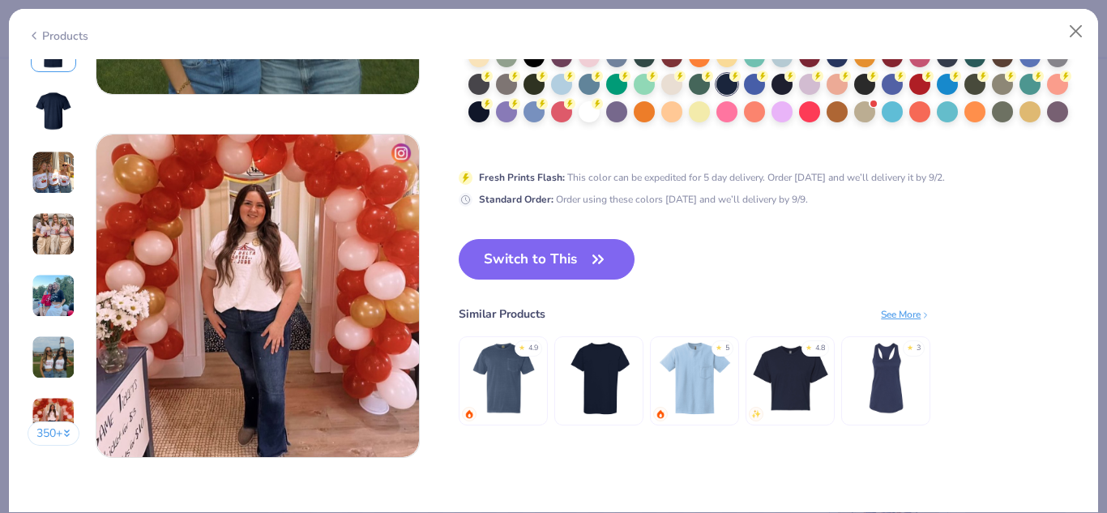
scroll to position [2095, 0]
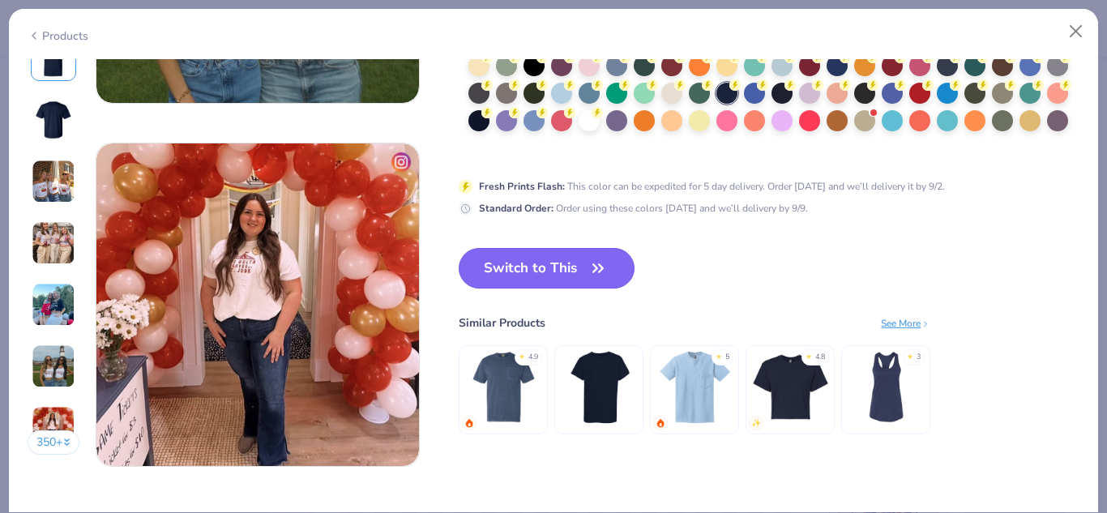
click at [585, 268] on button "Switch to This" at bounding box center [547, 268] width 176 height 41
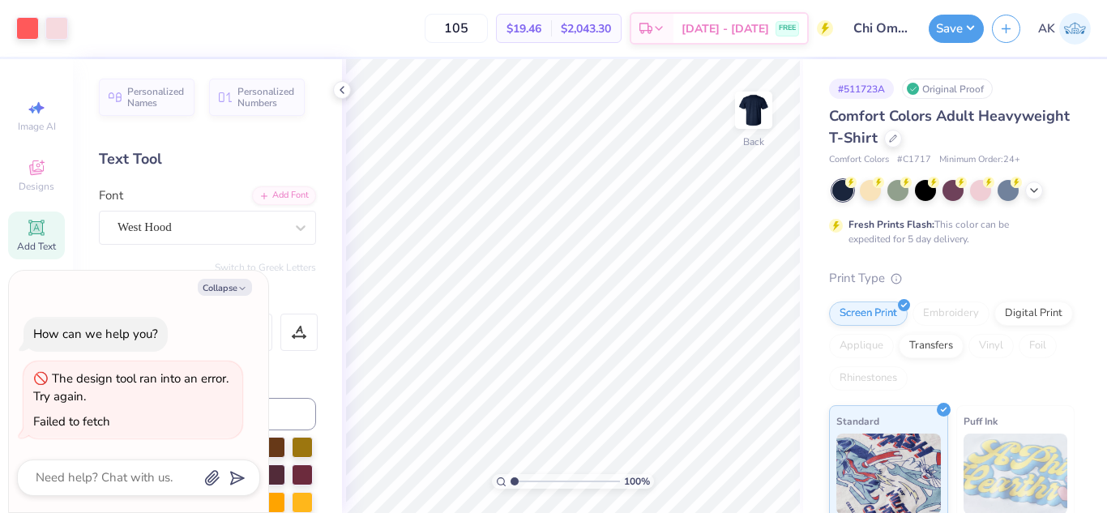
type textarea "x"
